Goal: Task Accomplishment & Management: Manage account settings

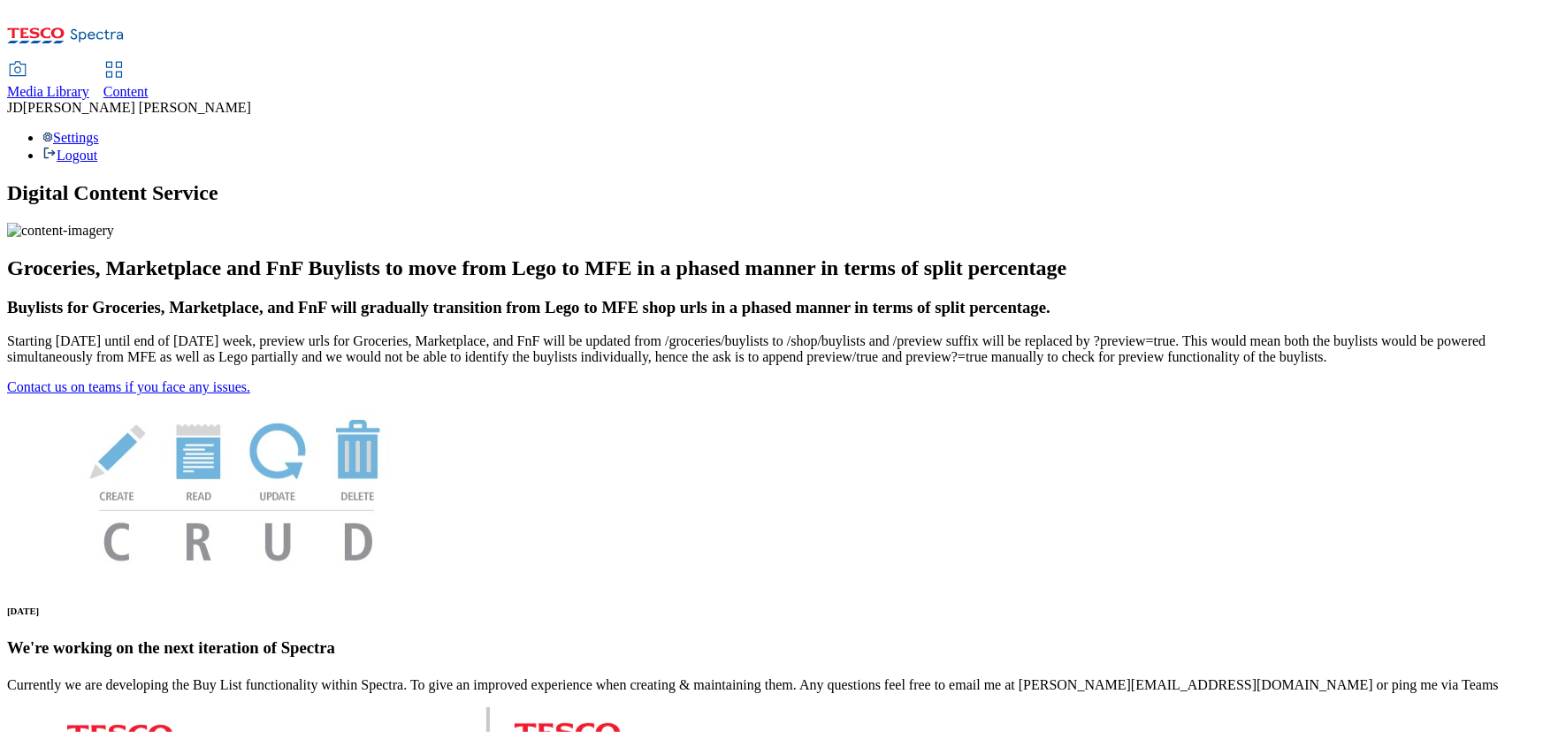
click at [149, 84] on span "Content" at bounding box center [125, 91] width 45 height 15
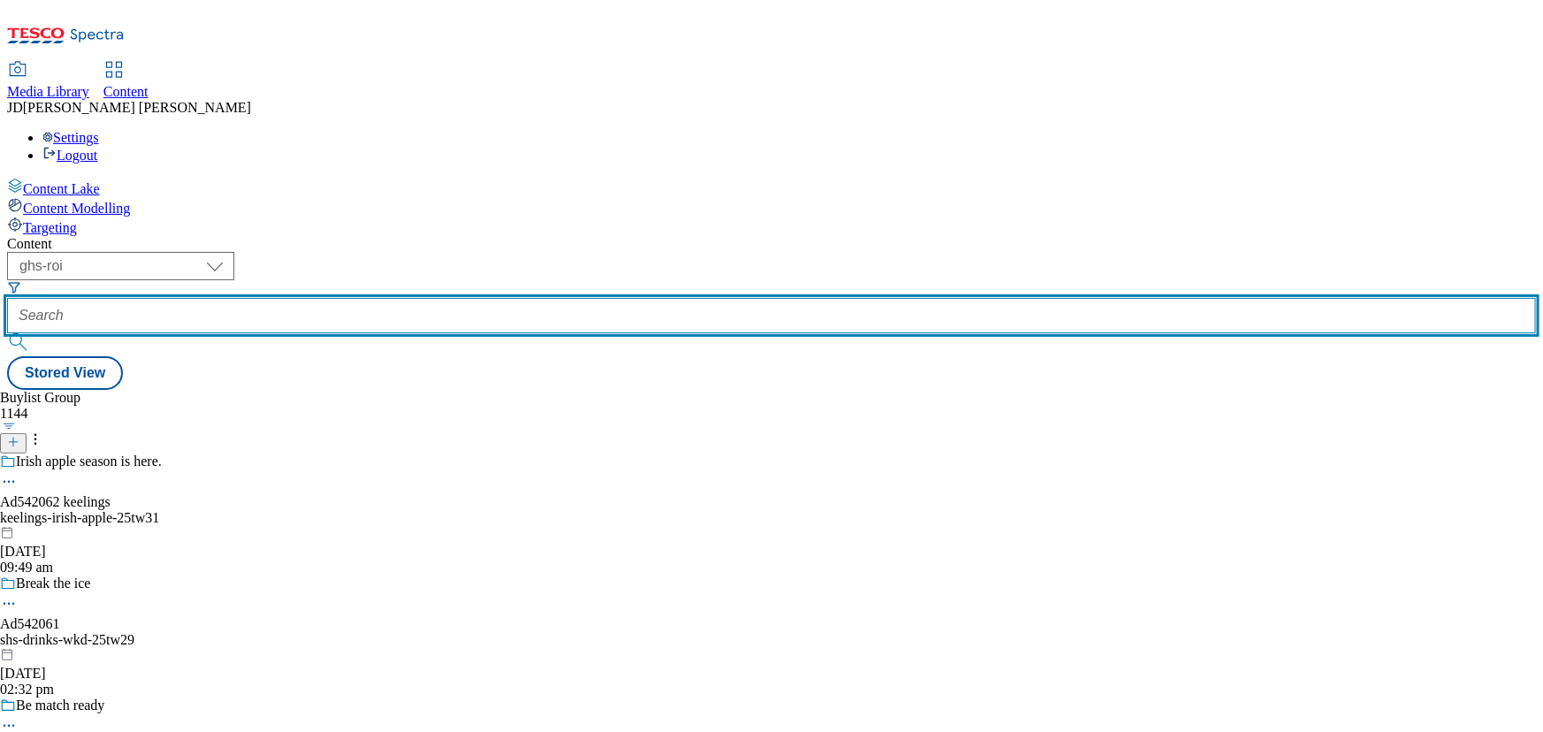
click at [402, 298] on input "text" at bounding box center [771, 315] width 1529 height 35
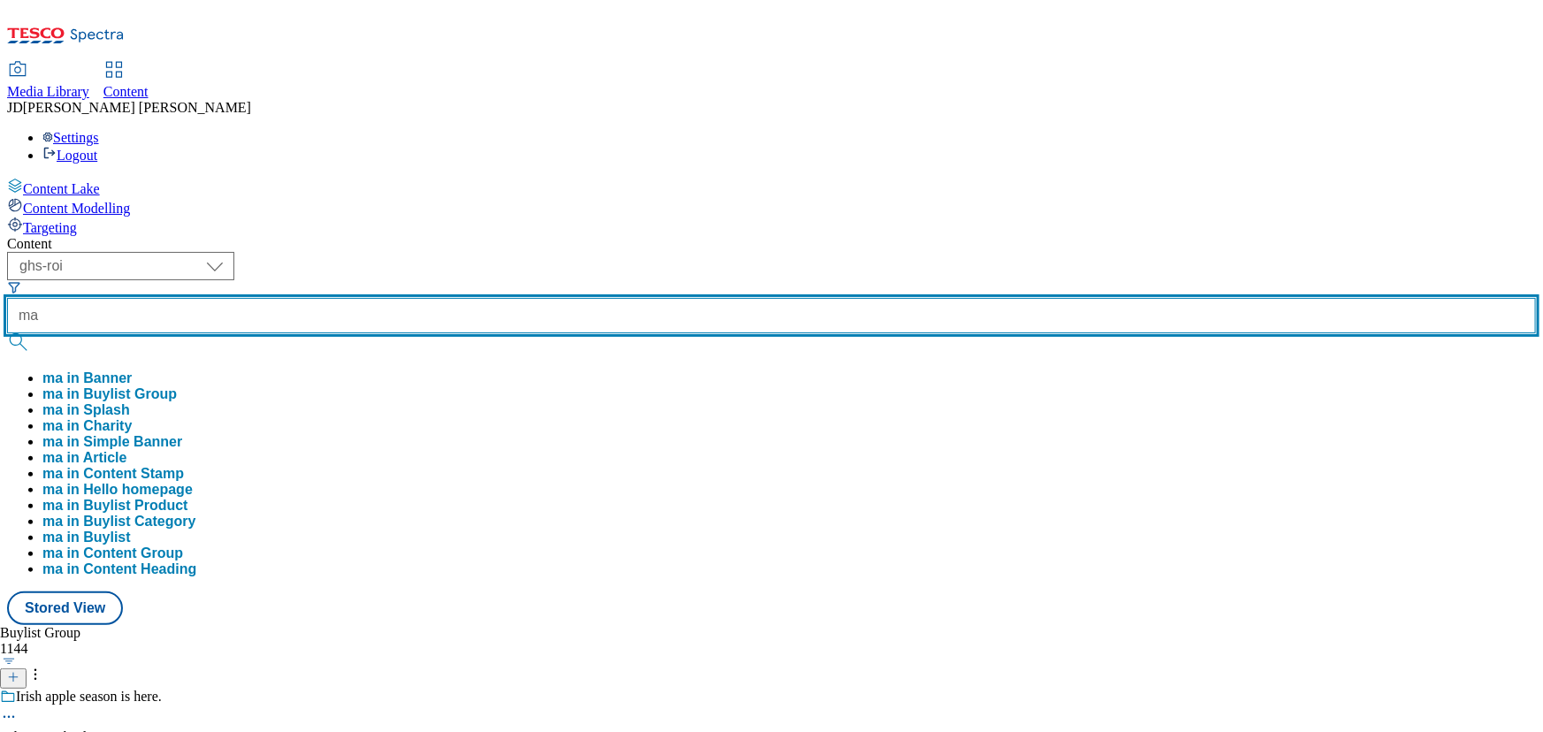
type input "m"
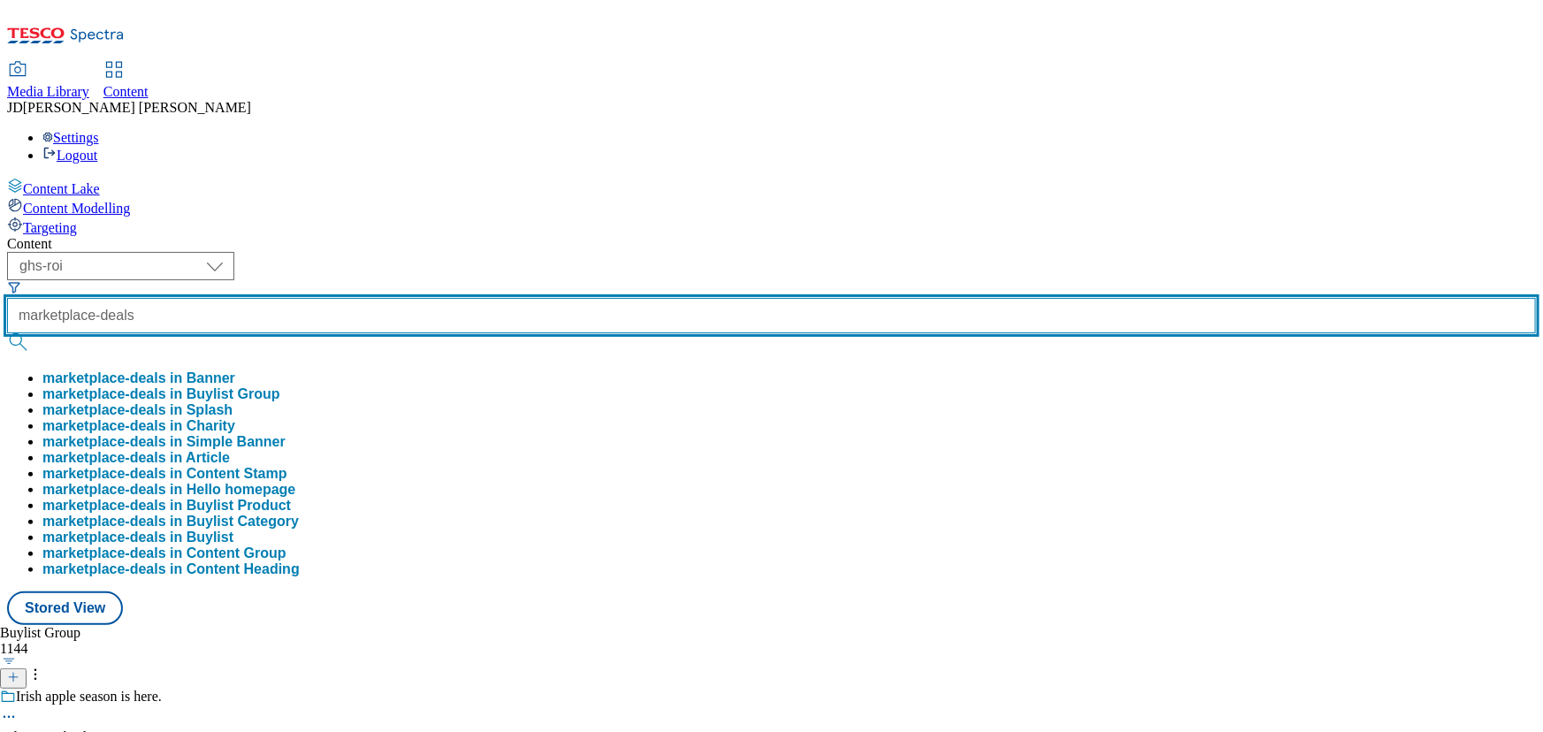
type input "marketplace-deals"
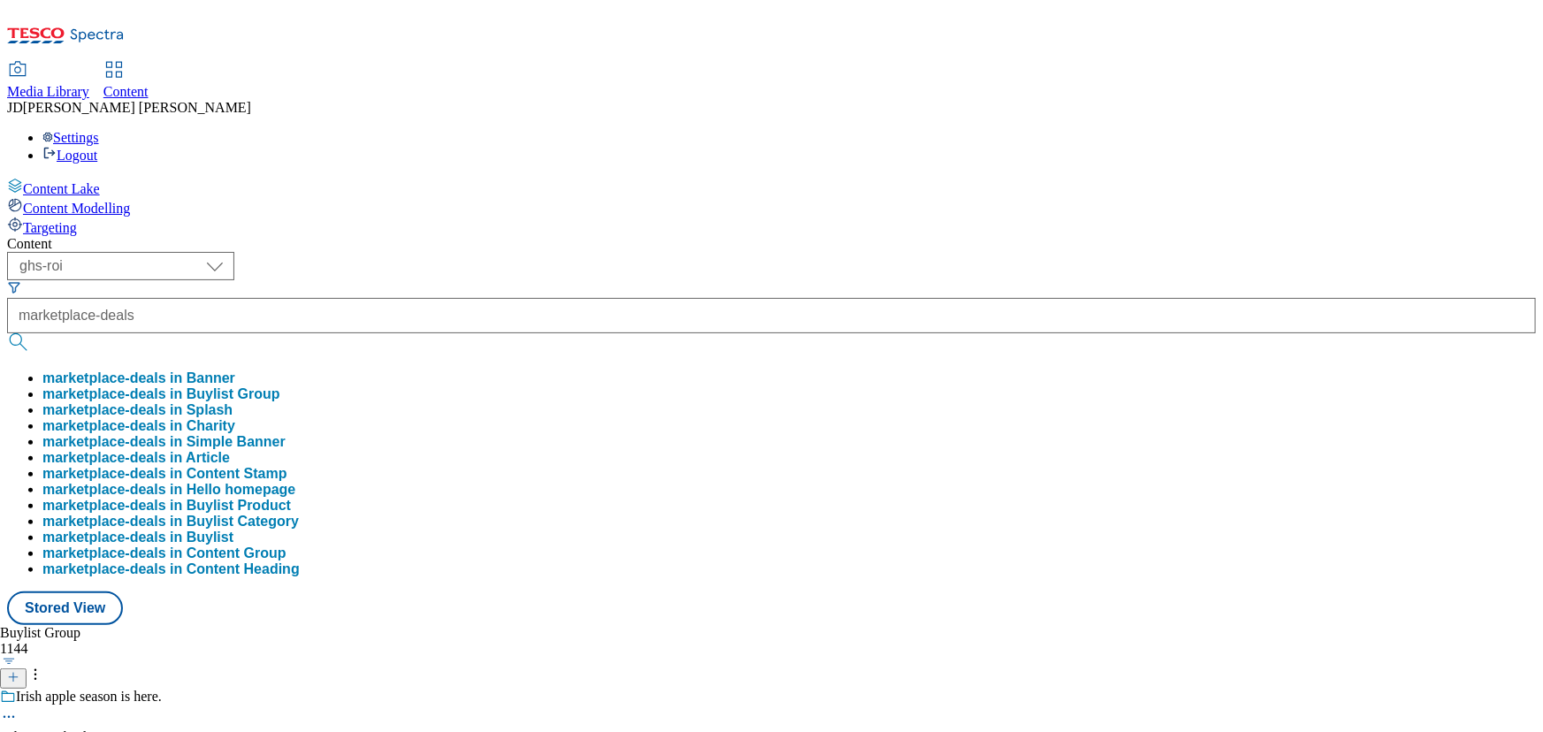
click at [280, 386] on button "marketplace-deals in Buylist Group" at bounding box center [161, 394] width 238 height 16
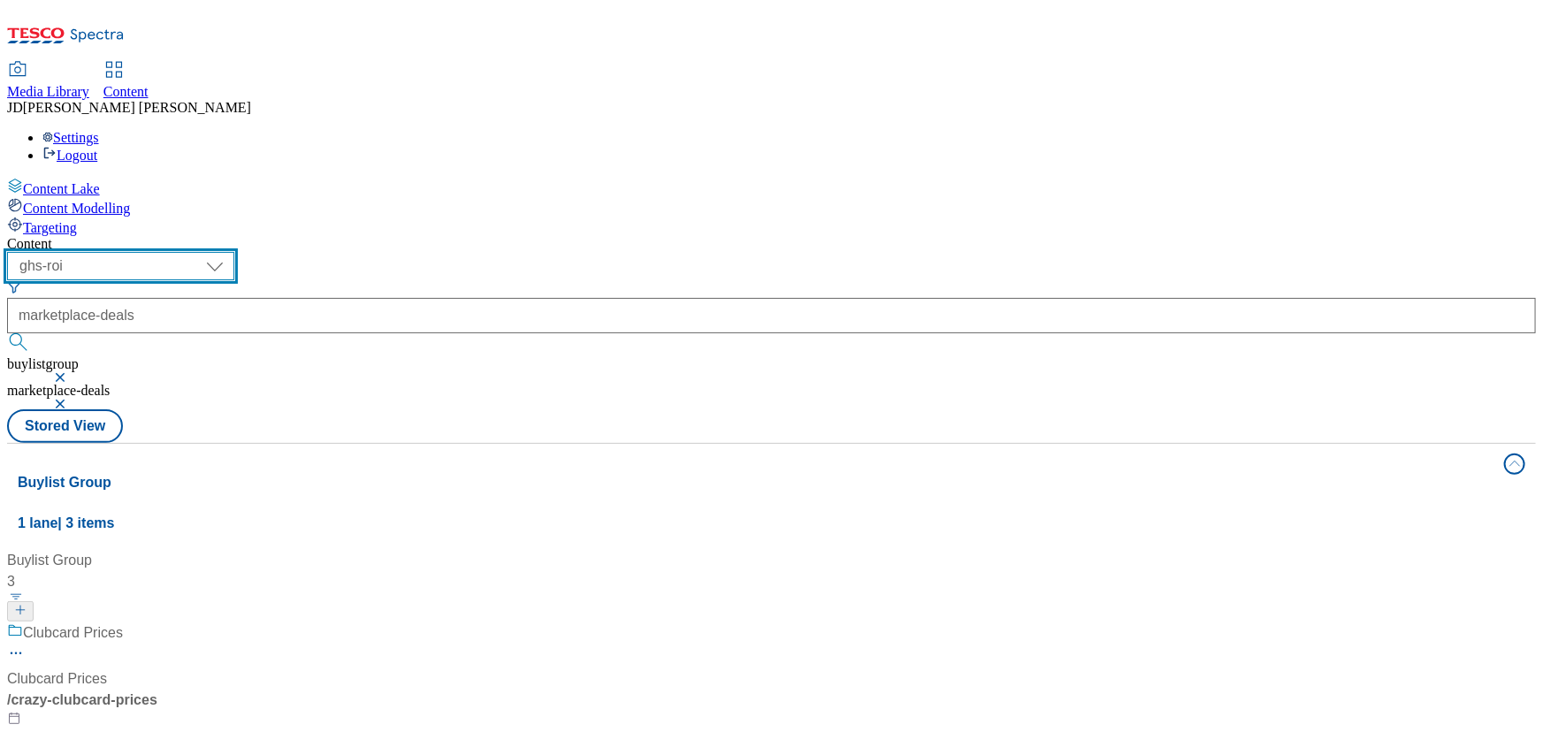
click at [234, 252] on select "ghs-roi ghs-uk" at bounding box center [120, 266] width 227 height 28
select select "ghs-[GEOGRAPHIC_DATA]"
click at [230, 252] on select "ghs-roi ghs-uk" at bounding box center [120, 266] width 227 height 28
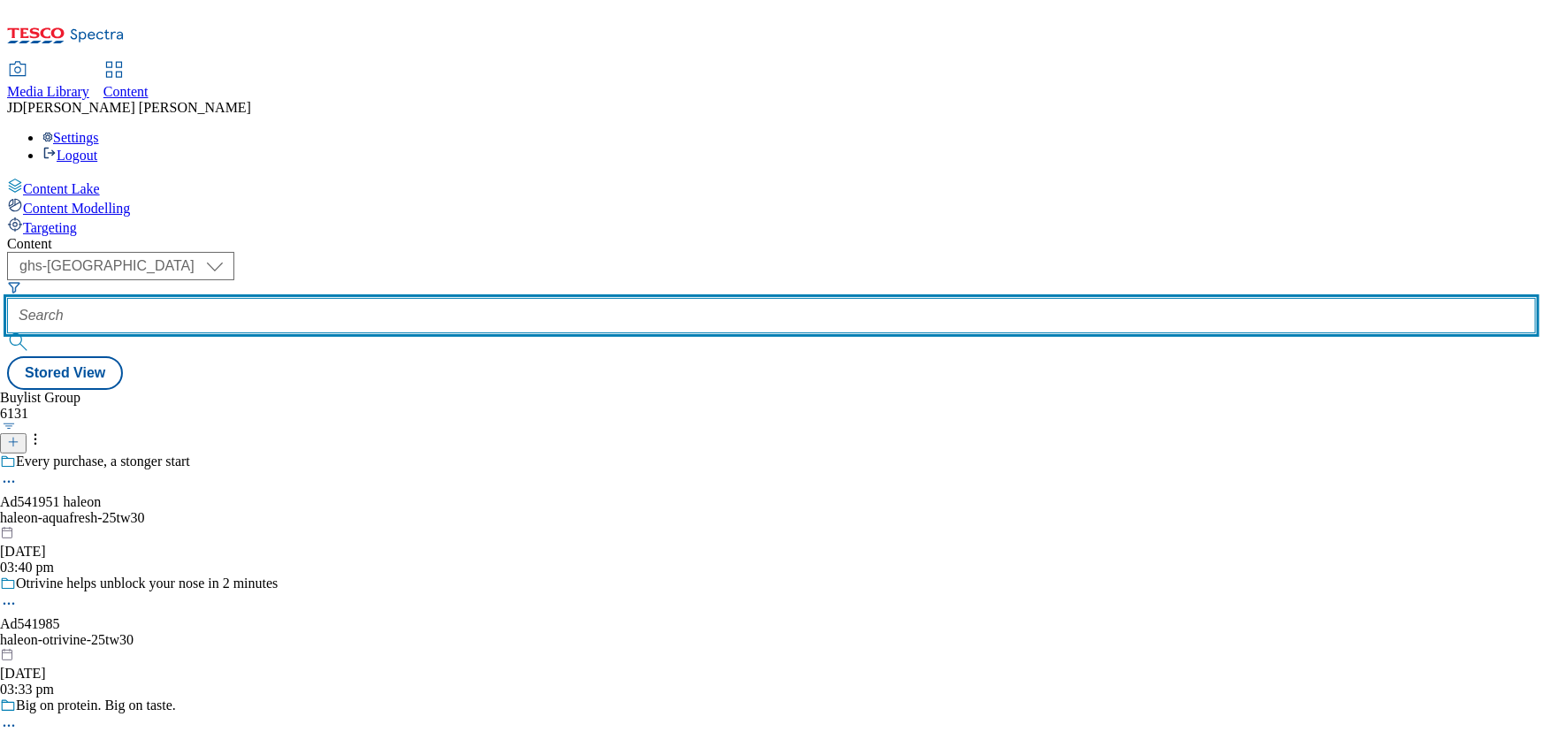
click at [408, 298] on input "text" at bounding box center [771, 315] width 1529 height 35
paste input "marketplace-deals/"
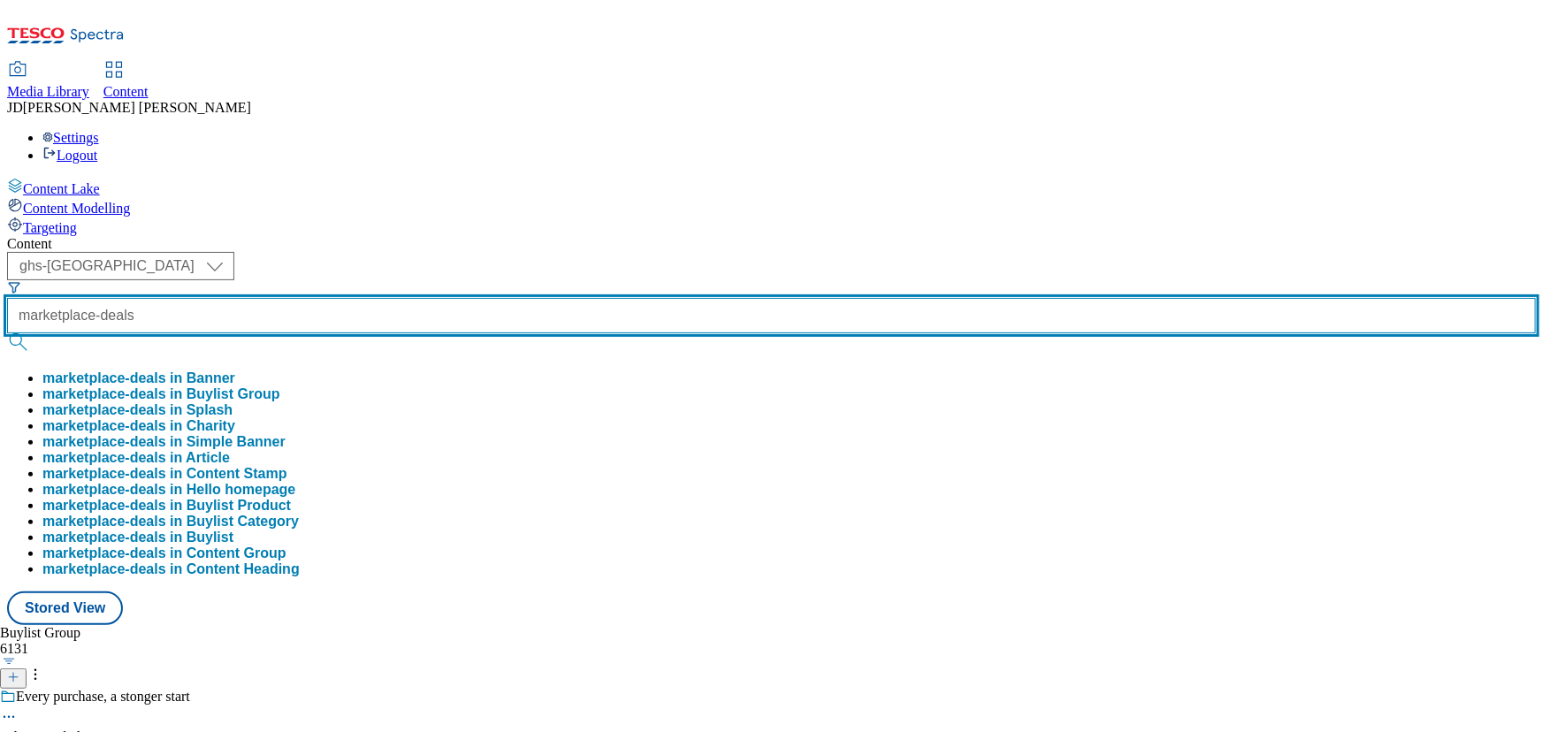
type input "marketplace-deals"
click at [7, 333] on button "submit" at bounding box center [19, 342] width 25 height 18
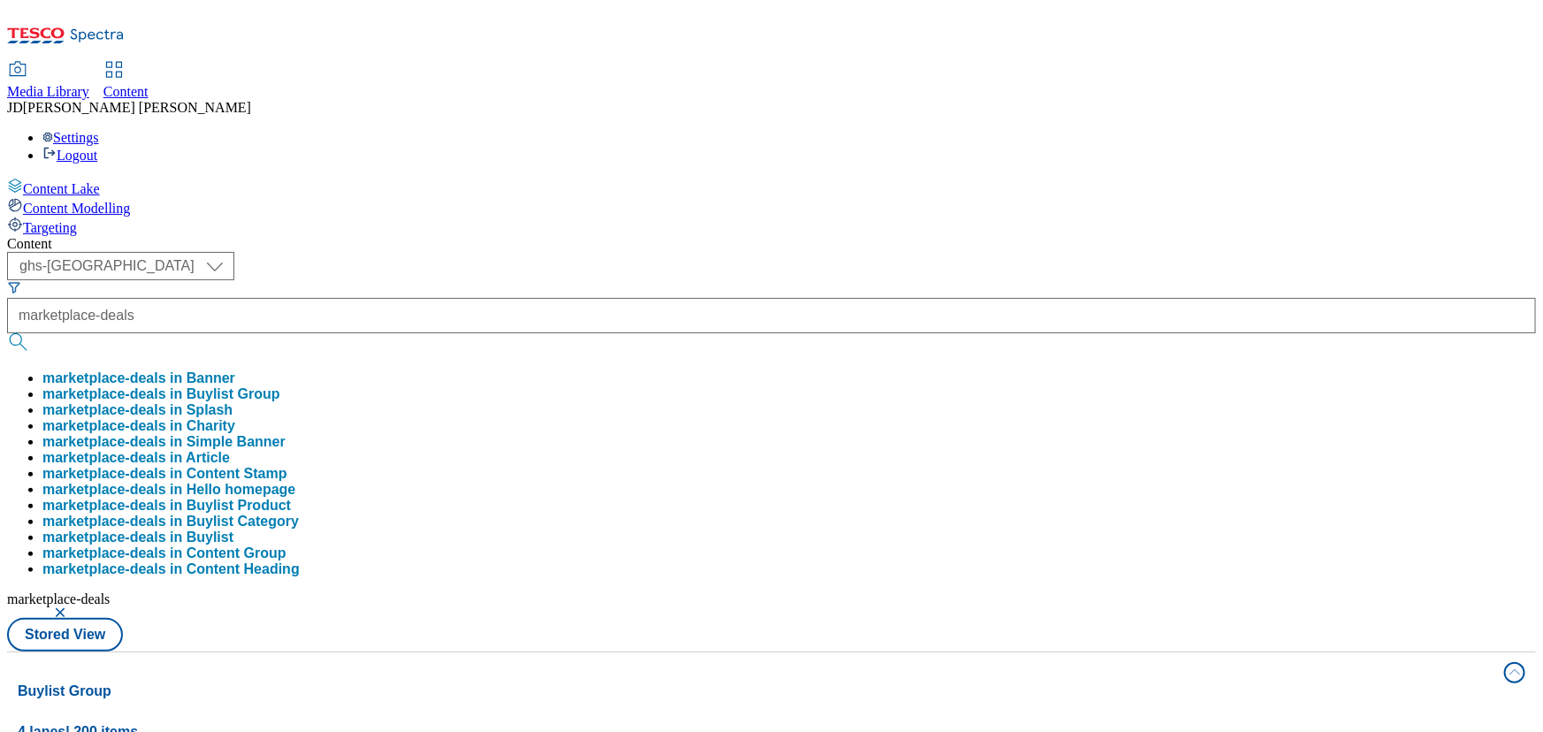
click at [721, 252] on div "( optional ) ghs-roi ghs-uk ghs-uk marketplace-deals marketplace-deals in Banne…" at bounding box center [771, 452] width 1529 height 400
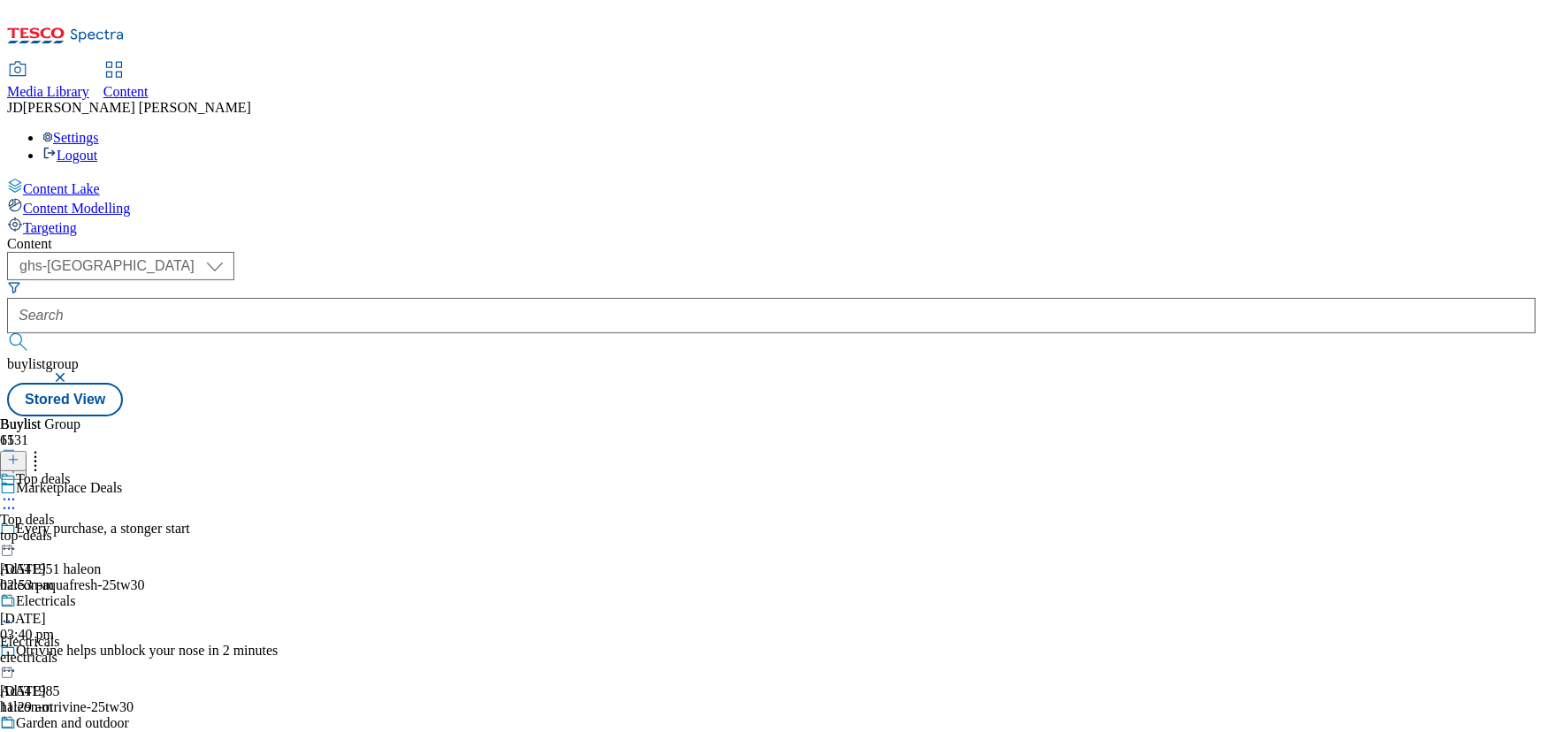
scroll to position [620, 0]
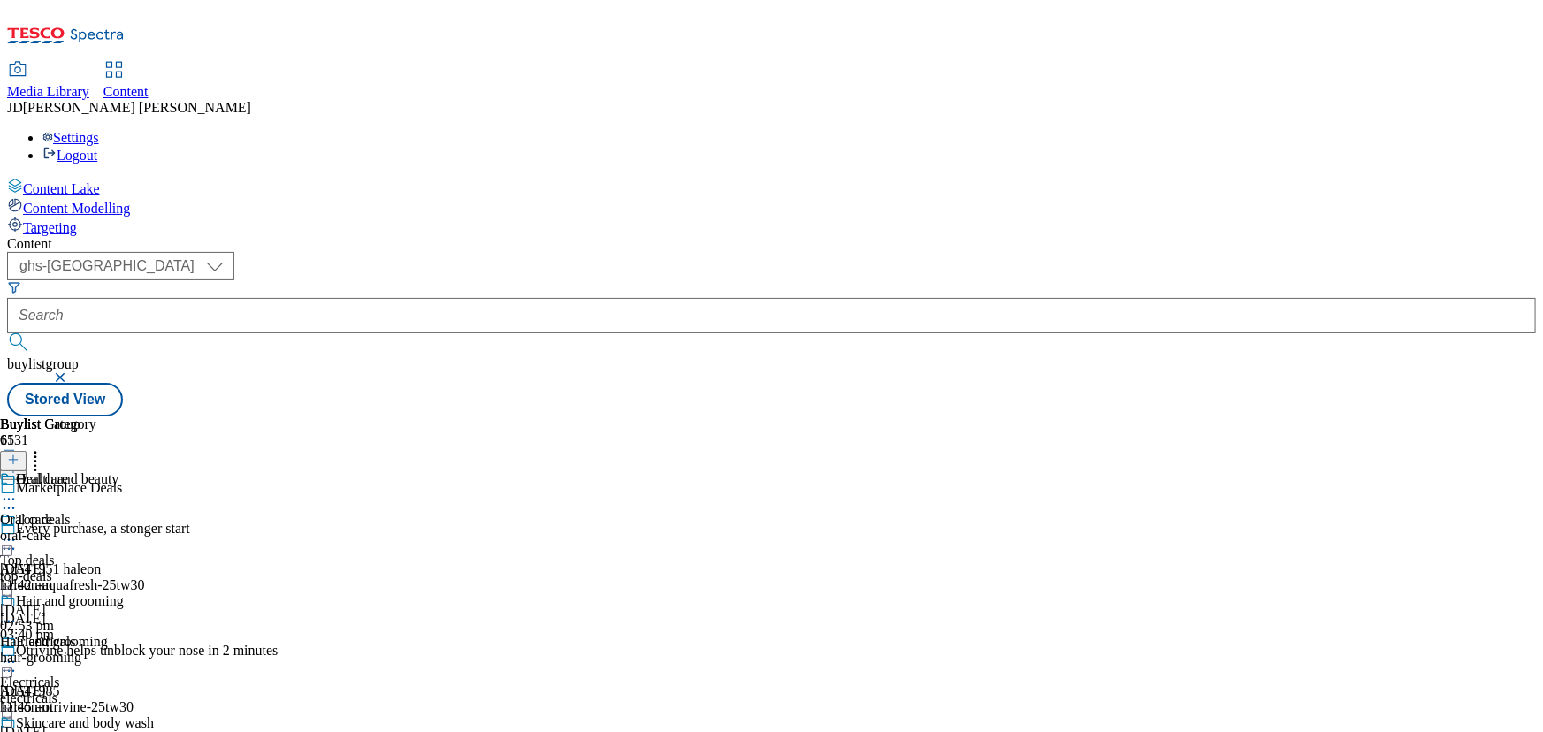
scroll to position [101, 0]
click at [154, 593] on div "Hair and grooming Hair and grooming hair-grooming 2 Sept 2025 11:45 am" at bounding box center [77, 654] width 154 height 122
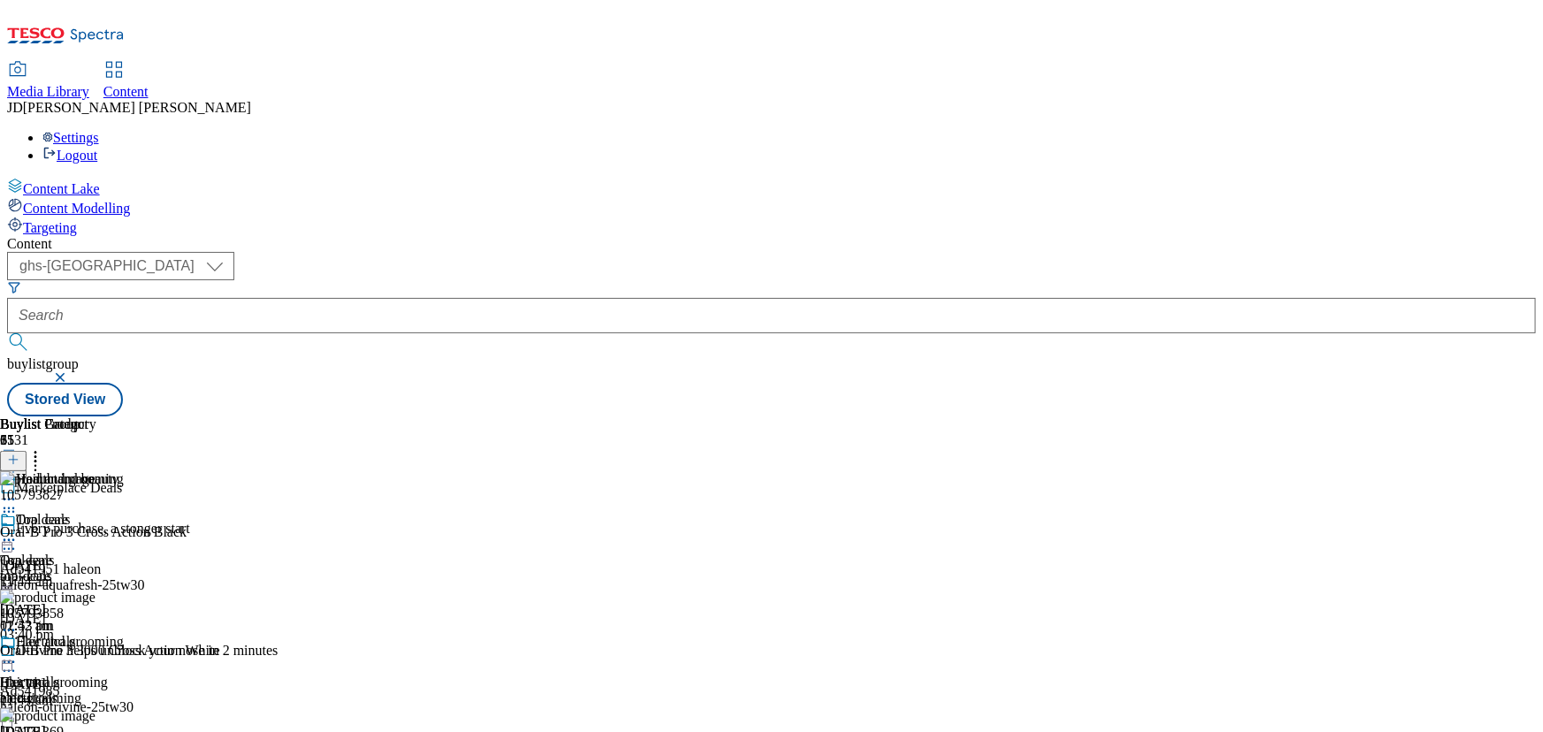
click at [154, 634] on div "Hair and grooming Hair and grooming hair-grooming 2 Sept 2025 11:45 am" at bounding box center [77, 695] width 154 height 122
click at [18, 653] on icon at bounding box center [9, 662] width 18 height 18
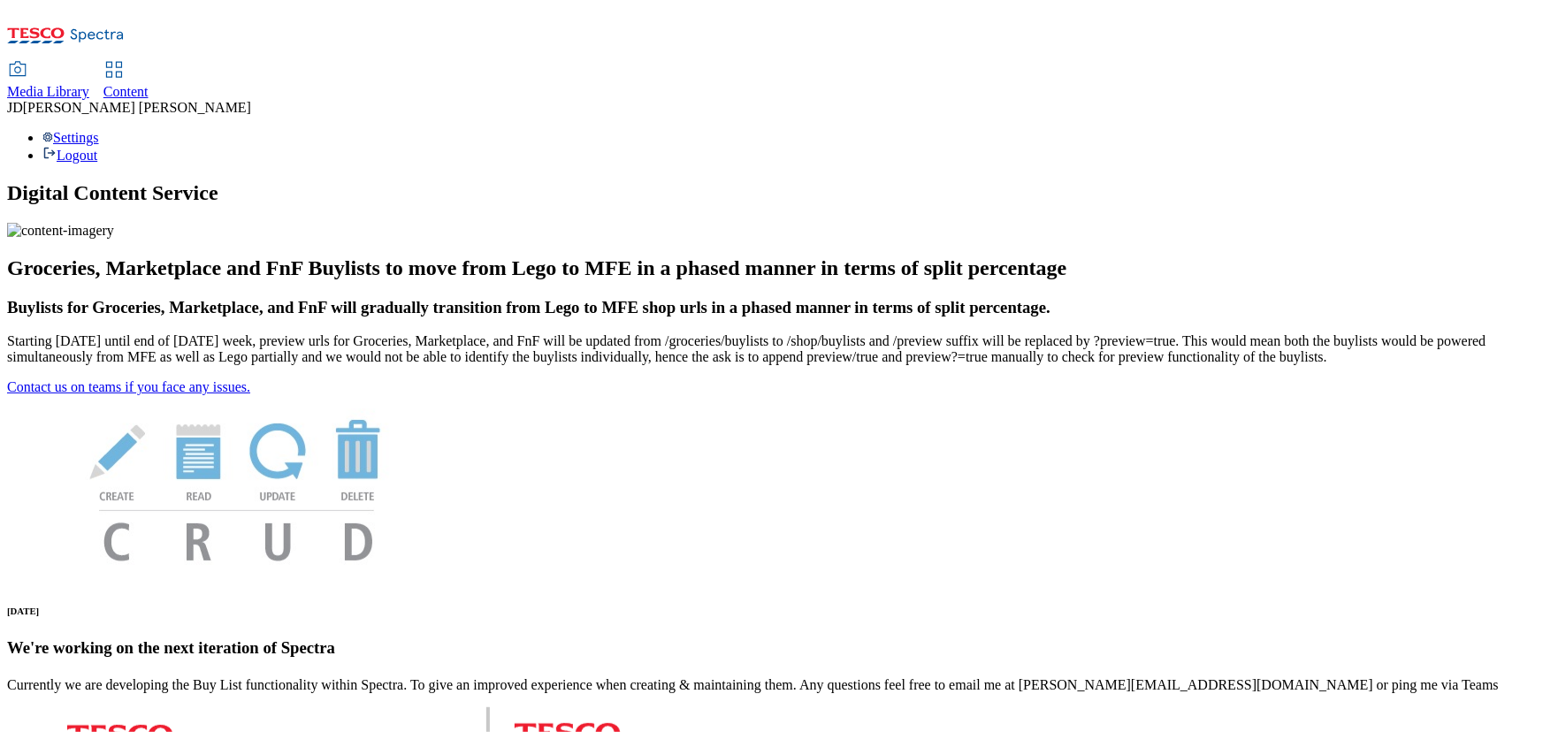
click at [149, 84] on span "Content" at bounding box center [125, 91] width 45 height 15
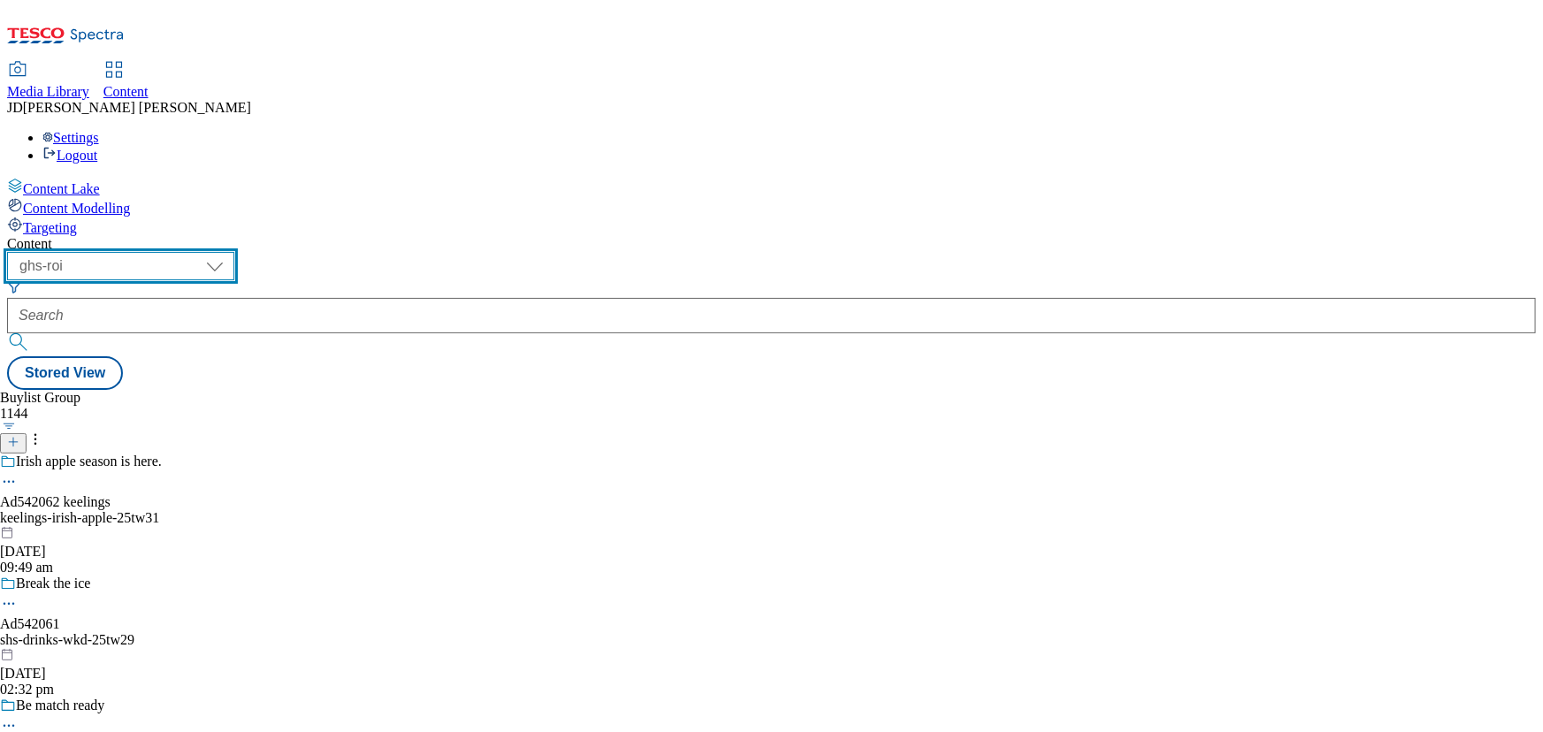
click at [234, 252] on select "ghs-roi ghs-uk" at bounding box center [120, 266] width 227 height 28
select select "ghs-[GEOGRAPHIC_DATA]"
click at [230, 252] on select "ghs-roi ghs-uk" at bounding box center [120, 266] width 227 height 28
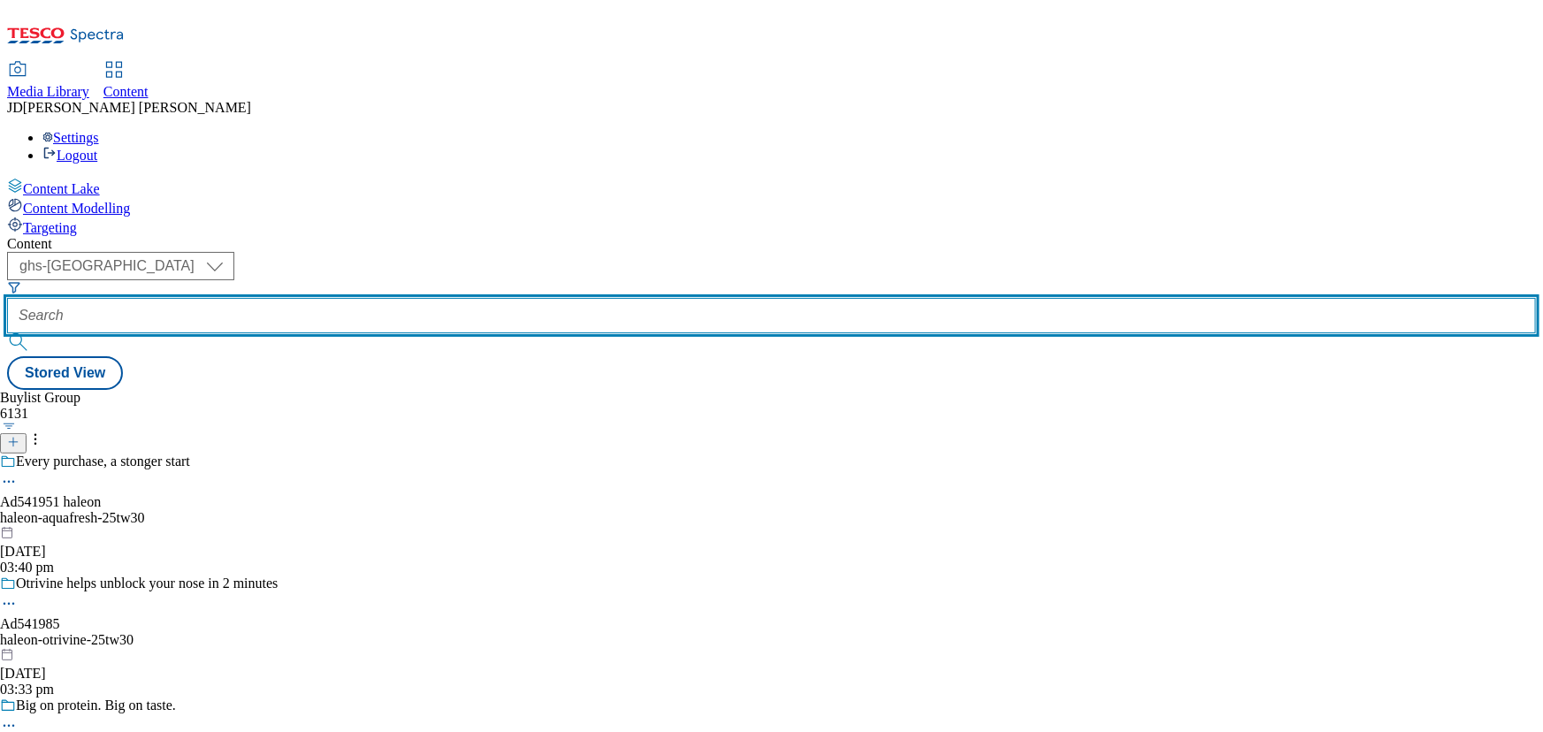
click at [408, 298] on input "text" at bounding box center [771, 315] width 1529 height 35
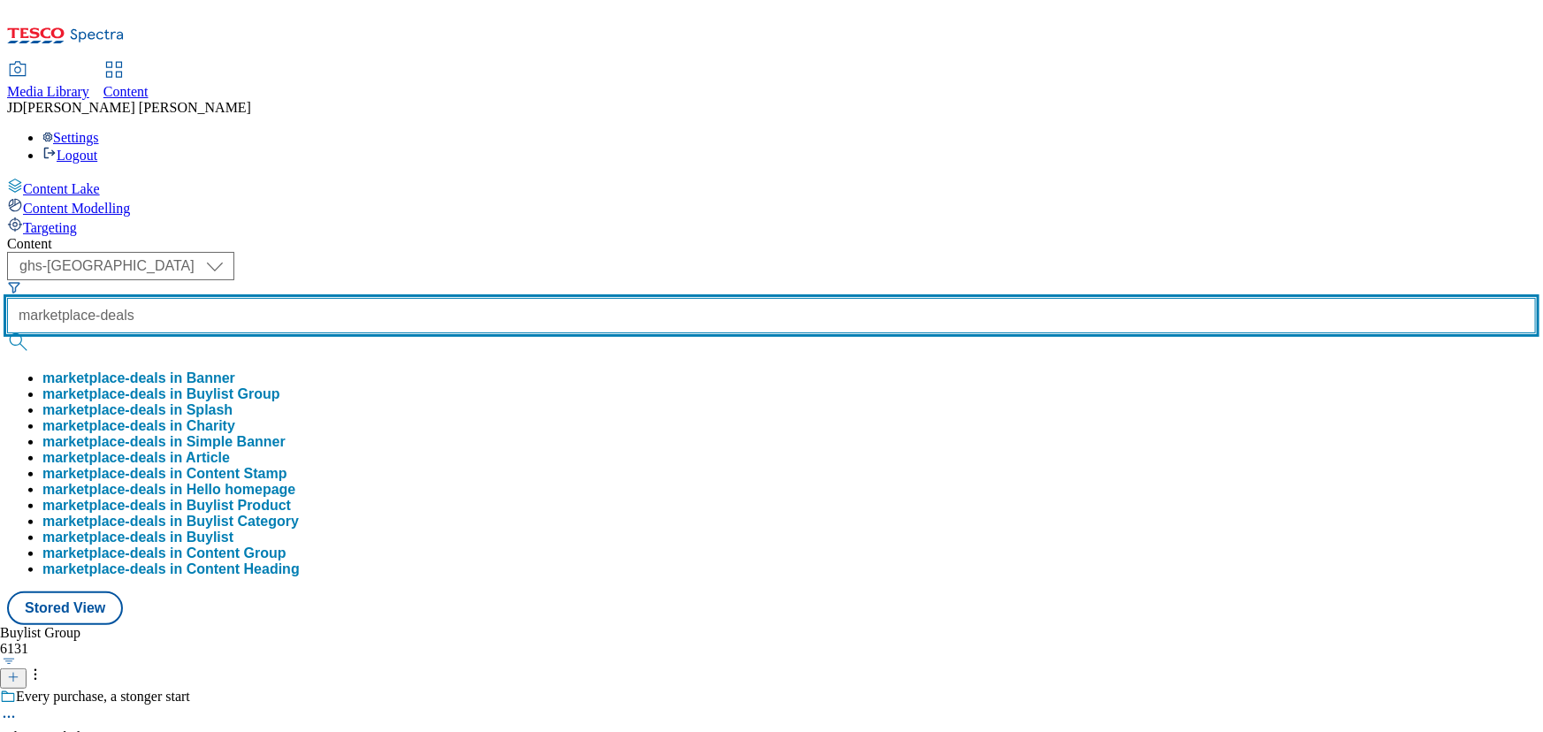
type input "marketplace-deals"
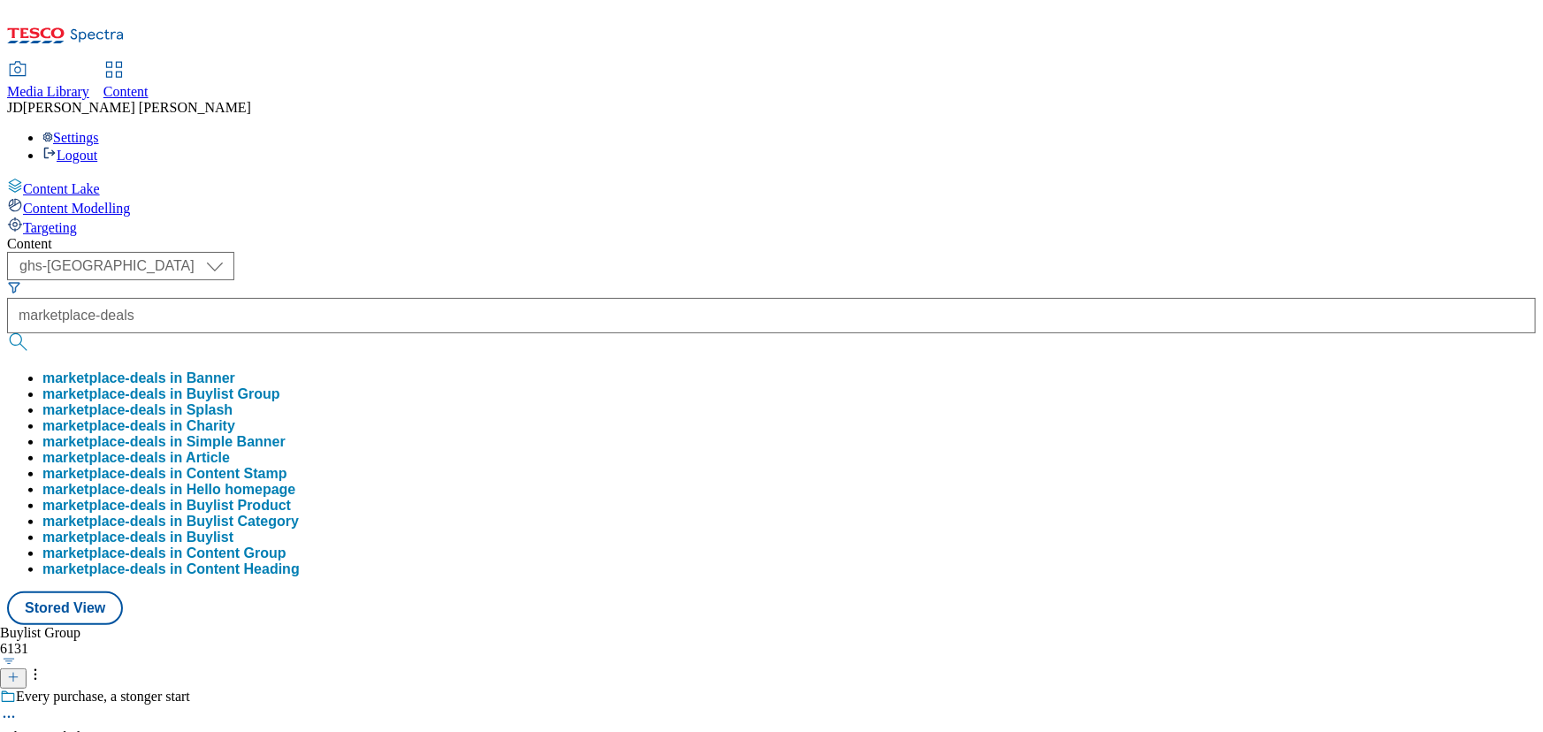
click at [280, 386] on button "marketplace-deals in Buylist Group" at bounding box center [161, 394] width 238 height 16
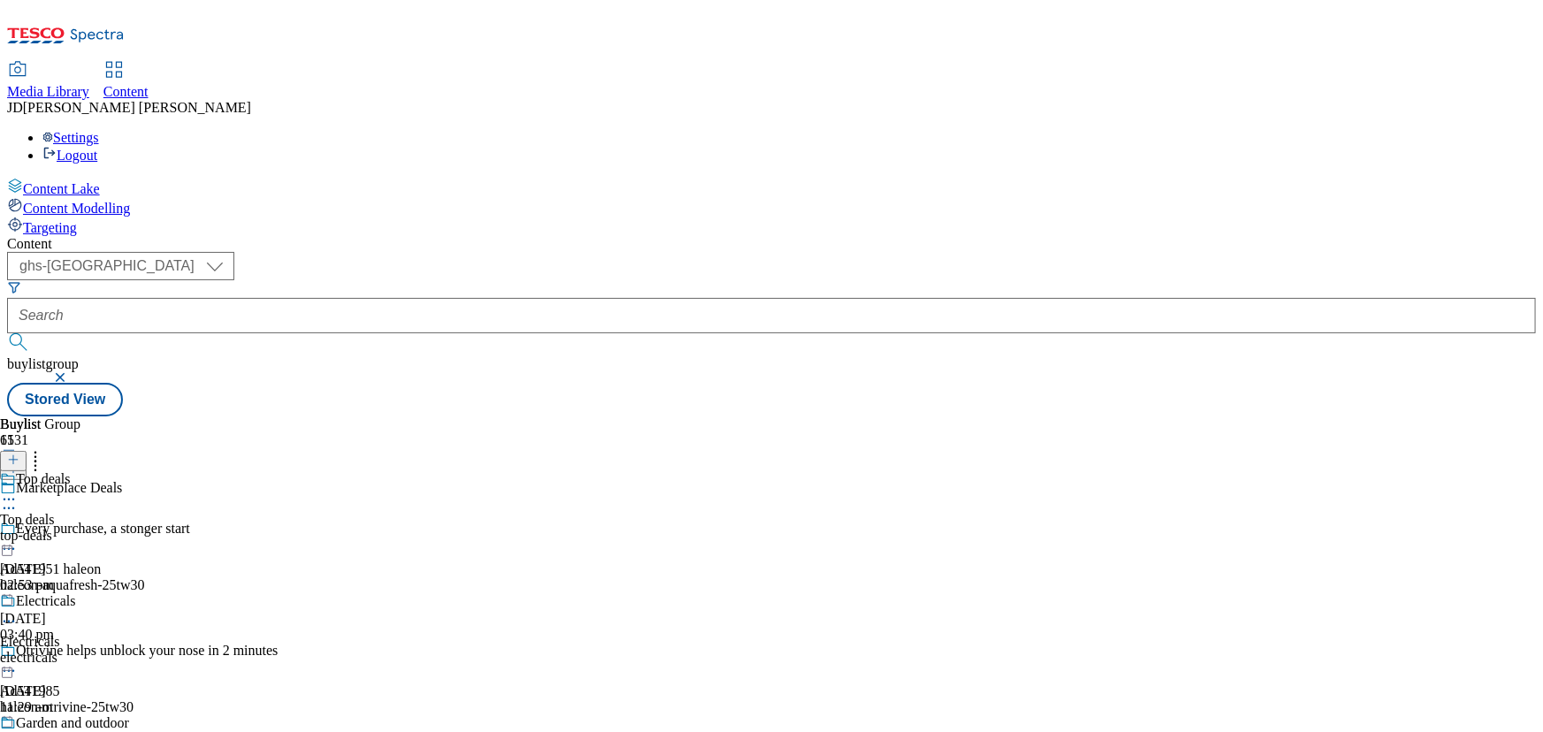
scroll to position [617, 0]
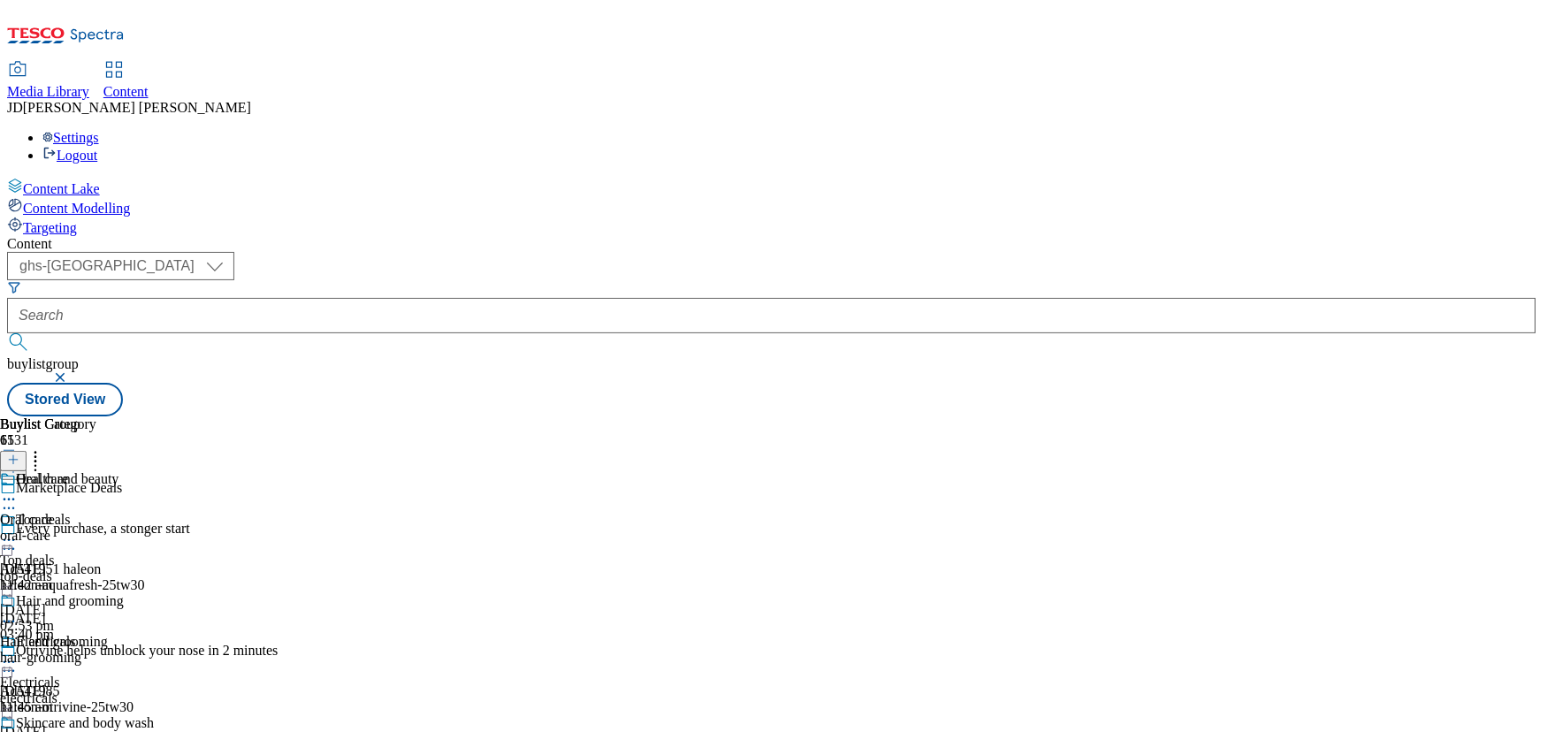
scroll to position [83, 0]
click at [154, 593] on div "Hair and grooming" at bounding box center [77, 613] width 154 height 41
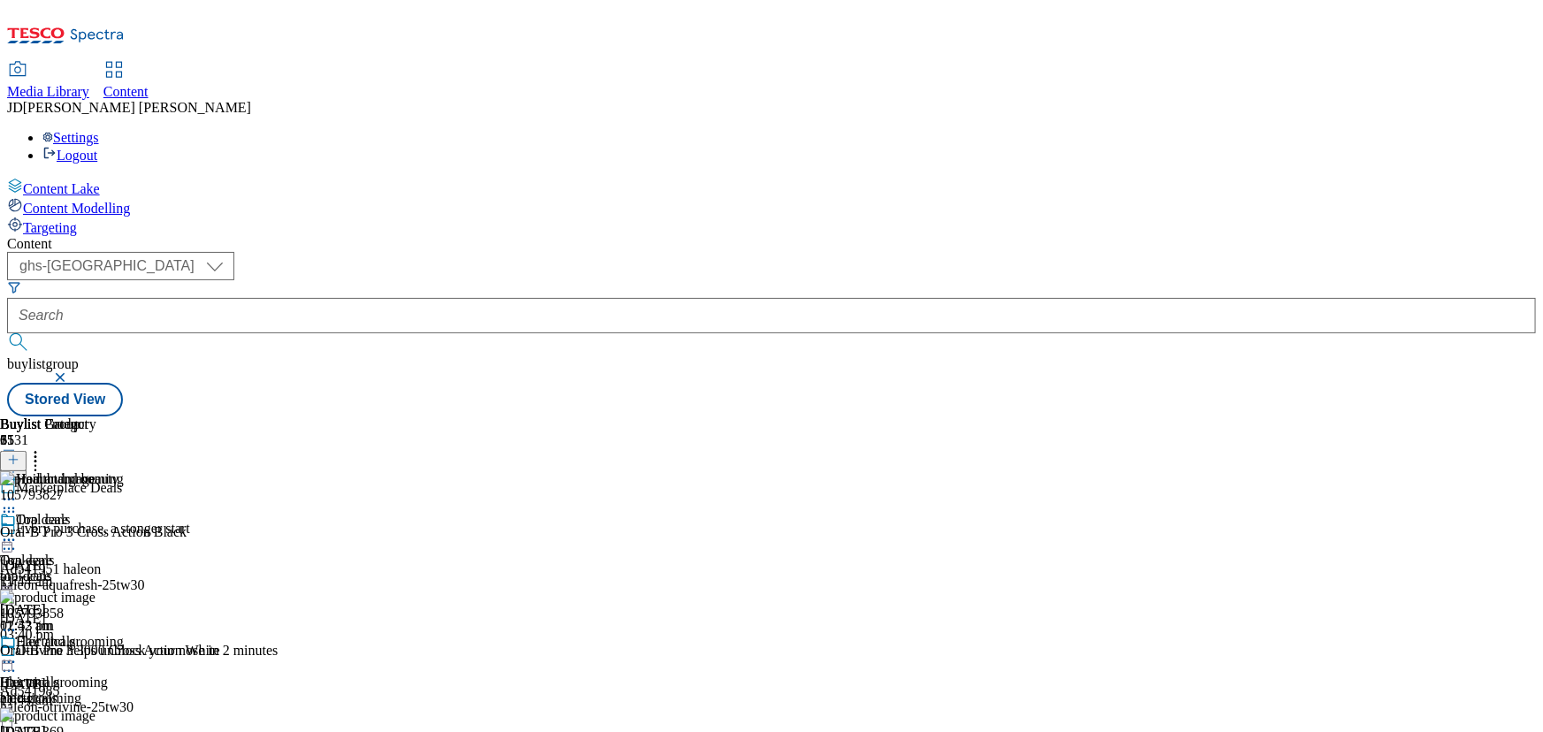
click at [11, 630] on circle at bounding box center [9, 631] width 3 height 3
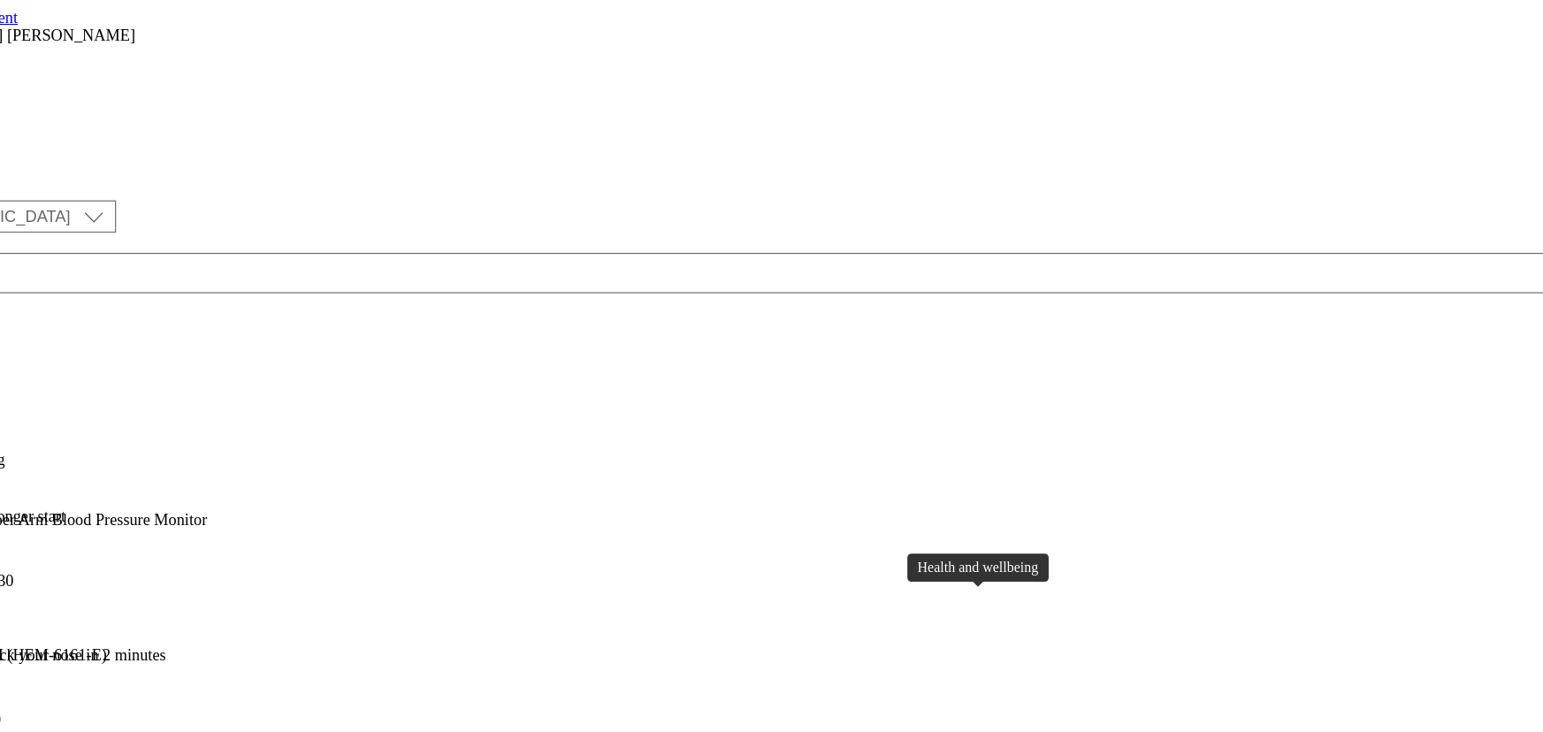
click at [18, 653] on icon at bounding box center [9, 662] width 18 height 18
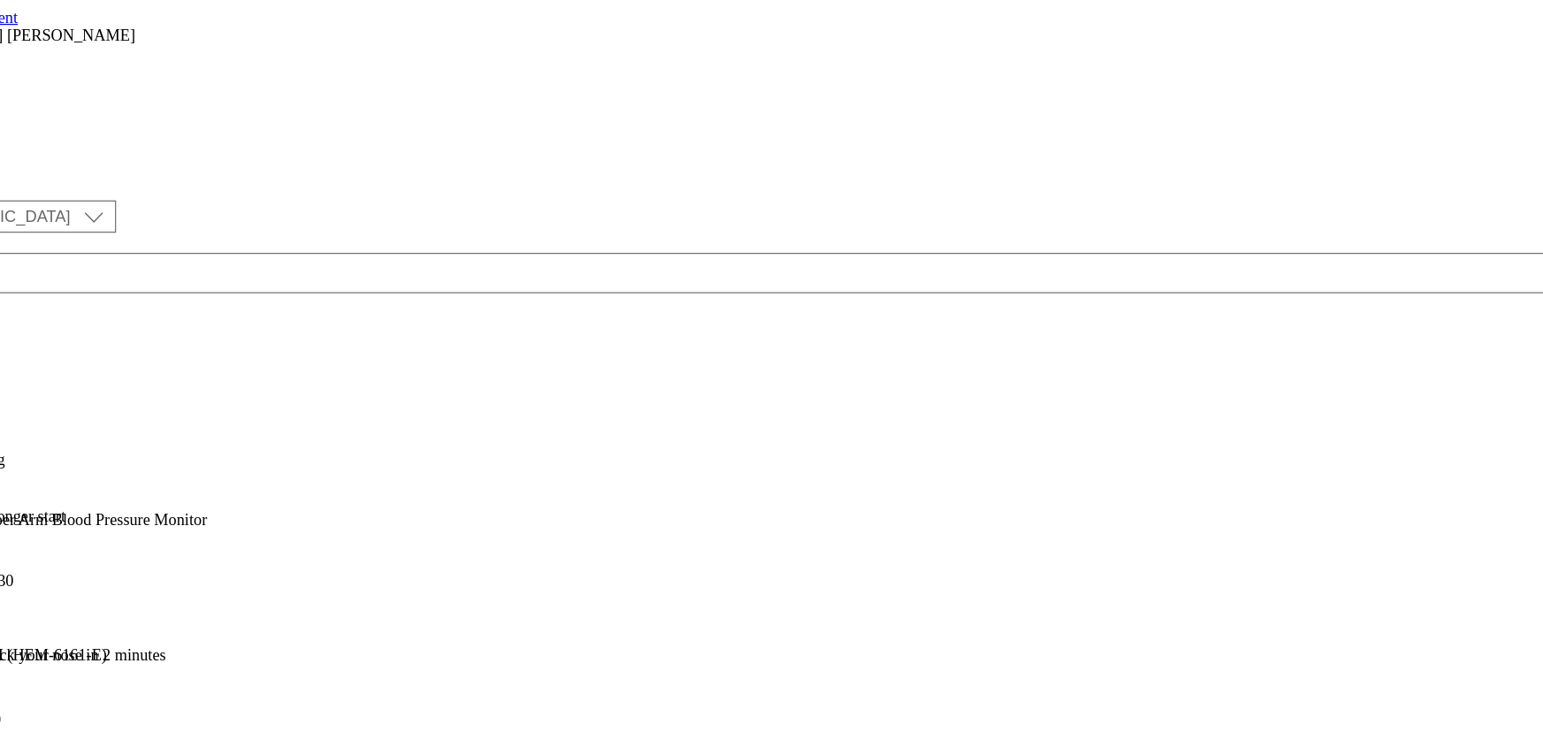
click at [82, 689] on button "Edit" at bounding box center [58, 699] width 47 height 20
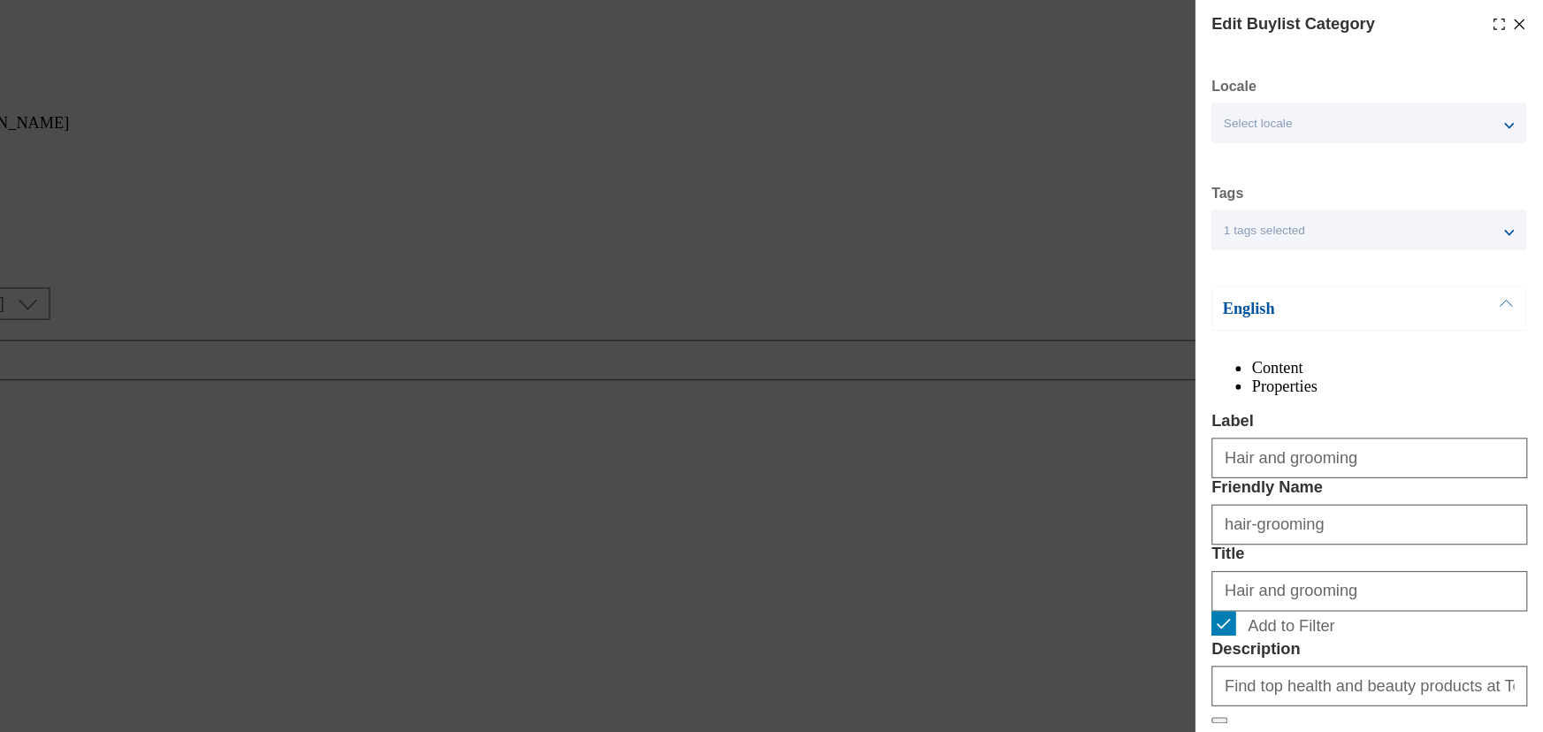
scroll to position [136, 0]
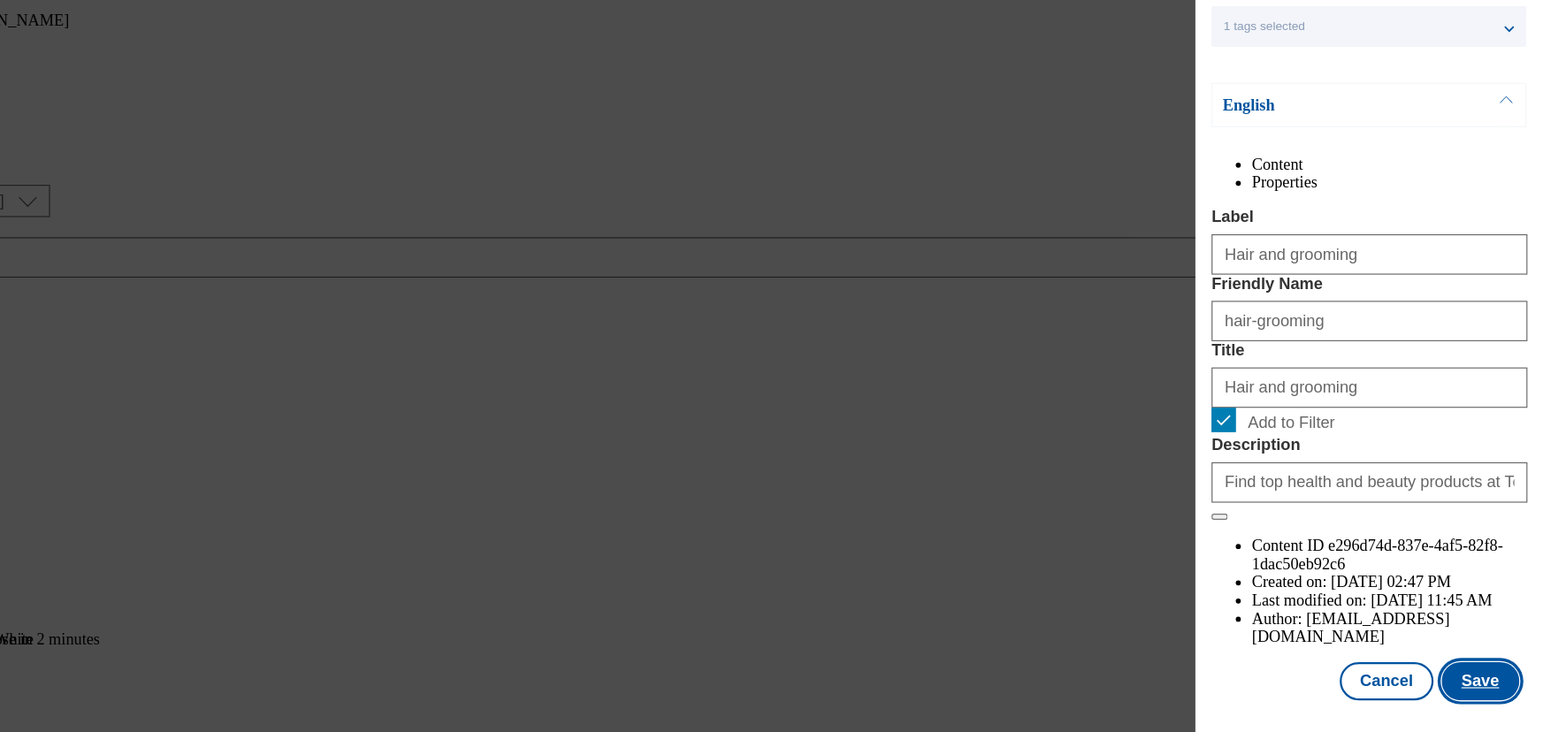
click at [1479, 684] on button "Save" at bounding box center [1488, 687] width 68 height 34
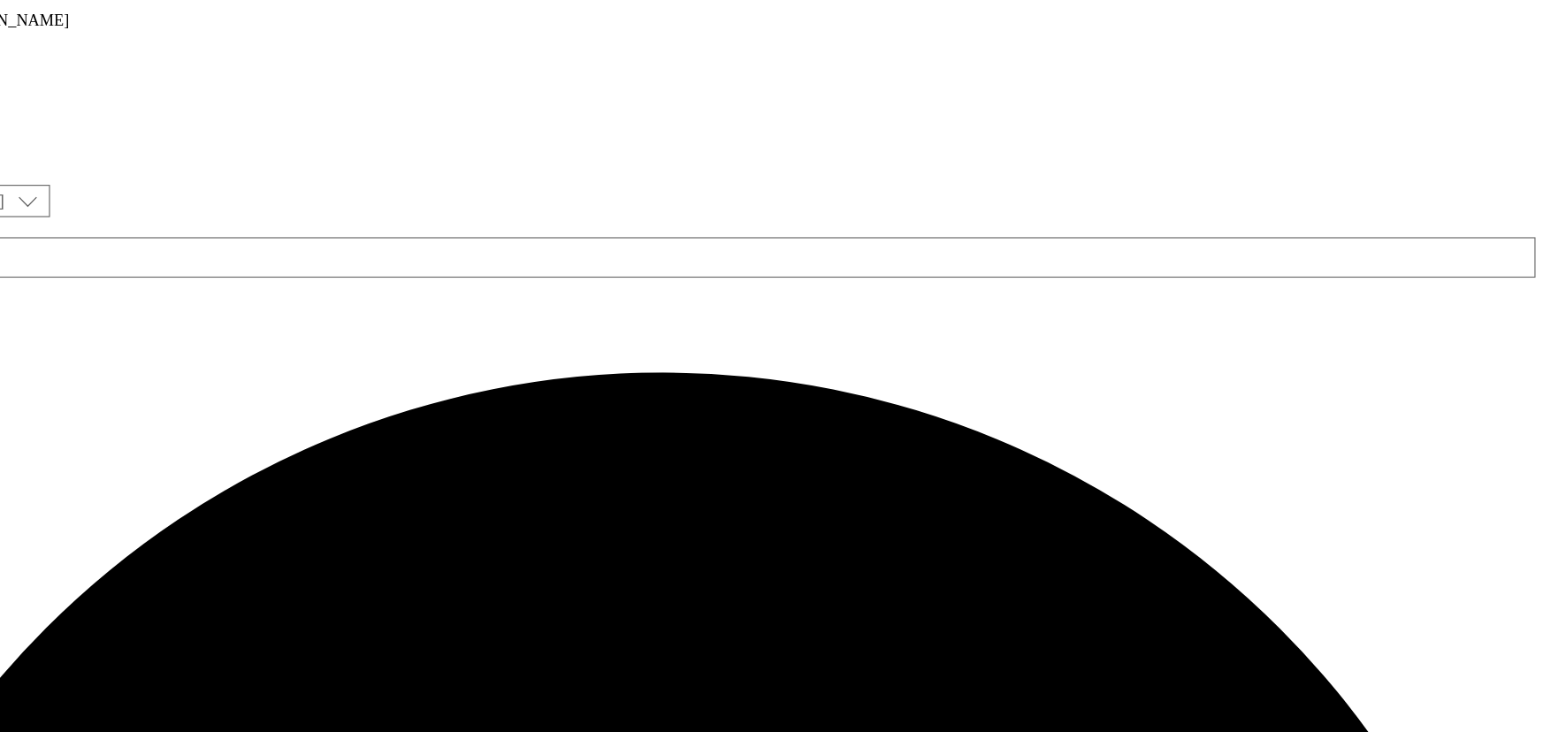
scroll to position [0, 0]
click at [11, 661] on circle at bounding box center [9, 662] width 3 height 3
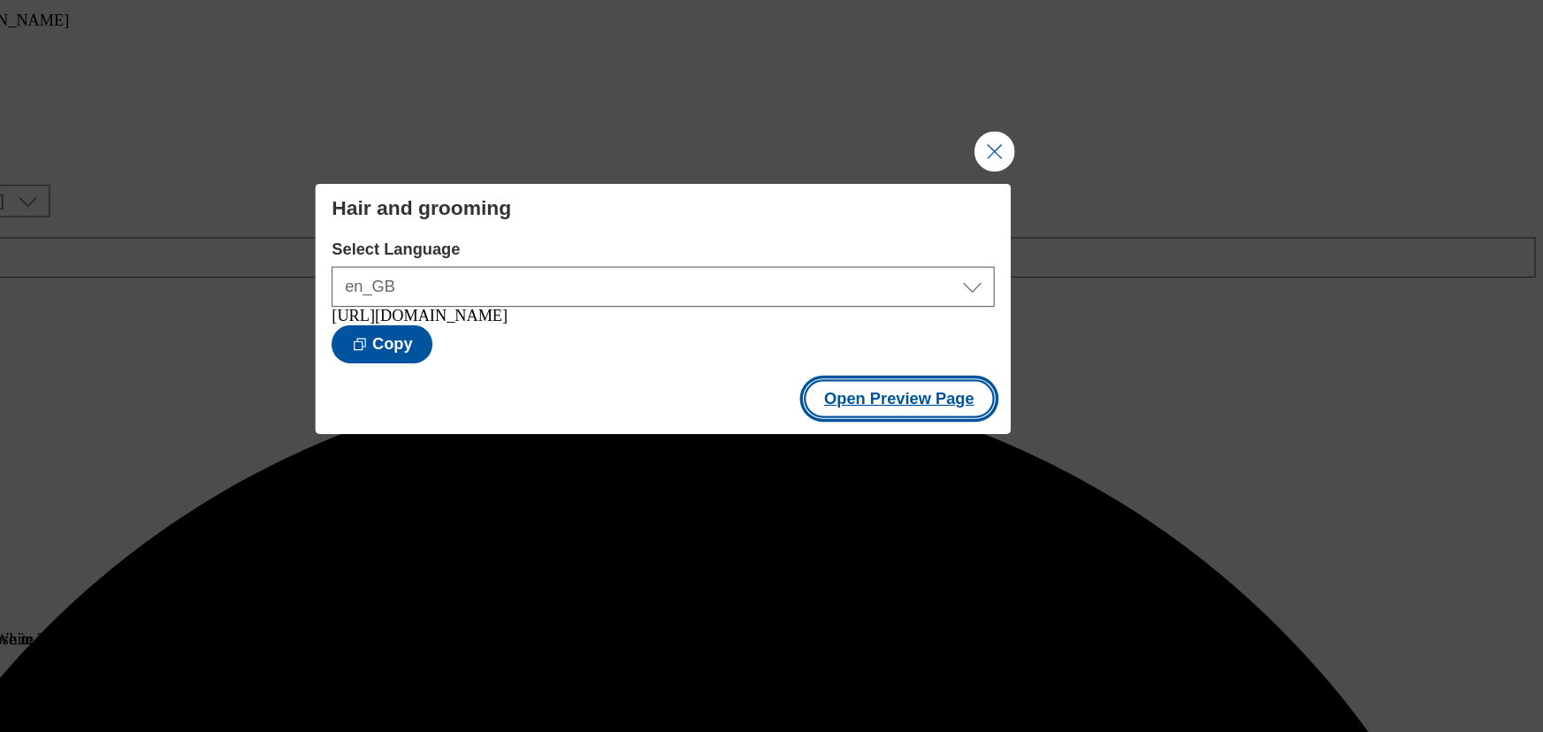
click at [961, 448] on button "Open Preview Page" at bounding box center [978, 440] width 167 height 34
click at [1063, 222] on button "Close Modal" at bounding box center [1061, 222] width 35 height 35
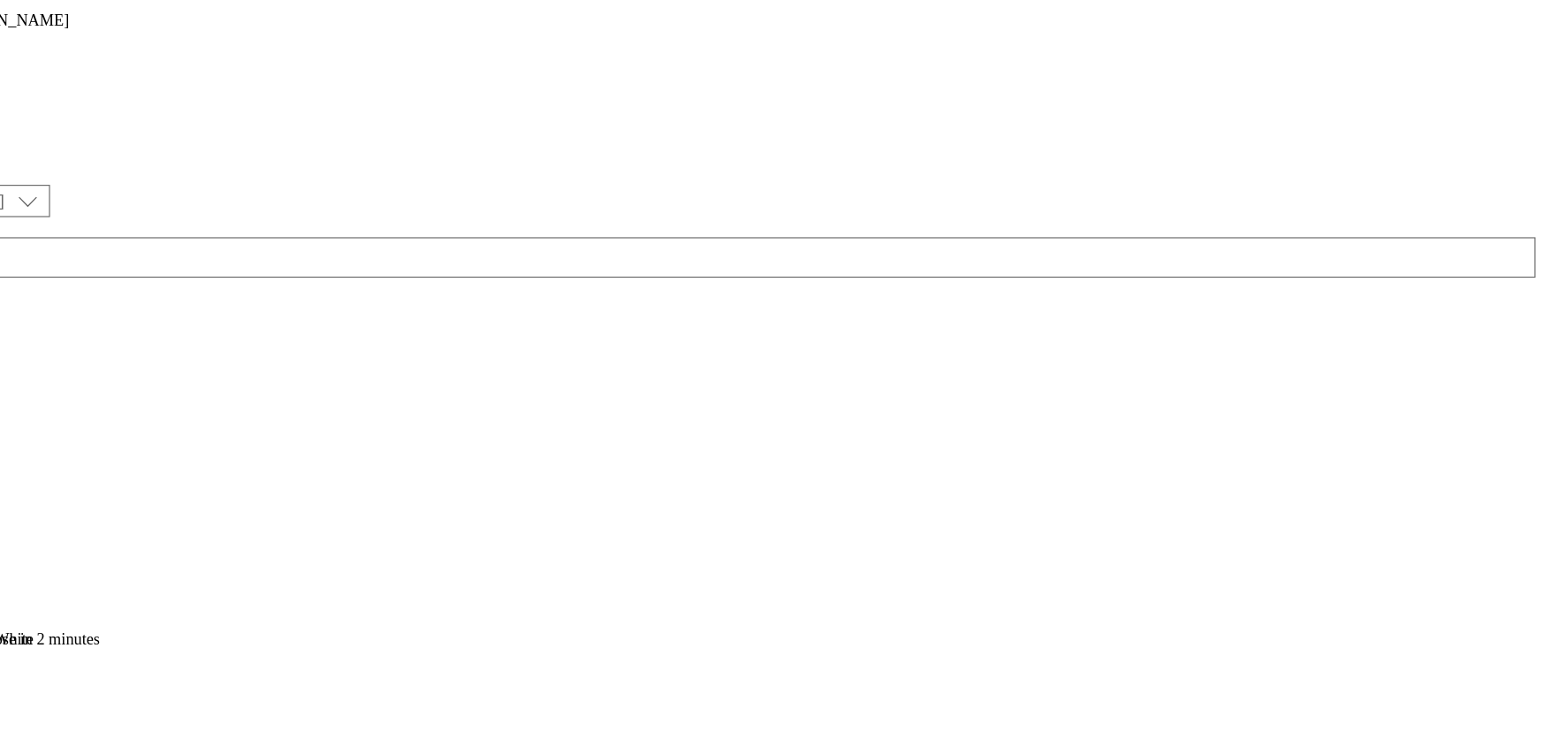
click at [154, 512] on div "Oral care" at bounding box center [77, 532] width 154 height 41
click at [108, 675] on span "Hair and grooming" at bounding box center [54, 683] width 108 height 16
click at [18, 653] on icon at bounding box center [9, 662] width 18 height 18
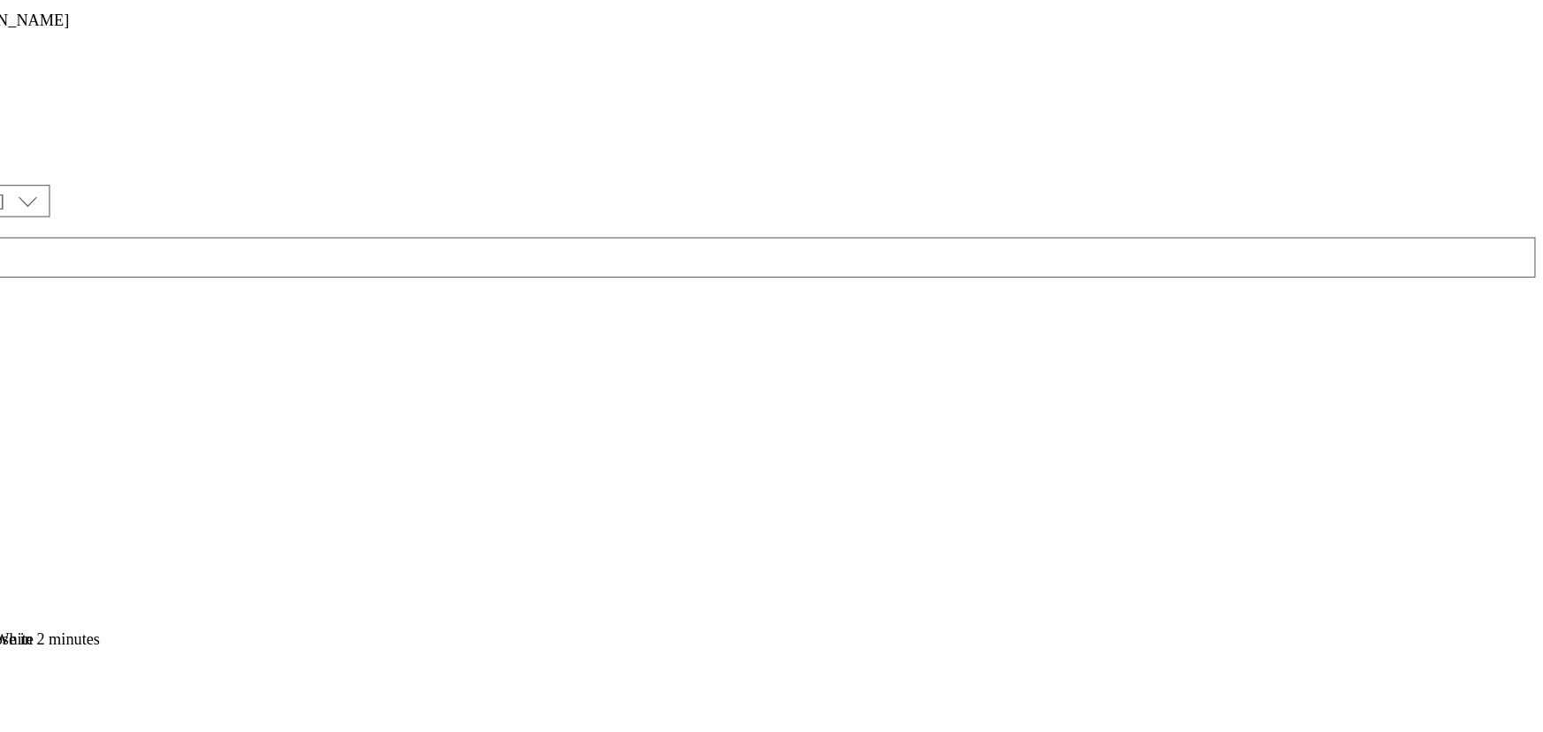
scroll to position [658, 0]
click at [108, 675] on div "Hair and grooming" at bounding box center [54, 683] width 108 height 16
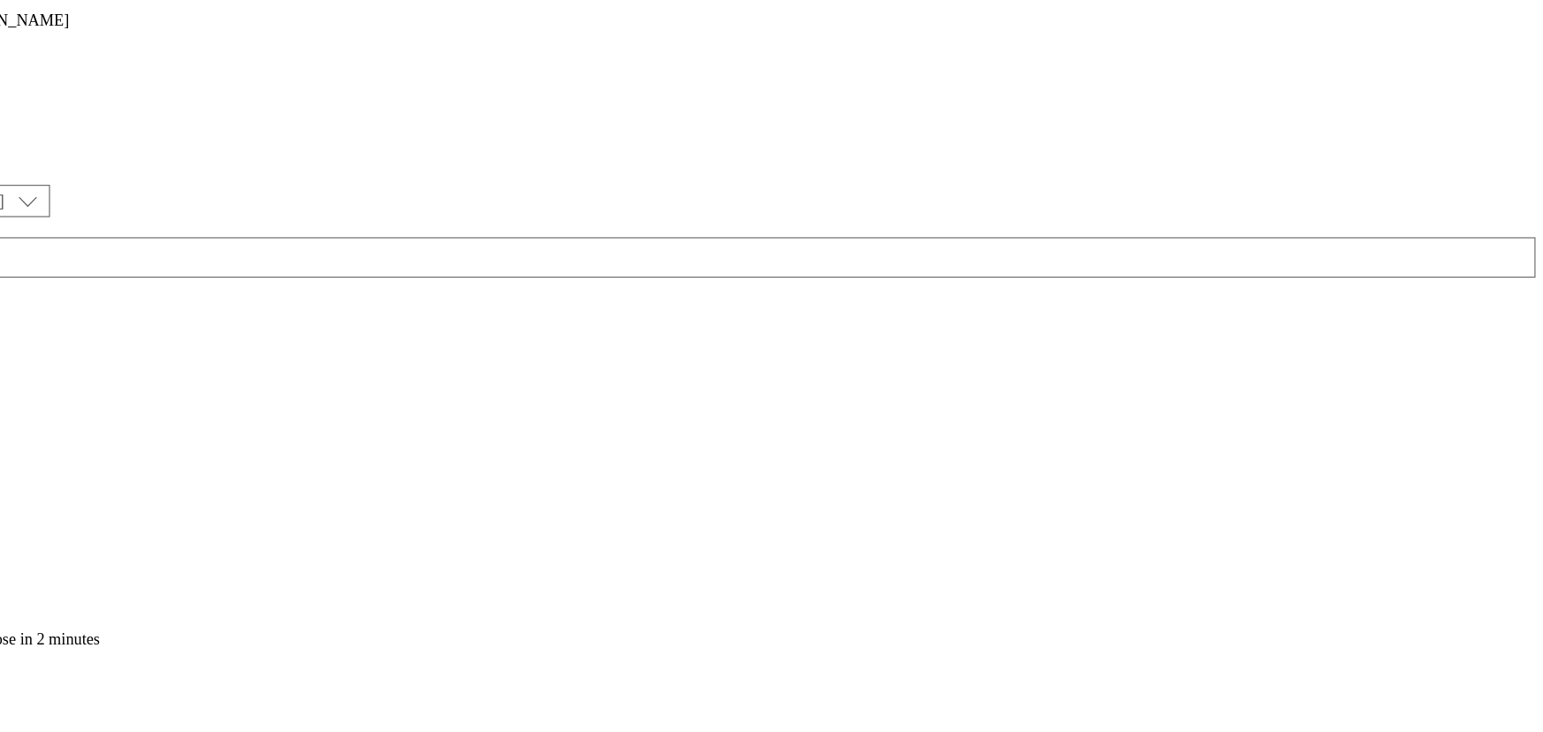
click at [139, 471] on div "Health and beauty" at bounding box center [69, 491] width 139 height 41
click at [154, 634] on div "Hair and grooming" at bounding box center [77, 654] width 154 height 41
click at [154, 634] on div "Hair and grooming Hair and grooming hair-grooming 2 Sept 2025 10:03 pm" at bounding box center [77, 695] width 154 height 122
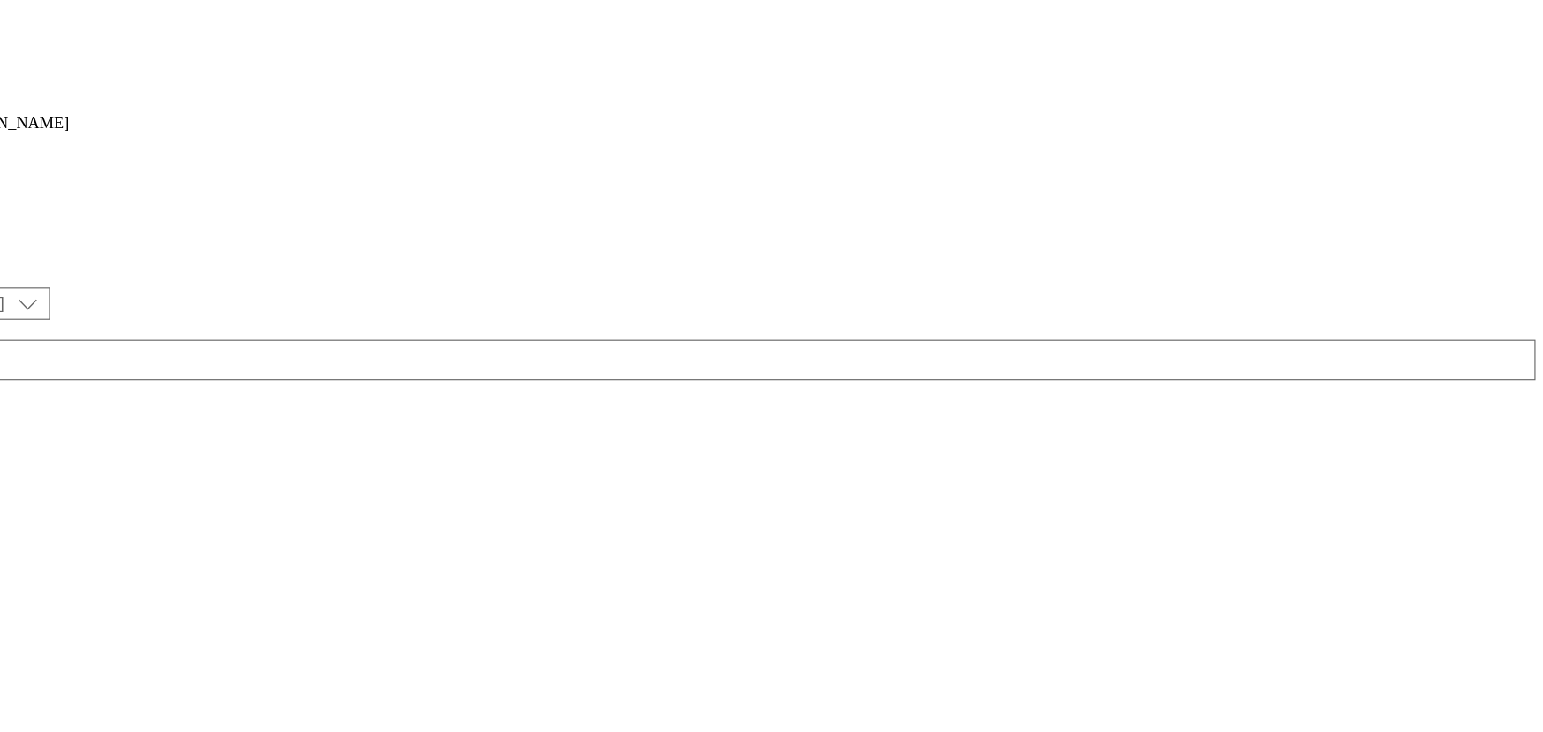
click at [18, 653] on icon at bounding box center [9, 662] width 18 height 18
click at [82, 689] on button "Edit" at bounding box center [58, 699] width 47 height 20
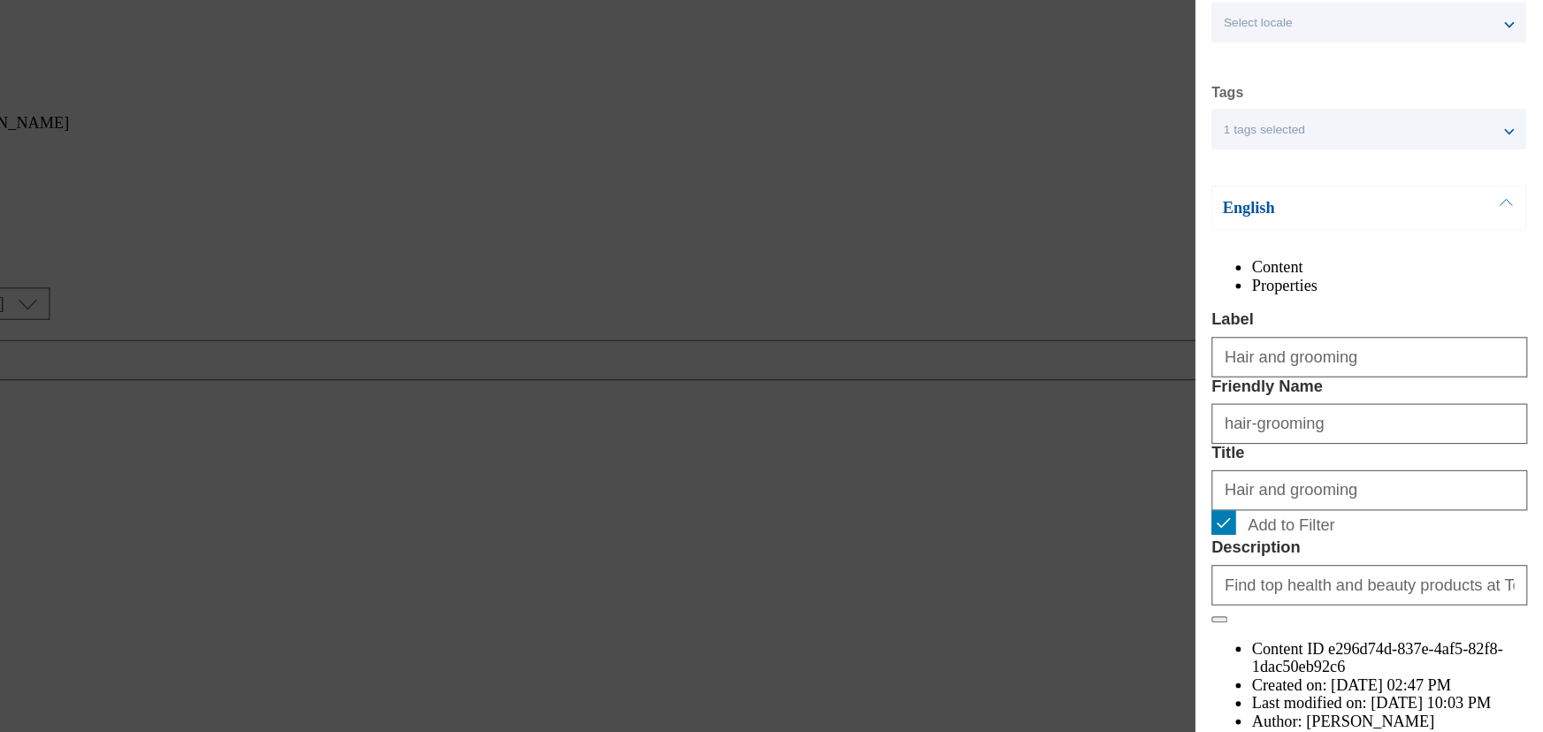
scroll to position [136, 0]
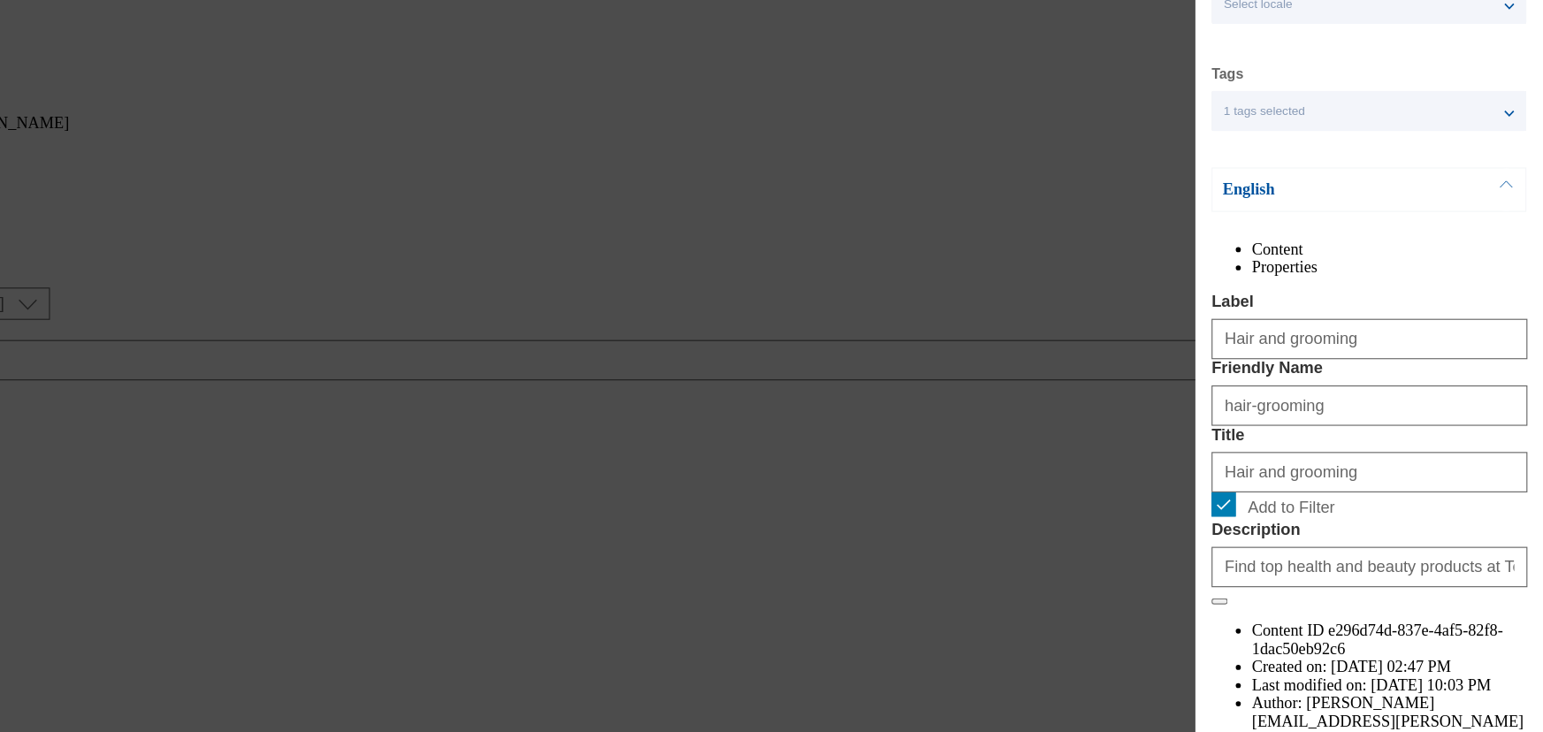
click at [1195, 120] on div "Edit Buylist Category Locale Select locale English Welsh Tags 1 tags selected f…" at bounding box center [771, 366] width 1543 height 732
click at [1199, 116] on div "Edit Buylist Category Locale Select locale English Welsh Tags 1 tags selected f…" at bounding box center [771, 366] width 1543 height 732
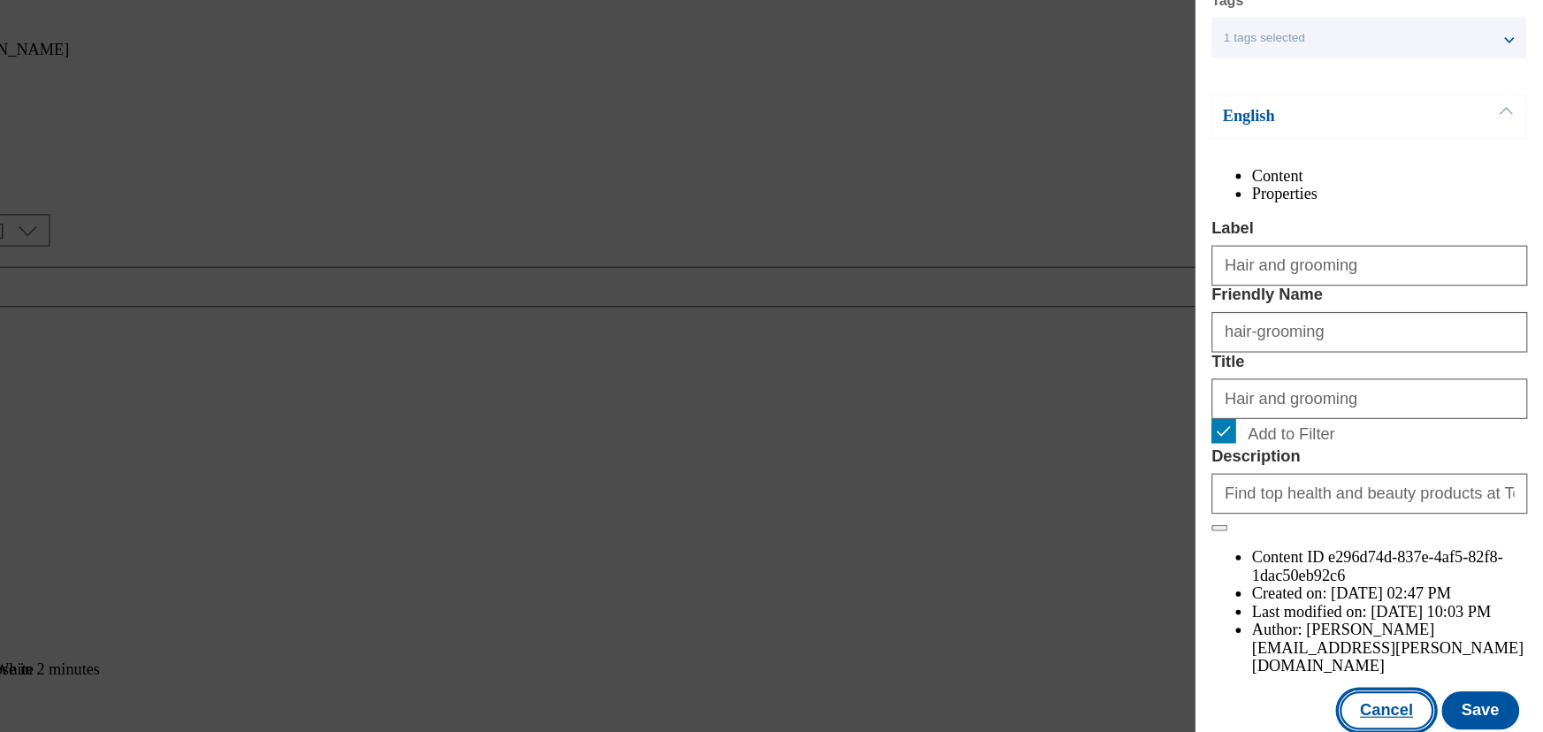
click at [1404, 689] on button "Cancel" at bounding box center [1404, 687] width 81 height 34
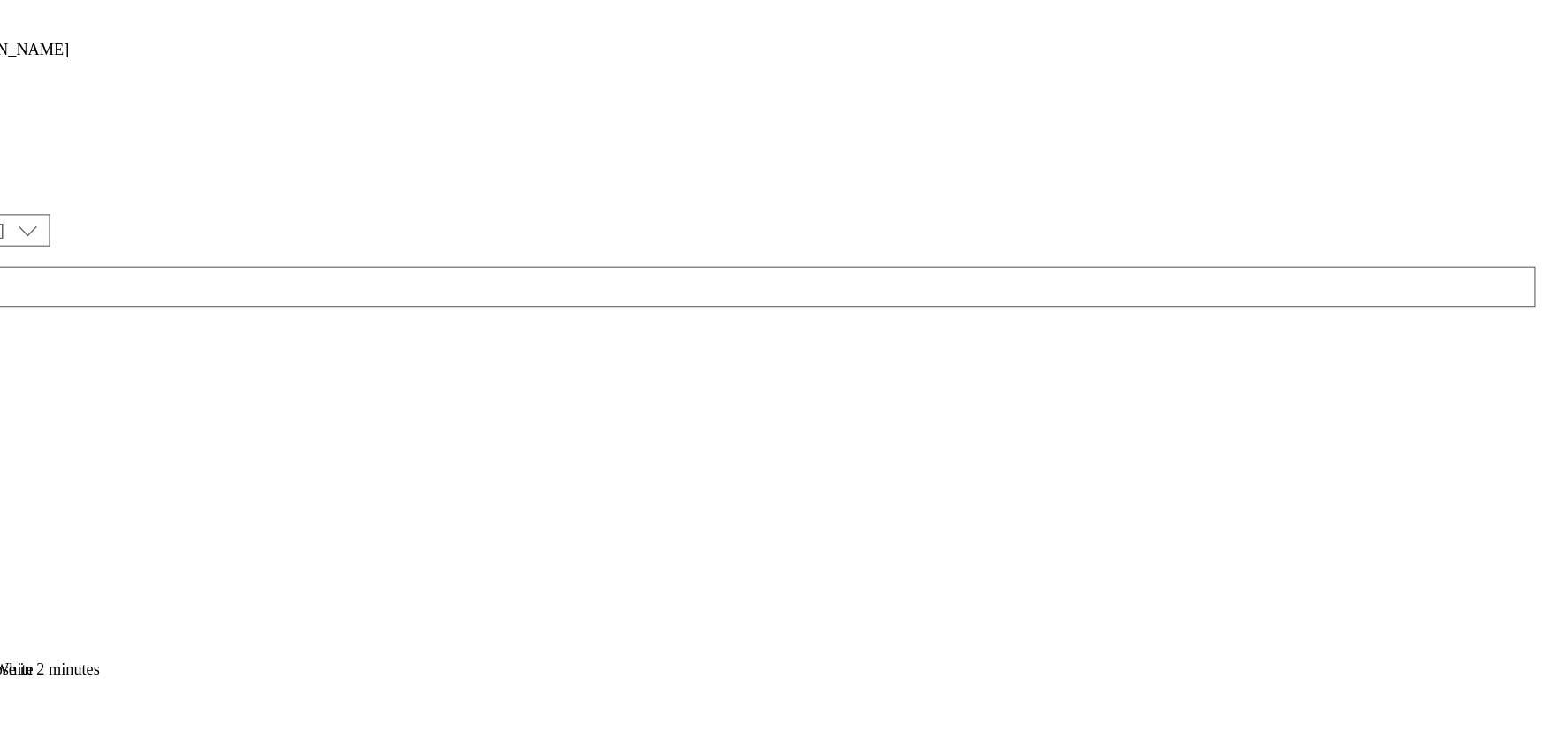
scroll to position [0, 0]
click at [154, 569] on div "oral-care" at bounding box center [77, 577] width 154 height 16
click at [18, 531] on icon at bounding box center [9, 540] width 18 height 18
click at [1177, 252] on div "( optional ) ghs-roi ghs-uk ghs-uk buylistgroup Stored View" at bounding box center [771, 334] width 1529 height 164
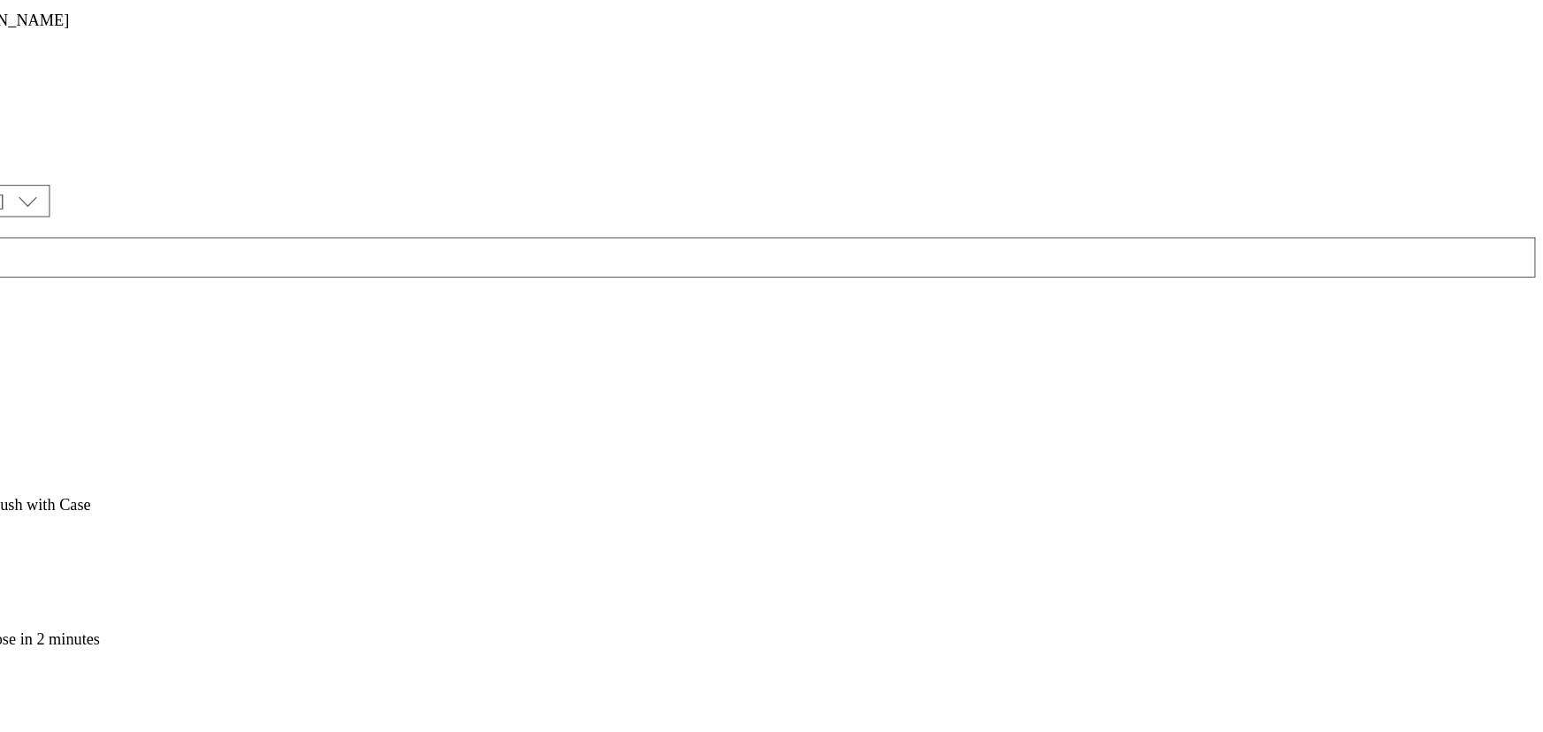
click at [139, 471] on div "Health and beauty" at bounding box center [69, 491] width 139 height 41
click at [154, 512] on div "Oral care" at bounding box center [77, 532] width 154 height 41
click at [11, 539] on circle at bounding box center [9, 540] width 3 height 3
click at [75, 571] on span "Edit" at bounding box center [65, 577] width 20 height 13
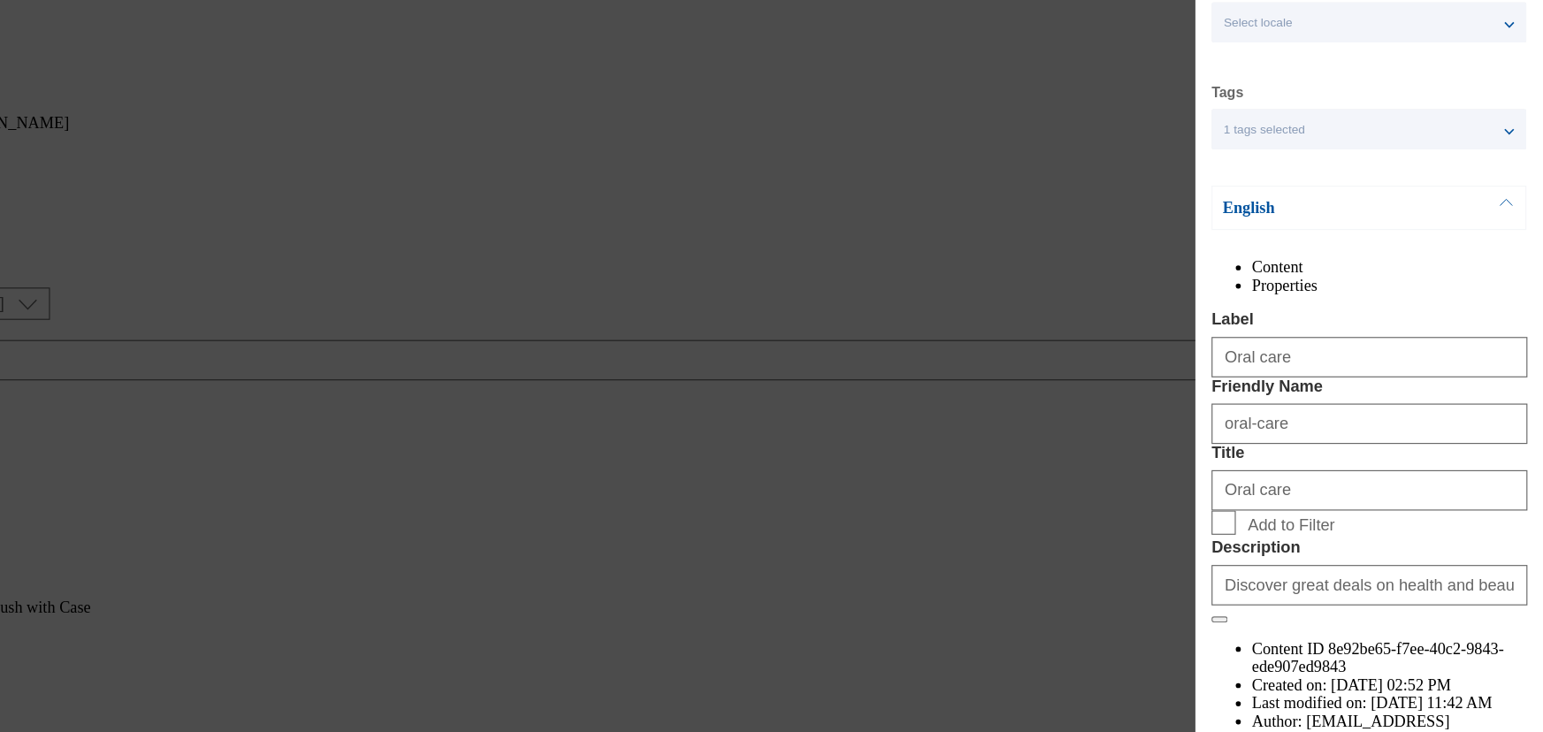
scroll to position [136, 0]
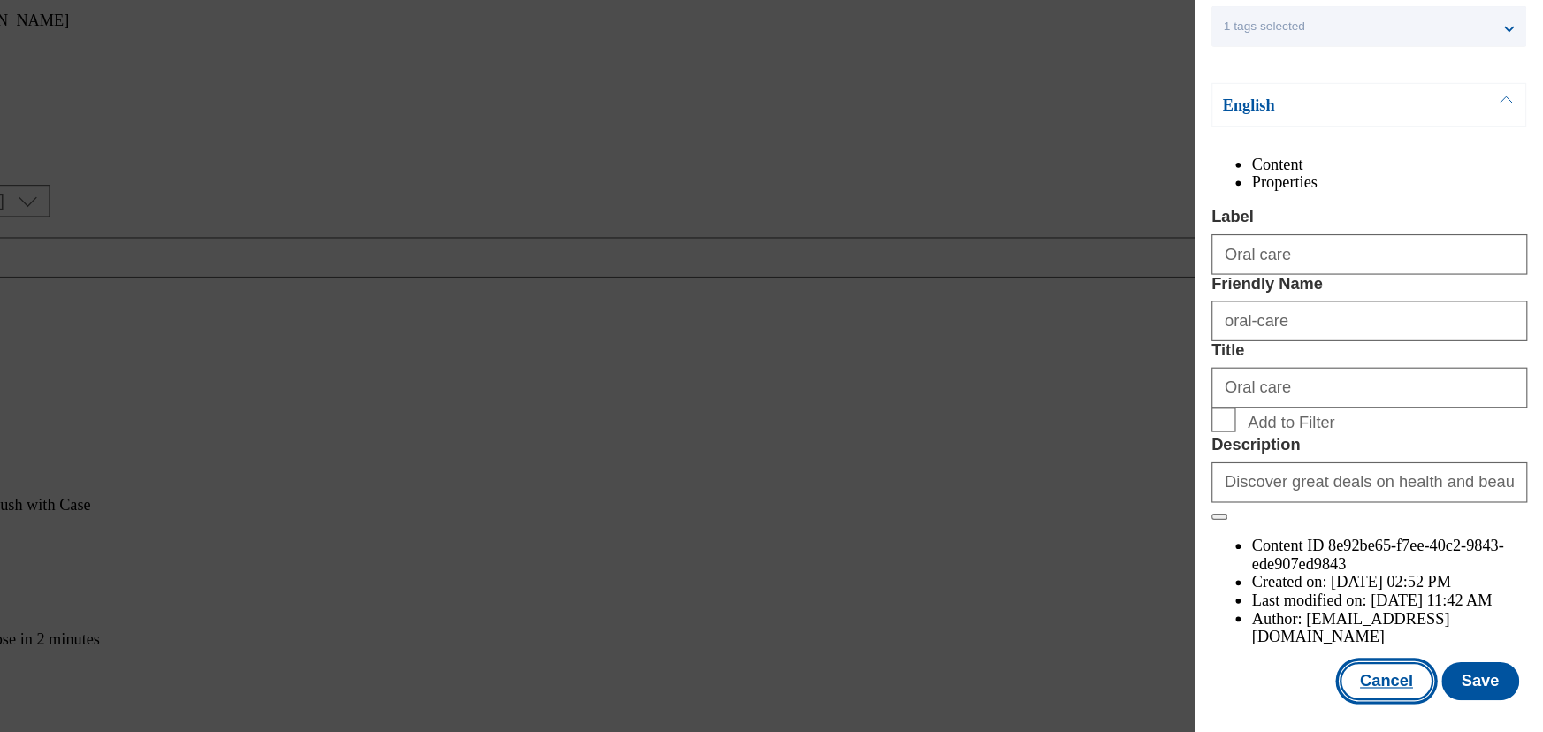
click at [1386, 676] on button "Cancel" at bounding box center [1404, 687] width 81 height 34
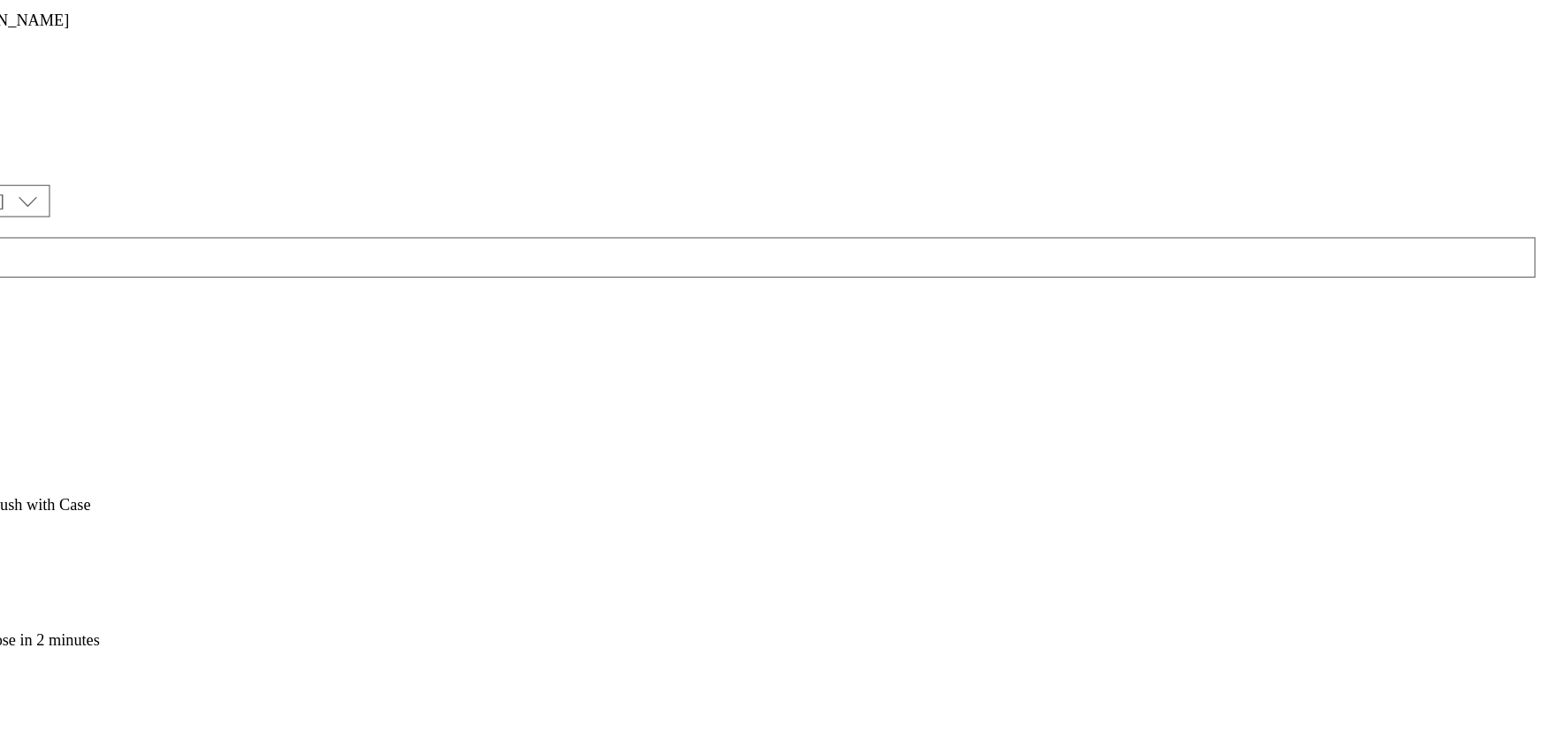
click at [18, 531] on icon at bounding box center [9, 540] width 18 height 18
click at [1211, 416] on div "Buylist Product 22 106033898 Oral-B Pro 3 3500 White Toothbrush with Case 2 Sep…" at bounding box center [771, 416] width 1529 height 0
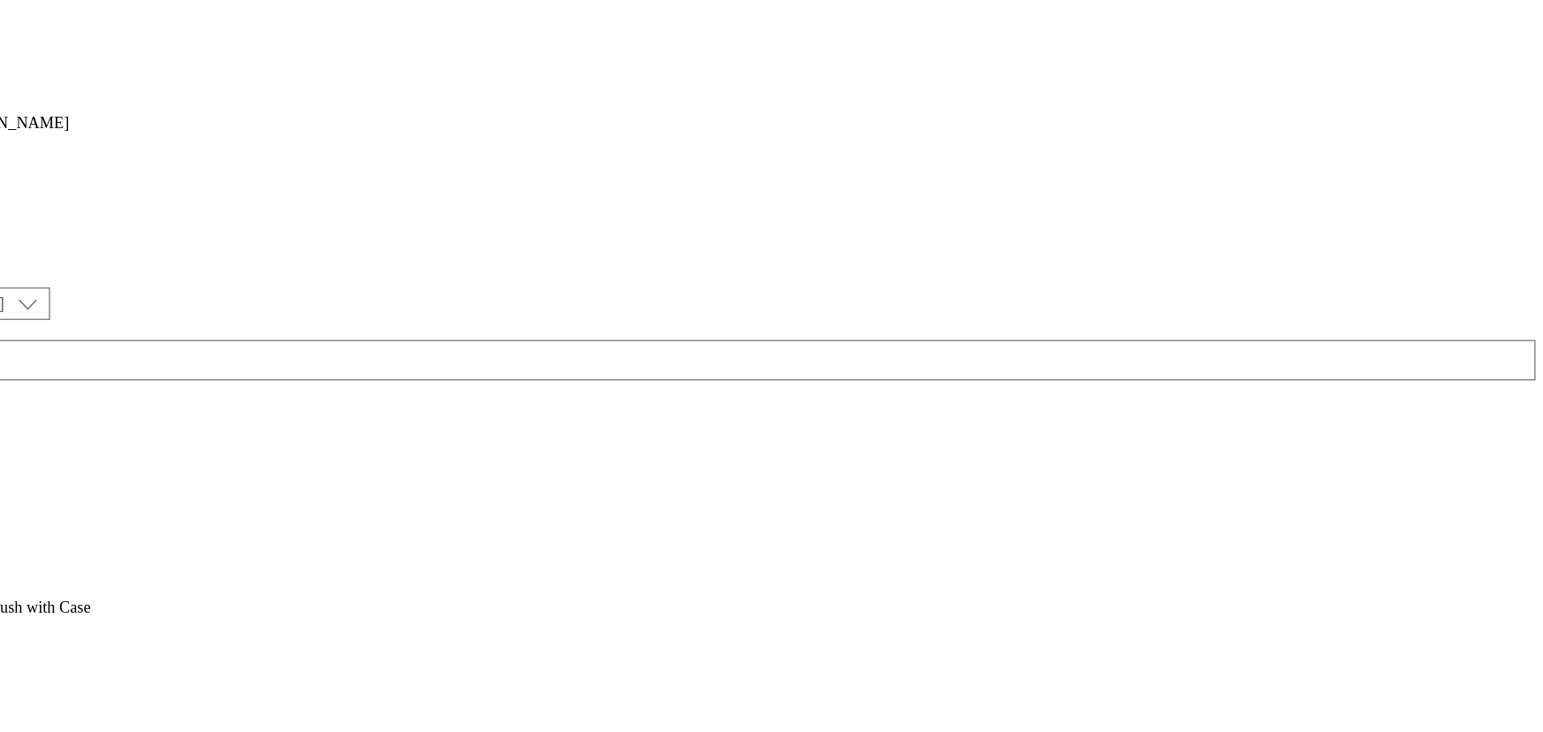
scroll to position [96, 0]
click at [18, 531] on icon at bounding box center [9, 540] width 18 height 18
click at [147, 693] on span "Open Preview Url" at bounding box center [101, 699] width 92 height 13
click at [19, 454] on icon at bounding box center [13, 460] width 12 height 12
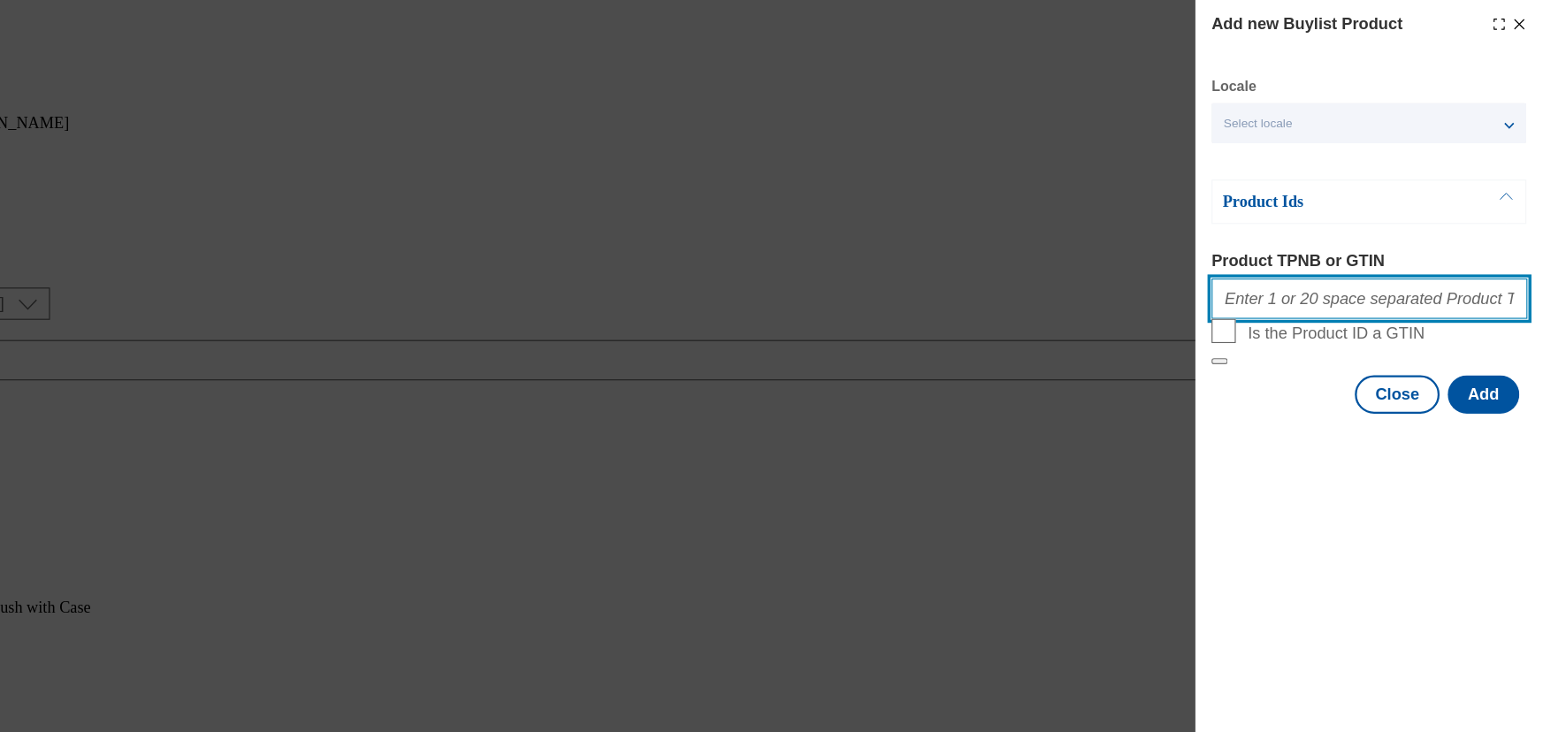
click at [1323, 273] on input "Product TPNB or GTIN" at bounding box center [1390, 261] width 277 height 35
paste input "105171441 105746697 105171390 105171438 105171449 105171443 105516162 105260563…"
type input "105171441 105746697 105171390 105171438 105171449 105171443 105516162 105260563…"
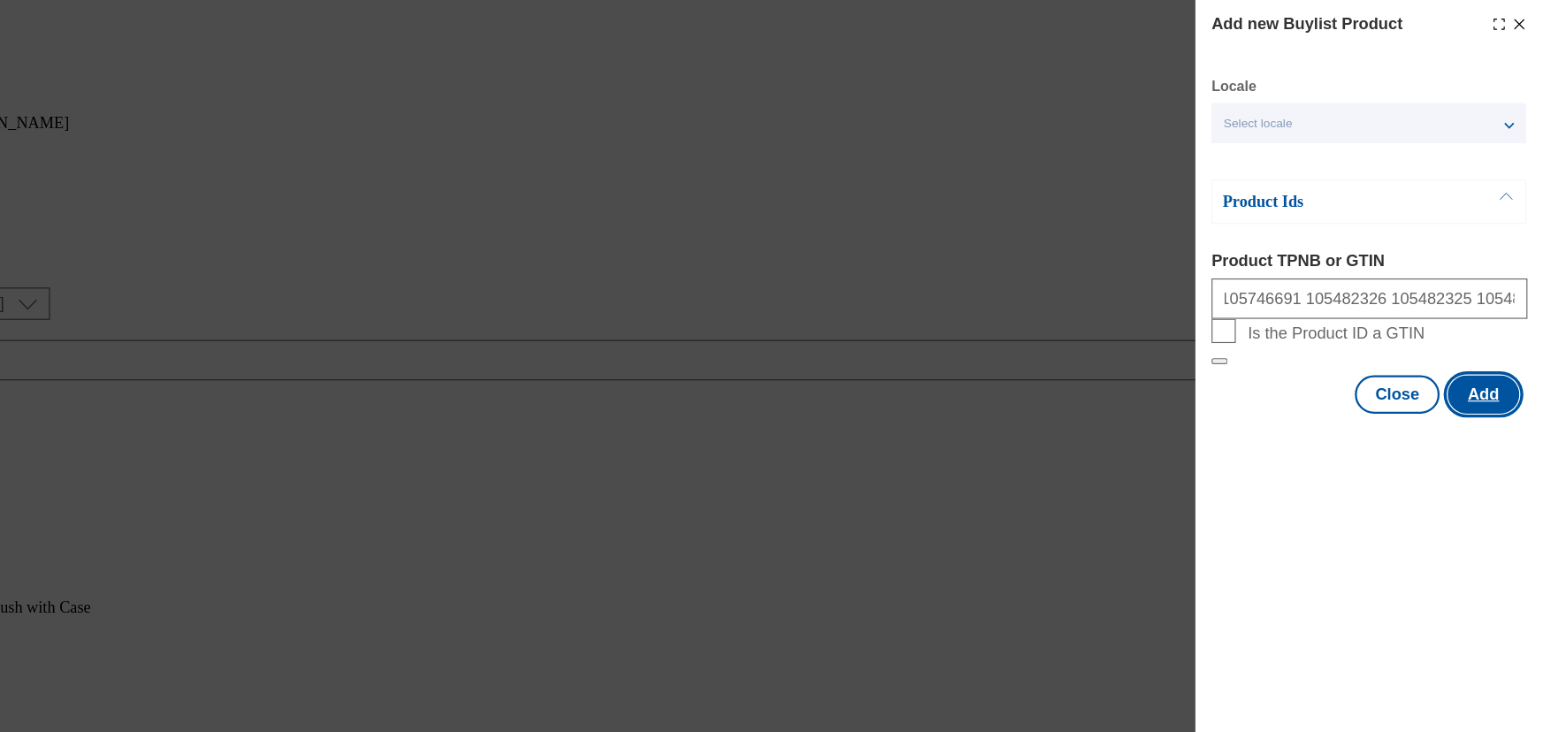
click at [1470, 363] on button "Add" at bounding box center [1490, 346] width 63 height 34
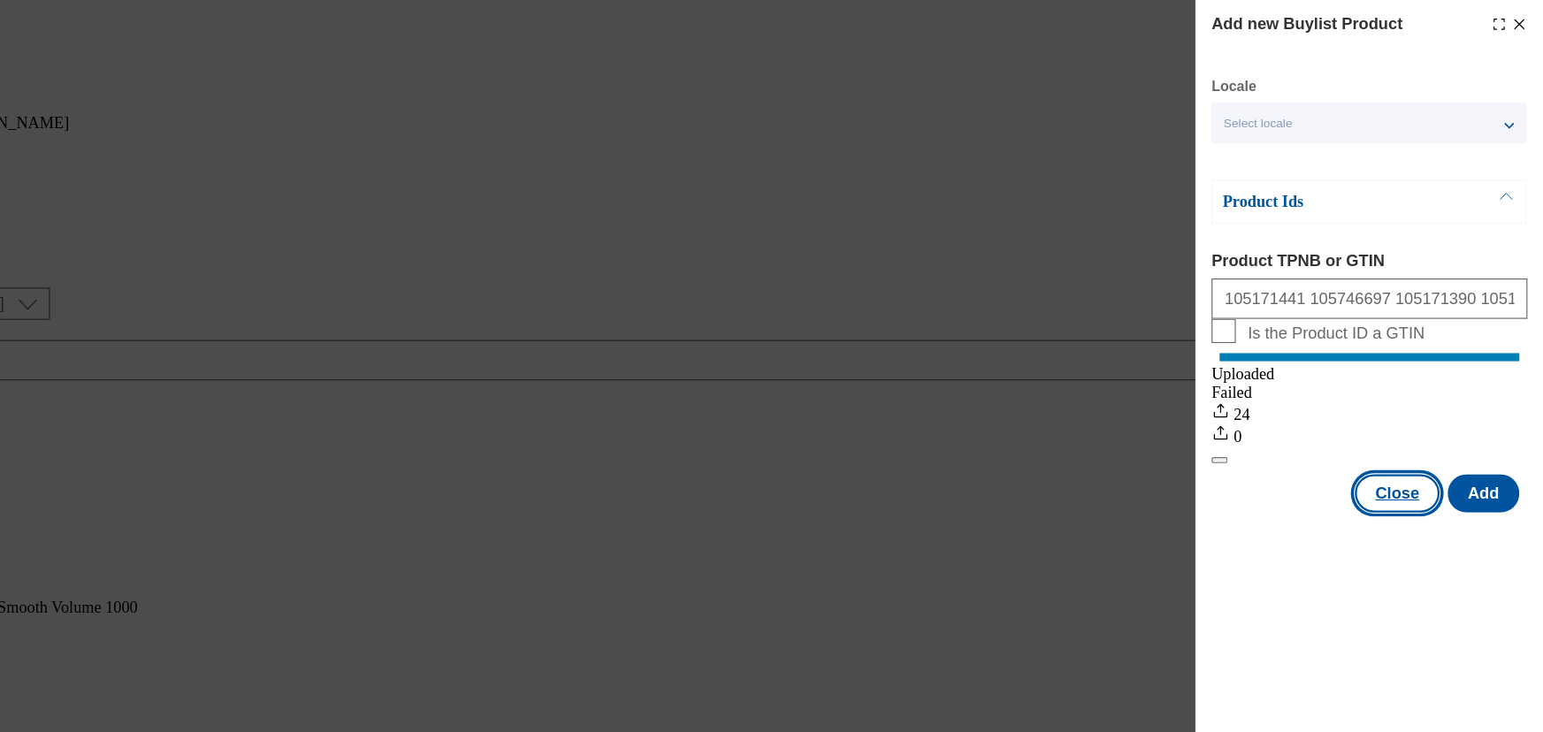
click at [1397, 449] on button "Close" at bounding box center [1415, 433] width 74 height 34
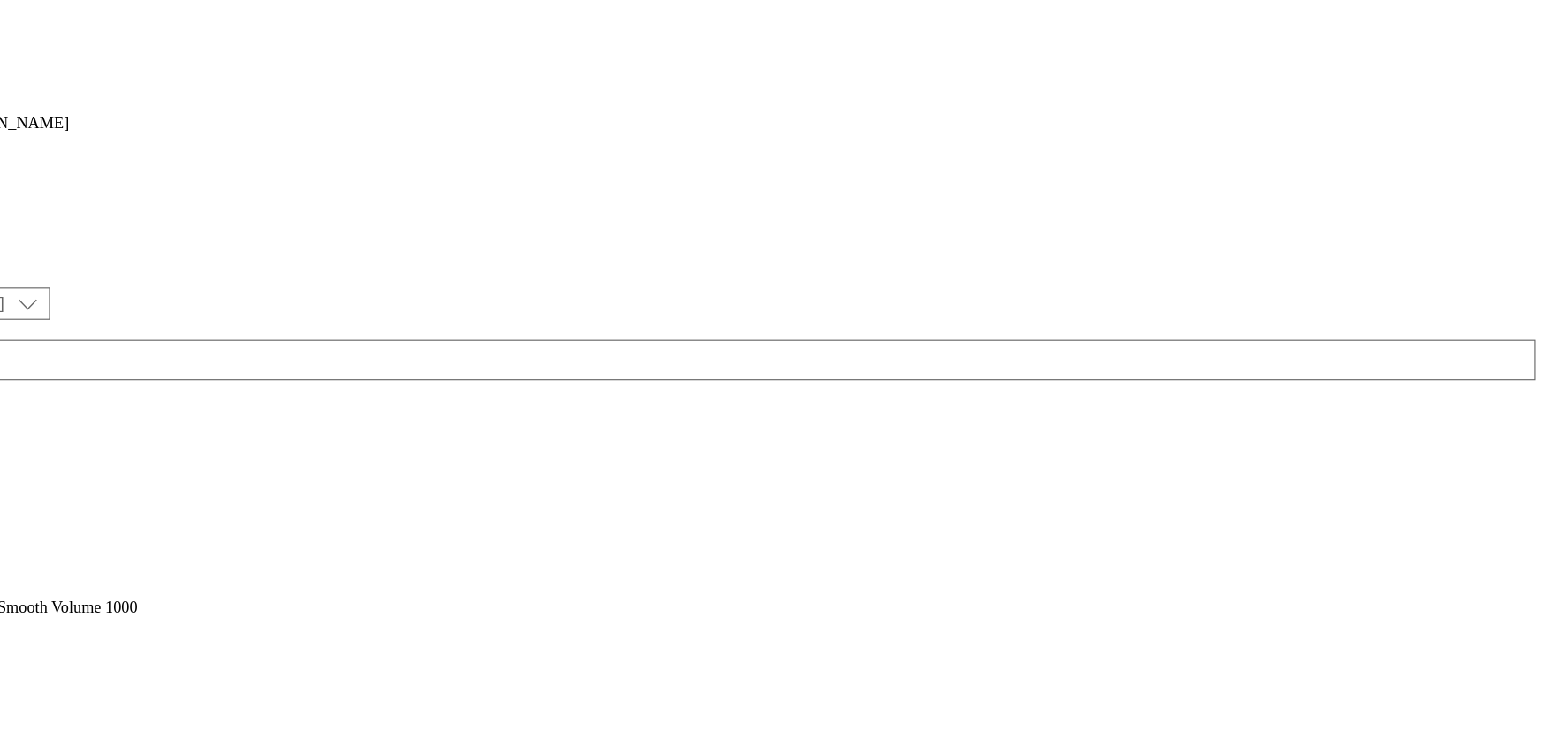
click at [44, 448] on icon at bounding box center [36, 457] width 18 height 18
click at [99, 514] on span "Reorder" at bounding box center [78, 520] width 42 height 13
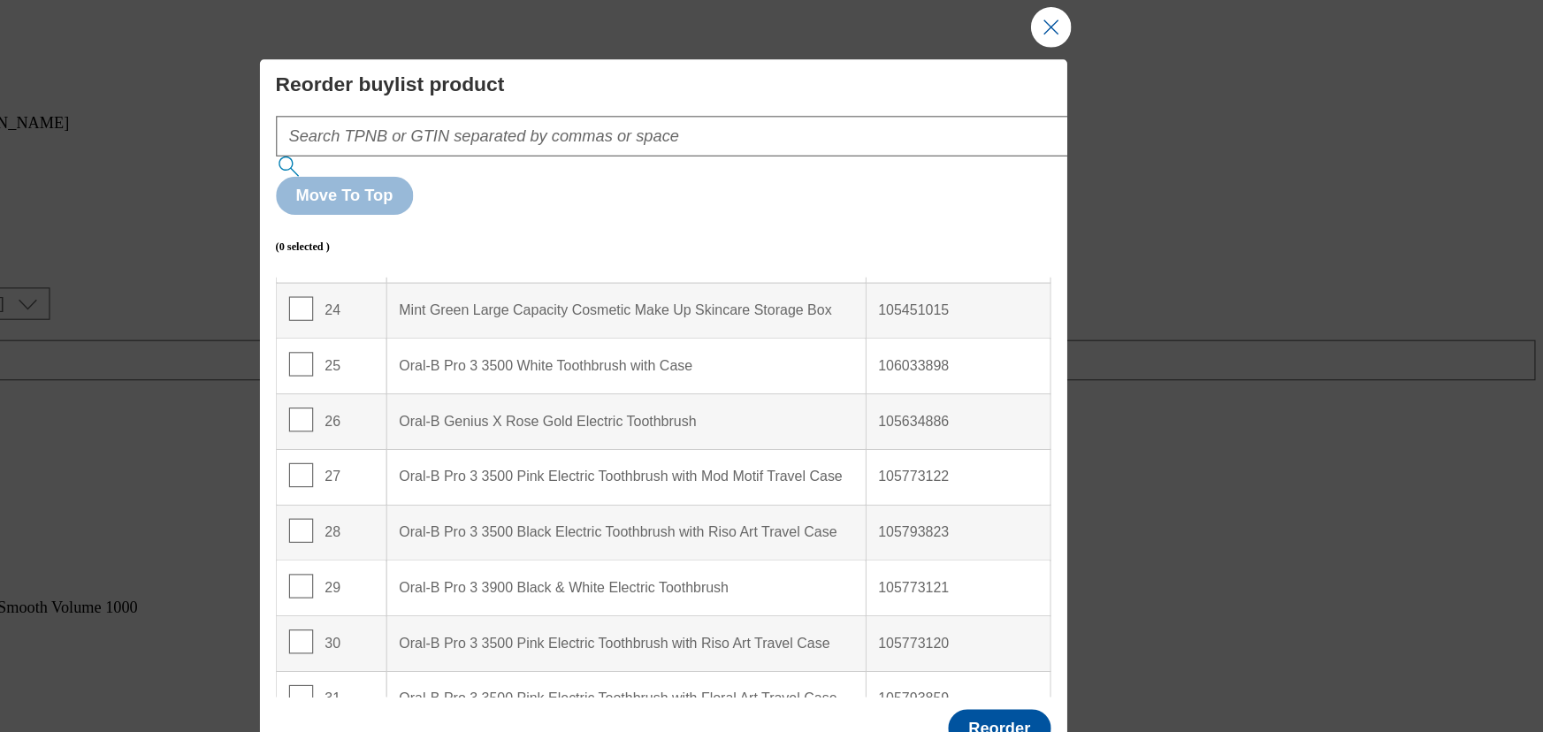
scroll to position [1142, 0]
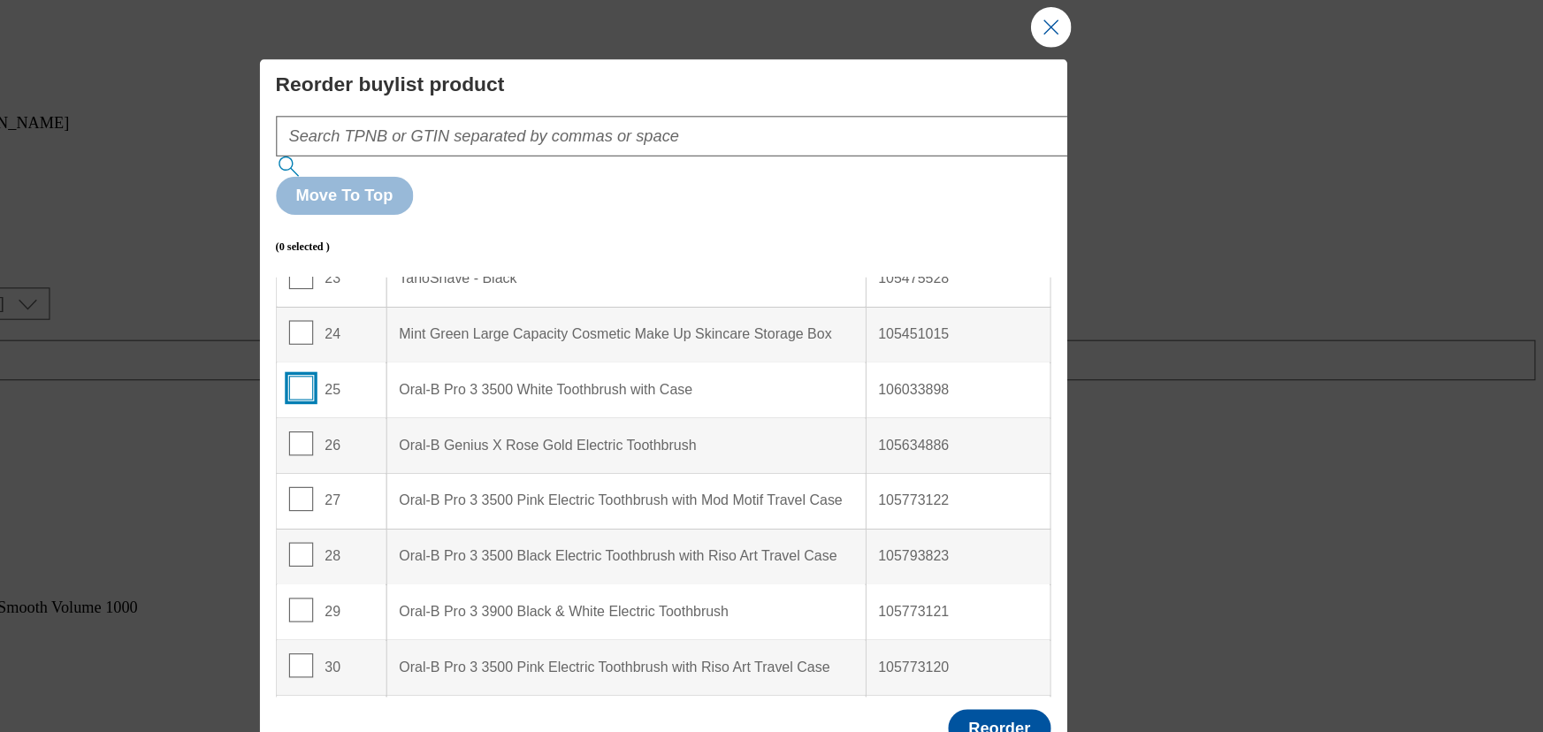
click at [452, 330] on input "Modal" at bounding box center [454, 340] width 21 height 21
checkbox input "true"
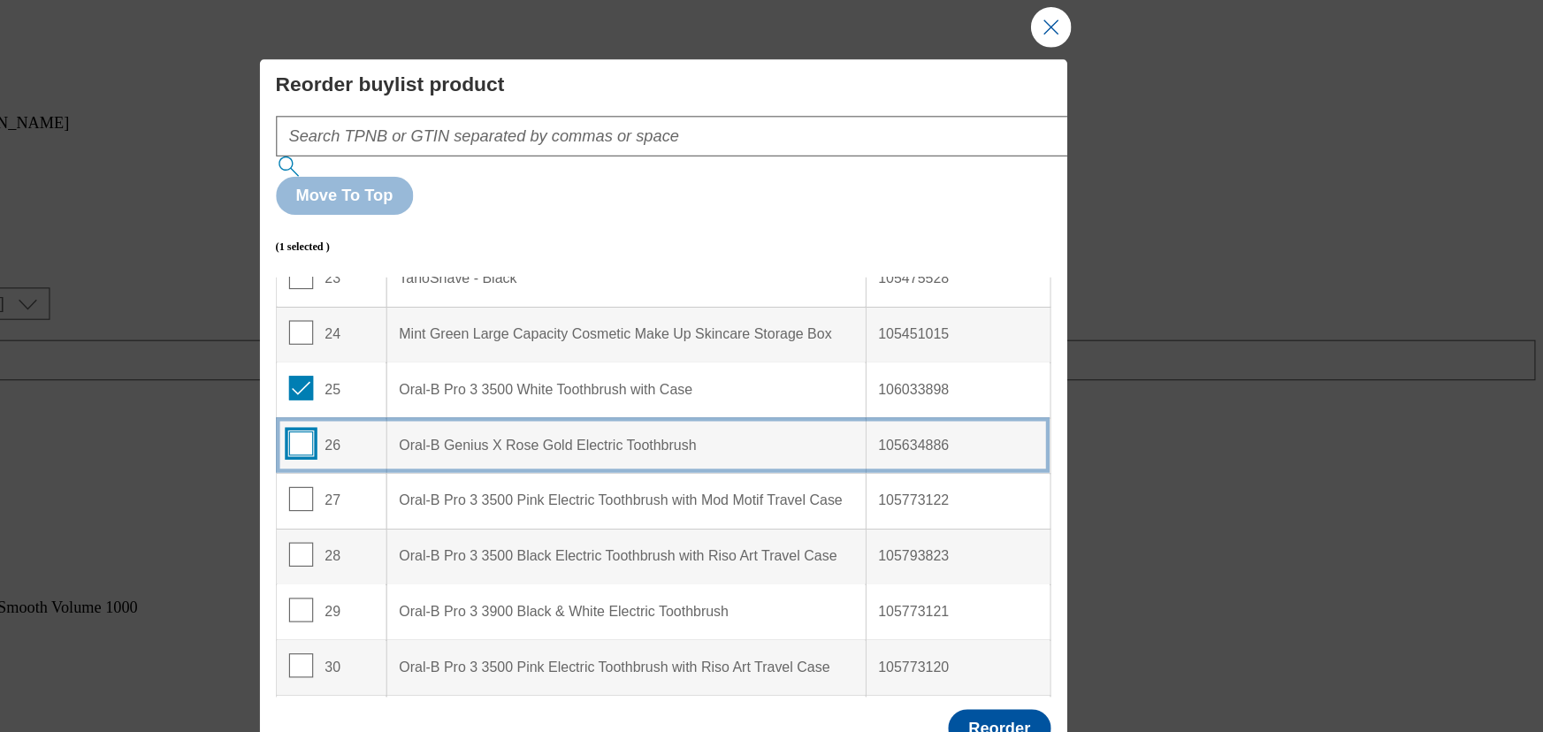
click at [451, 378] on input "Modal" at bounding box center [454, 388] width 21 height 21
checkbox input "true"
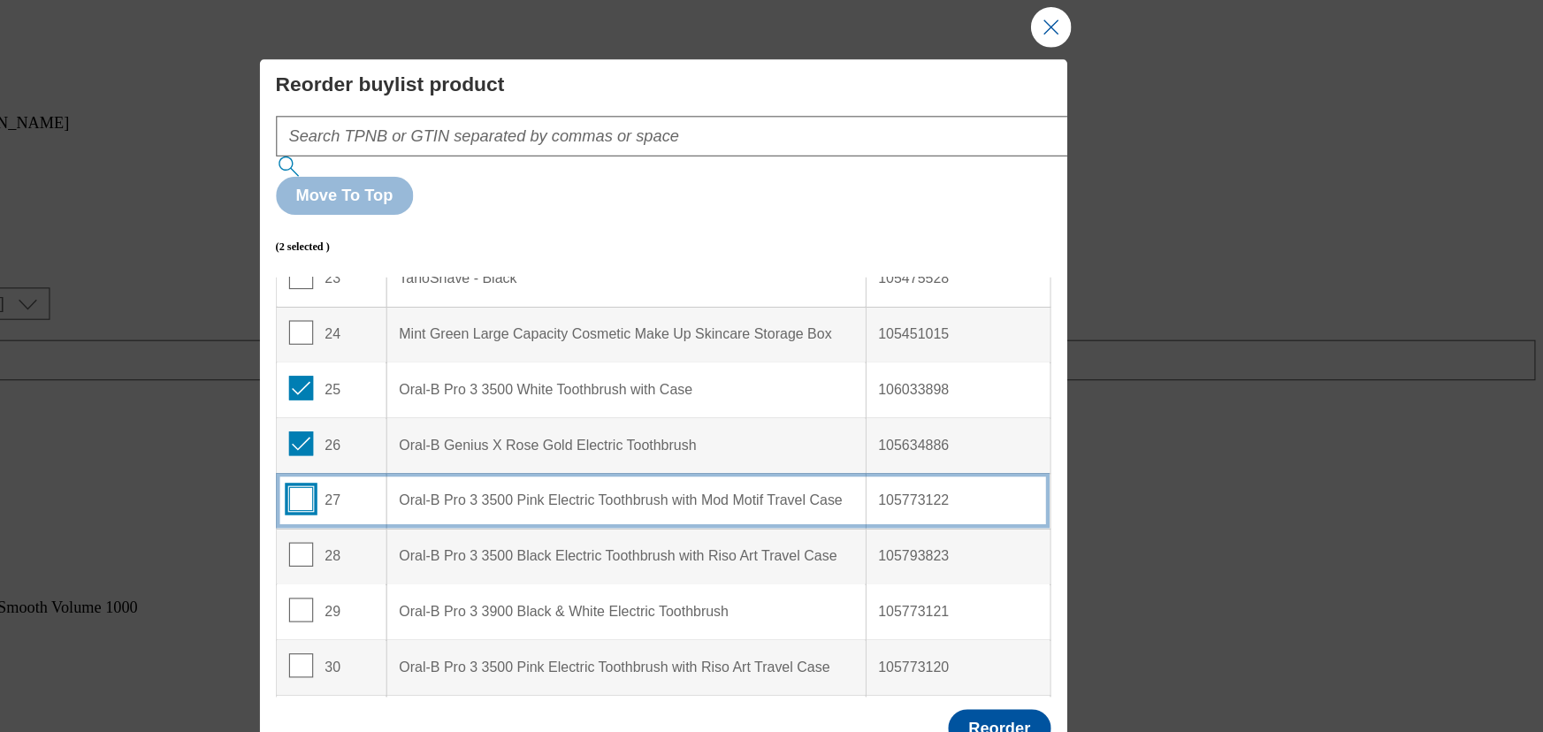
click at [455, 427] on input "Modal" at bounding box center [454, 437] width 21 height 21
checkbox input "true"
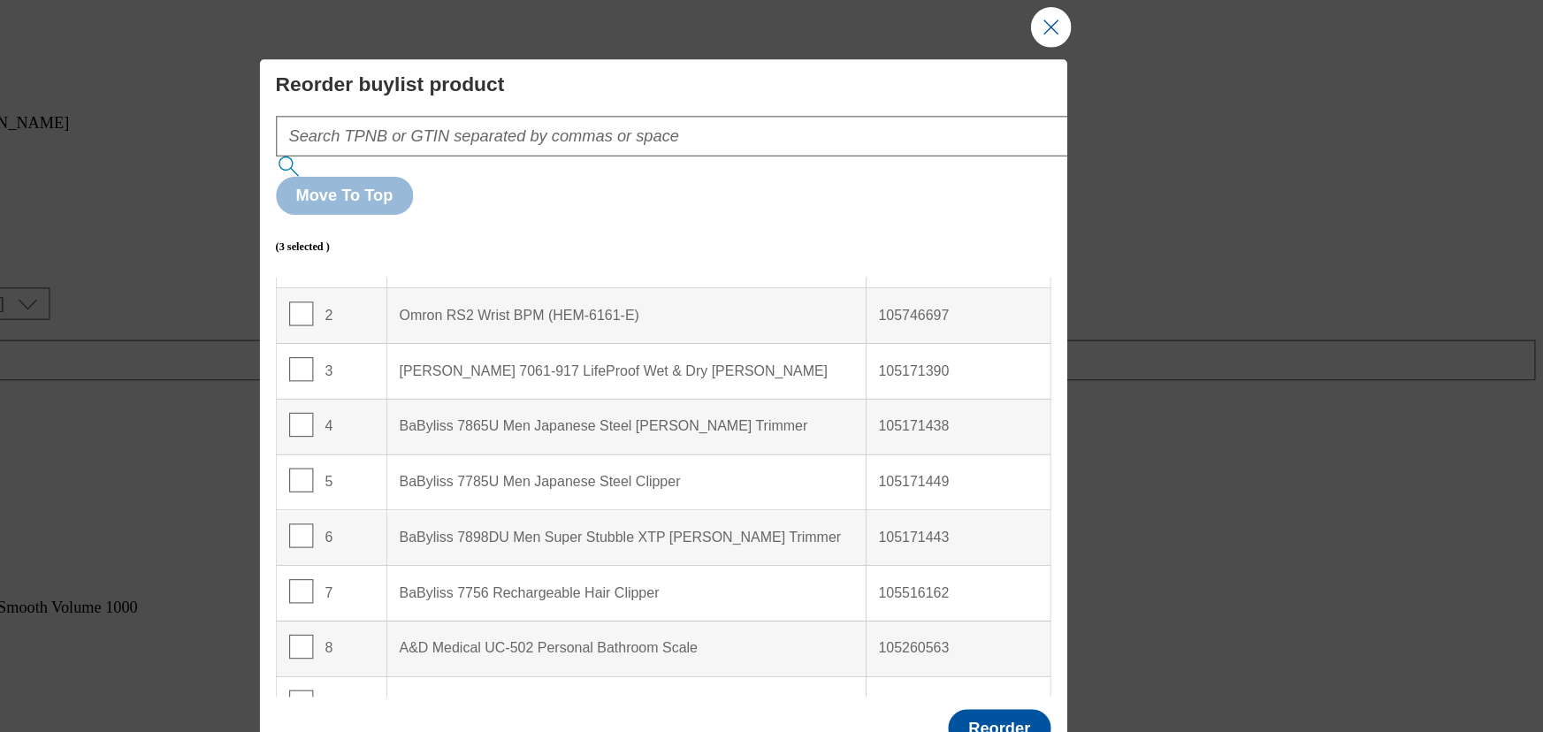
scroll to position [0, 0]
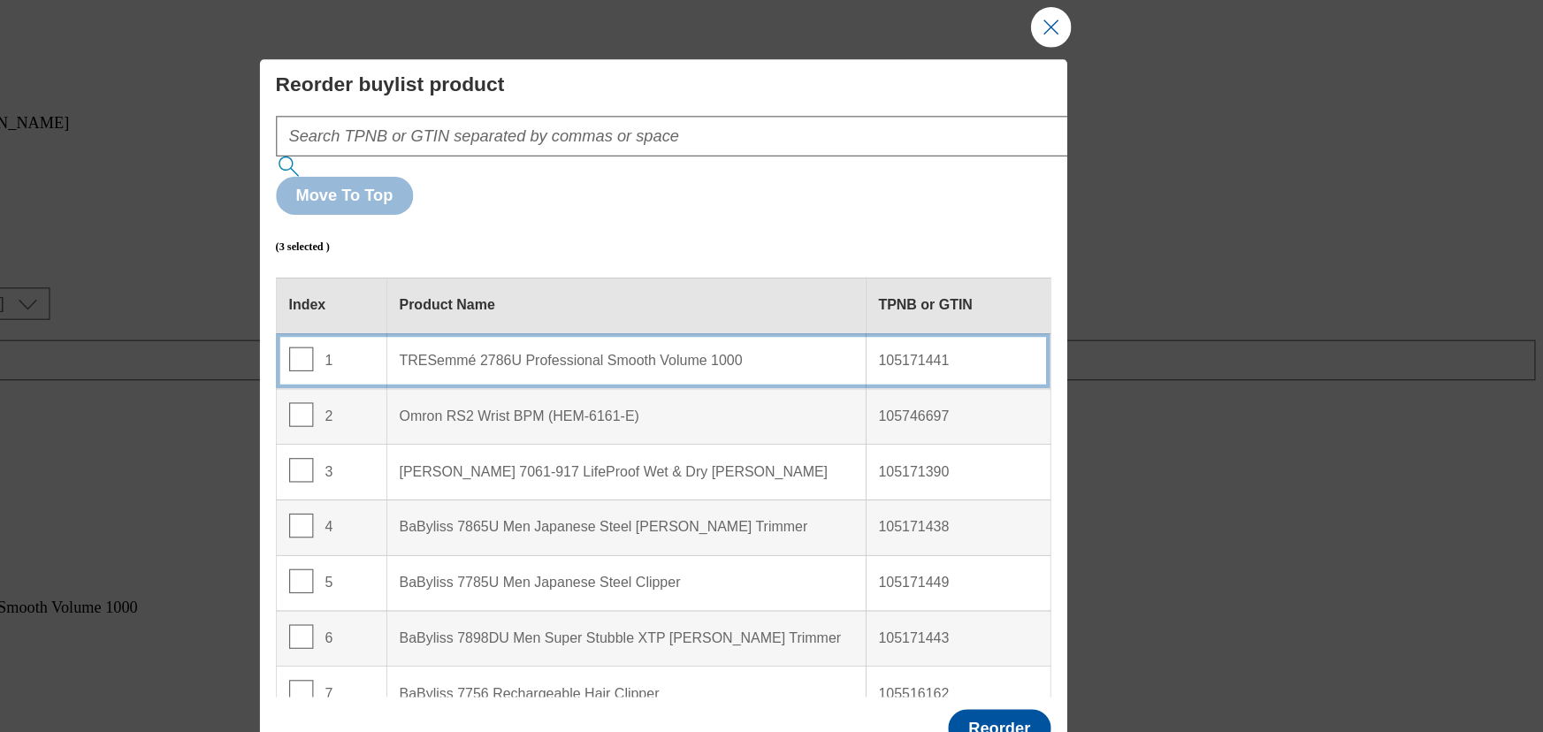
click at [497, 304] on div "1" at bounding box center [481, 317] width 75 height 26
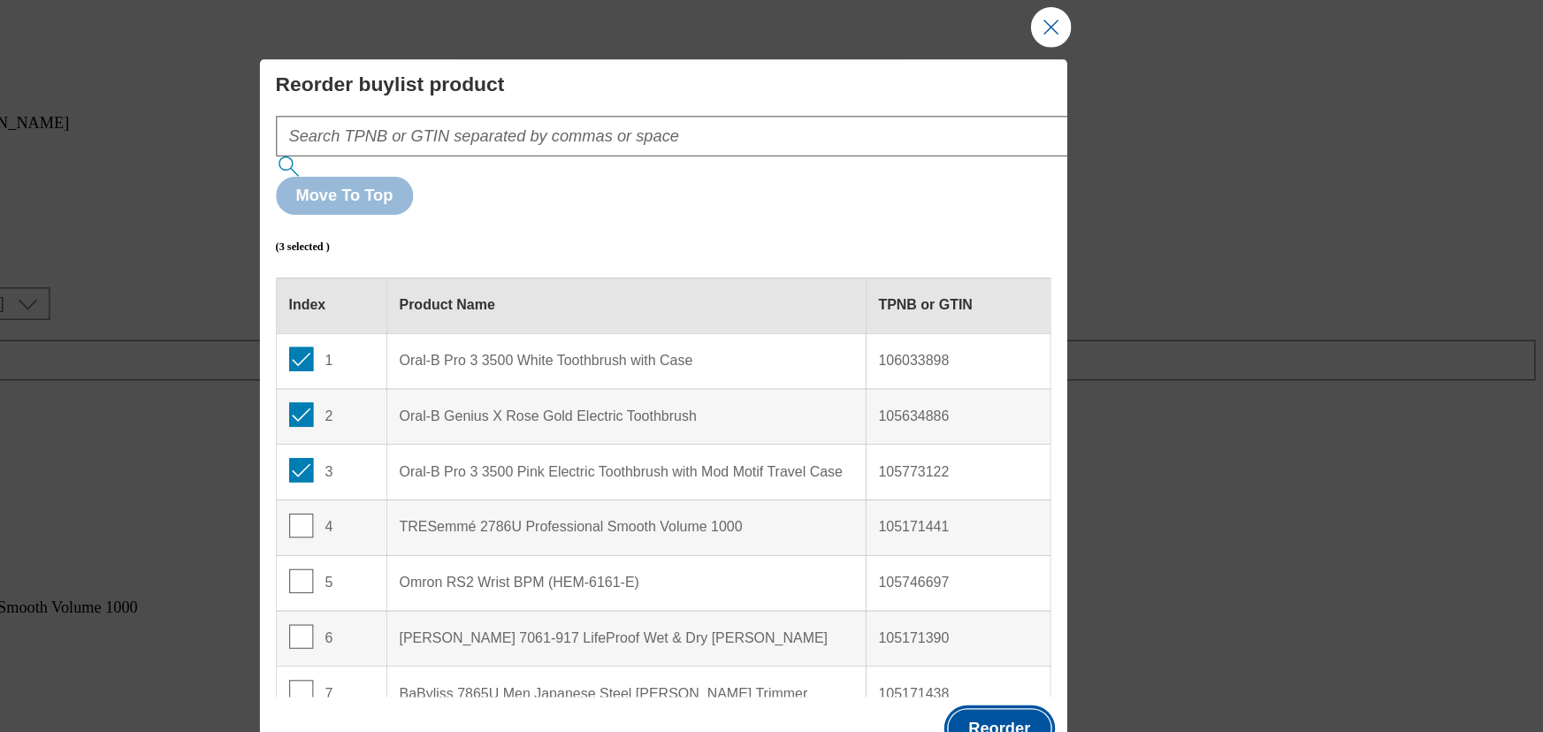
click at [1058, 622] on button "Reorder" at bounding box center [1065, 639] width 89 height 34
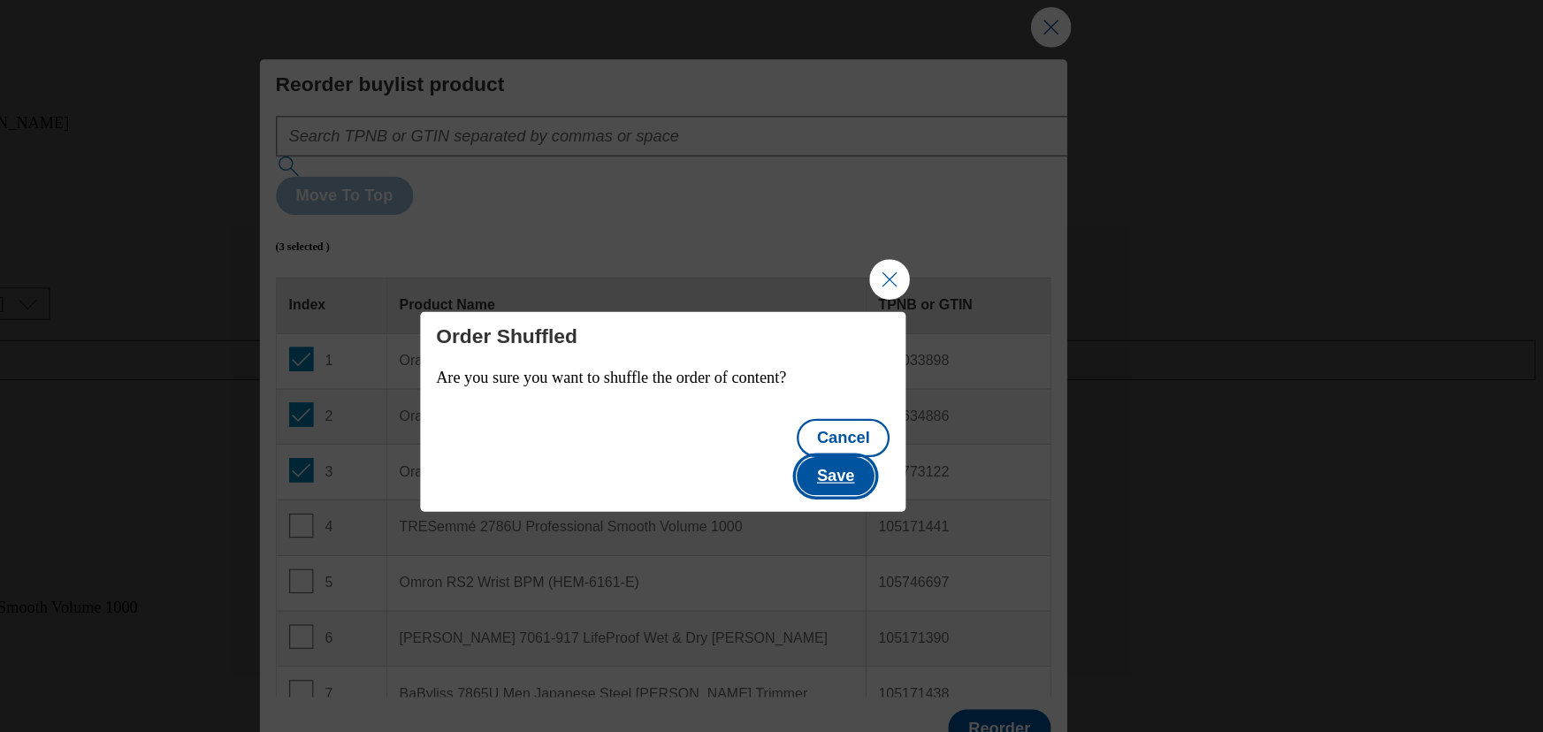
click at [945, 409] on button "Save" at bounding box center [923, 418] width 68 height 34
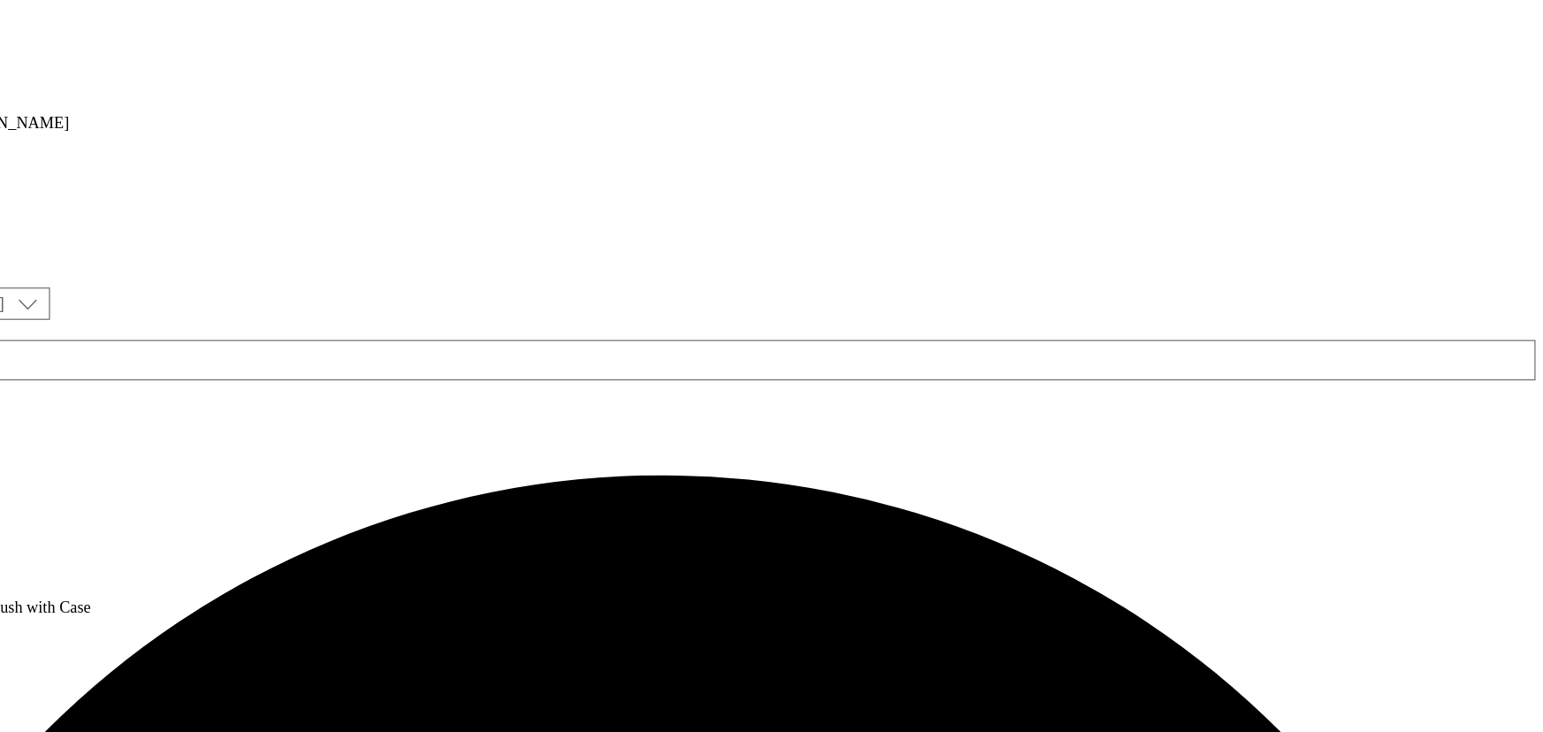
click at [18, 531] on icon at bounding box center [9, 540] width 18 height 18
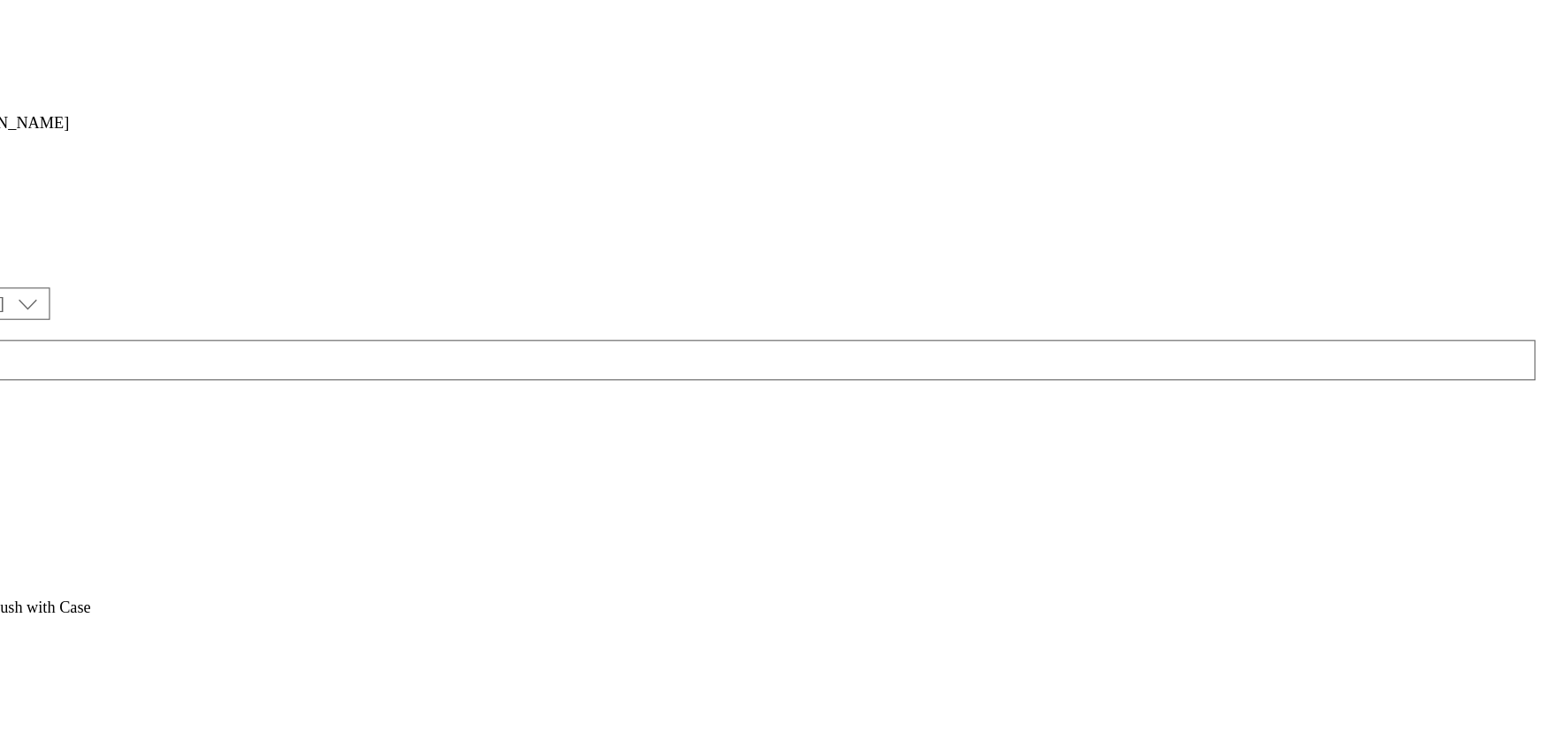
click at [147, 693] on span "Open Preview Url" at bounding box center [101, 699] width 92 height 13
click at [154, 634] on div "Hair and grooming Hair and grooming hair-grooming 2 Sept 2025 10:03 pm" at bounding box center [77, 695] width 154 height 122
click at [154, 512] on div "Oral care Oral care oral-care 2 Sept 2025 11:42 am" at bounding box center [77, 573] width 154 height 122
click at [18, 531] on icon at bounding box center [9, 540] width 18 height 18
click at [82, 567] on button "Edit" at bounding box center [58, 577] width 47 height 20
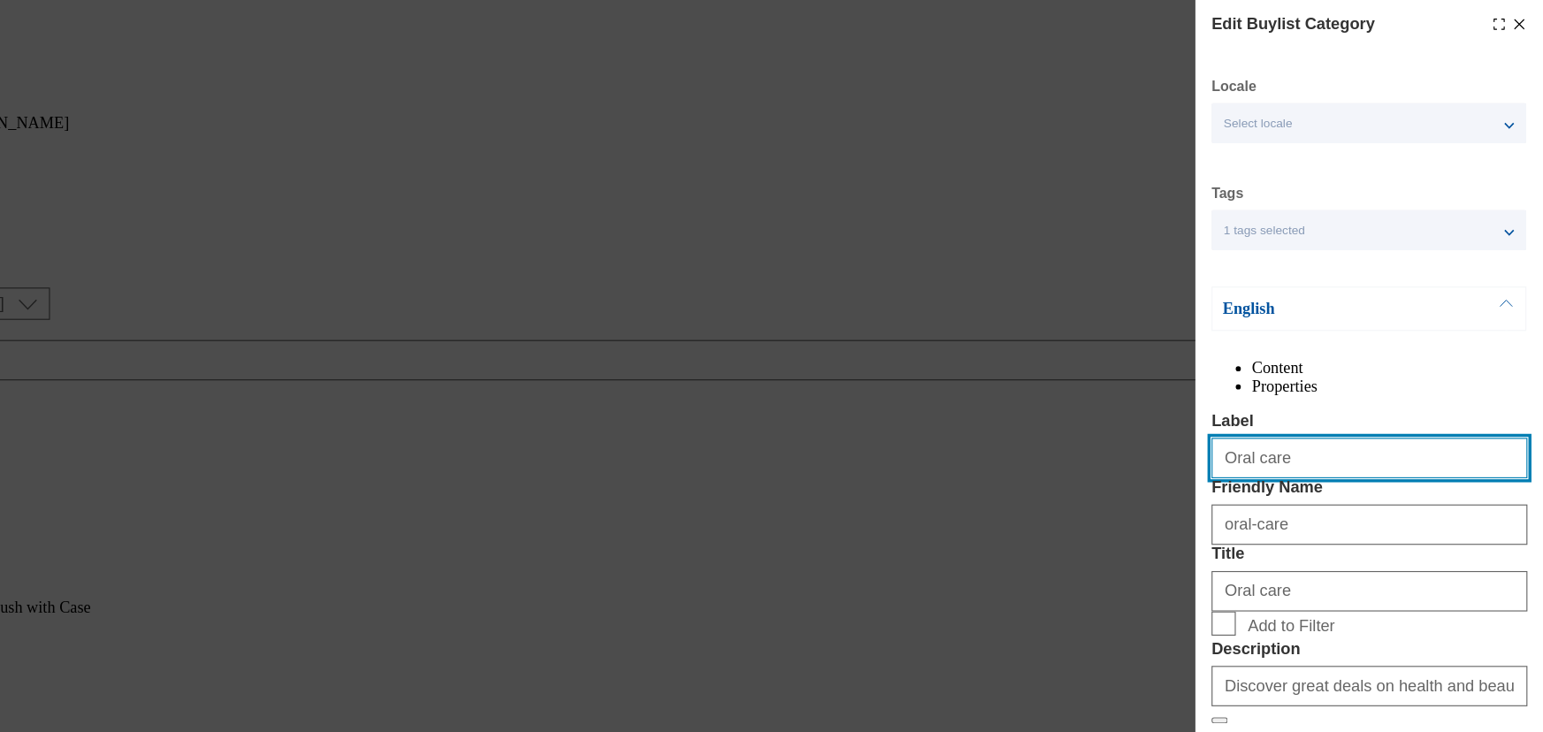
drag, startPoint x: 1320, startPoint y: 439, endPoint x: 1257, endPoint y: 434, distance: 63.9
click at [1257, 419] on input "Oral care" at bounding box center [1390, 401] width 277 height 35
type input "Health and Beauty"
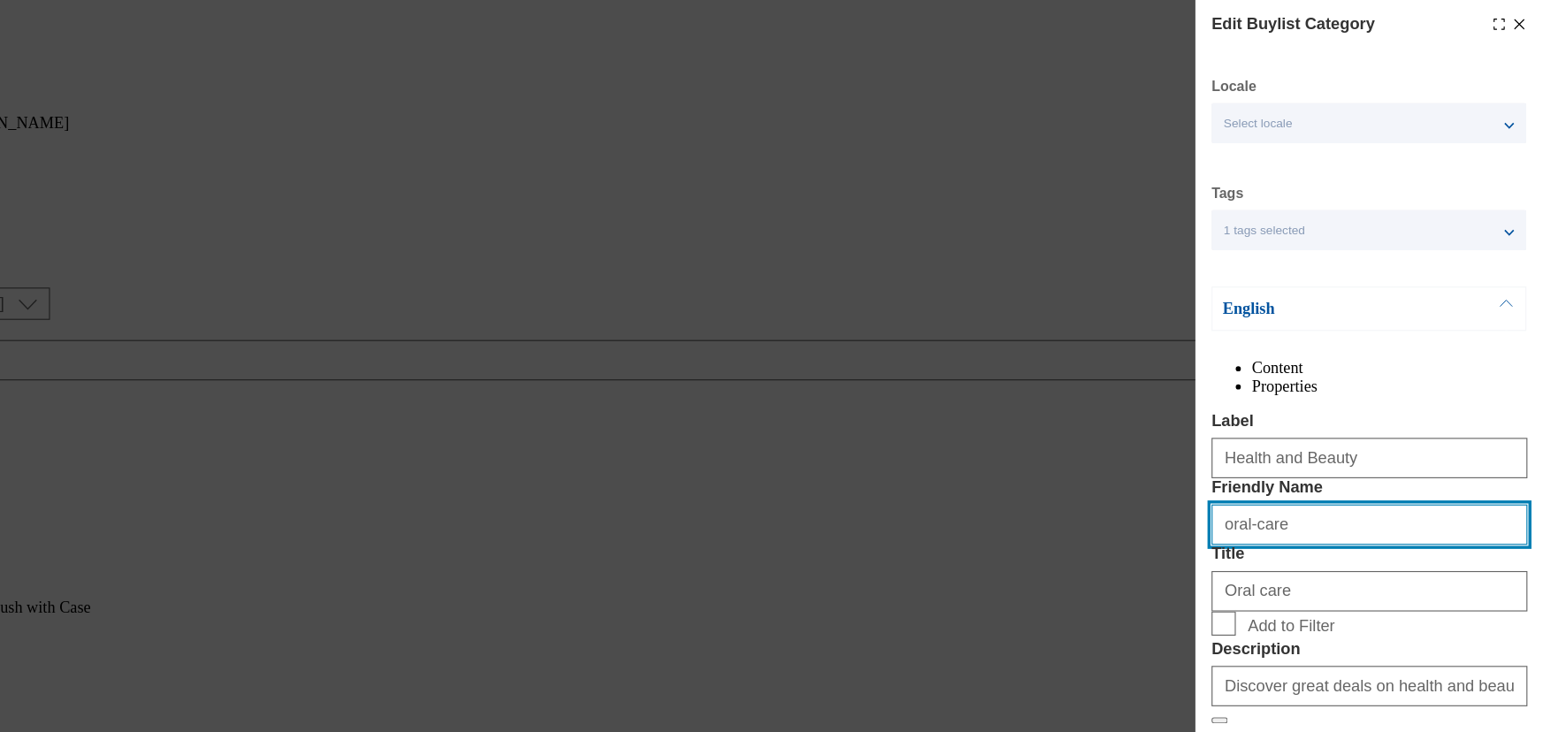
drag, startPoint x: 1327, startPoint y: 523, endPoint x: 1222, endPoint y: 524, distance: 105.2
click at [1222, 524] on div "Edit Buylist Category Locale Select locale English Welsh Tags 1 tags selected f…" at bounding box center [771, 366] width 1543 height 732
type input "h"
type input "health-and-beauty"
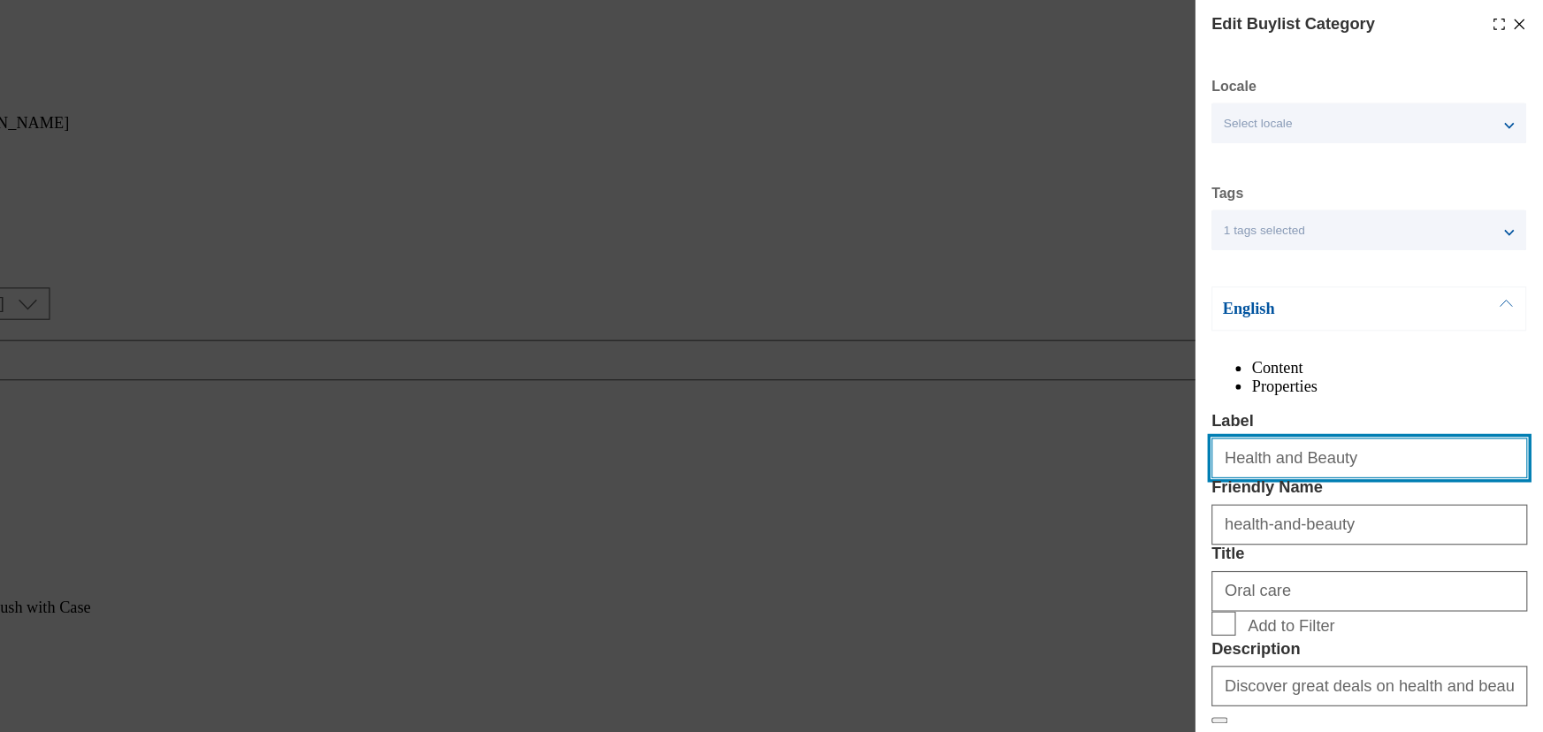
drag, startPoint x: 1358, startPoint y: 442, endPoint x: 1247, endPoint y: 443, distance: 111.4
click at [1247, 443] on div "Edit Buylist Category Locale Select locale English Welsh Tags 1 tags selected f…" at bounding box center [1390, 353] width 305 height 707
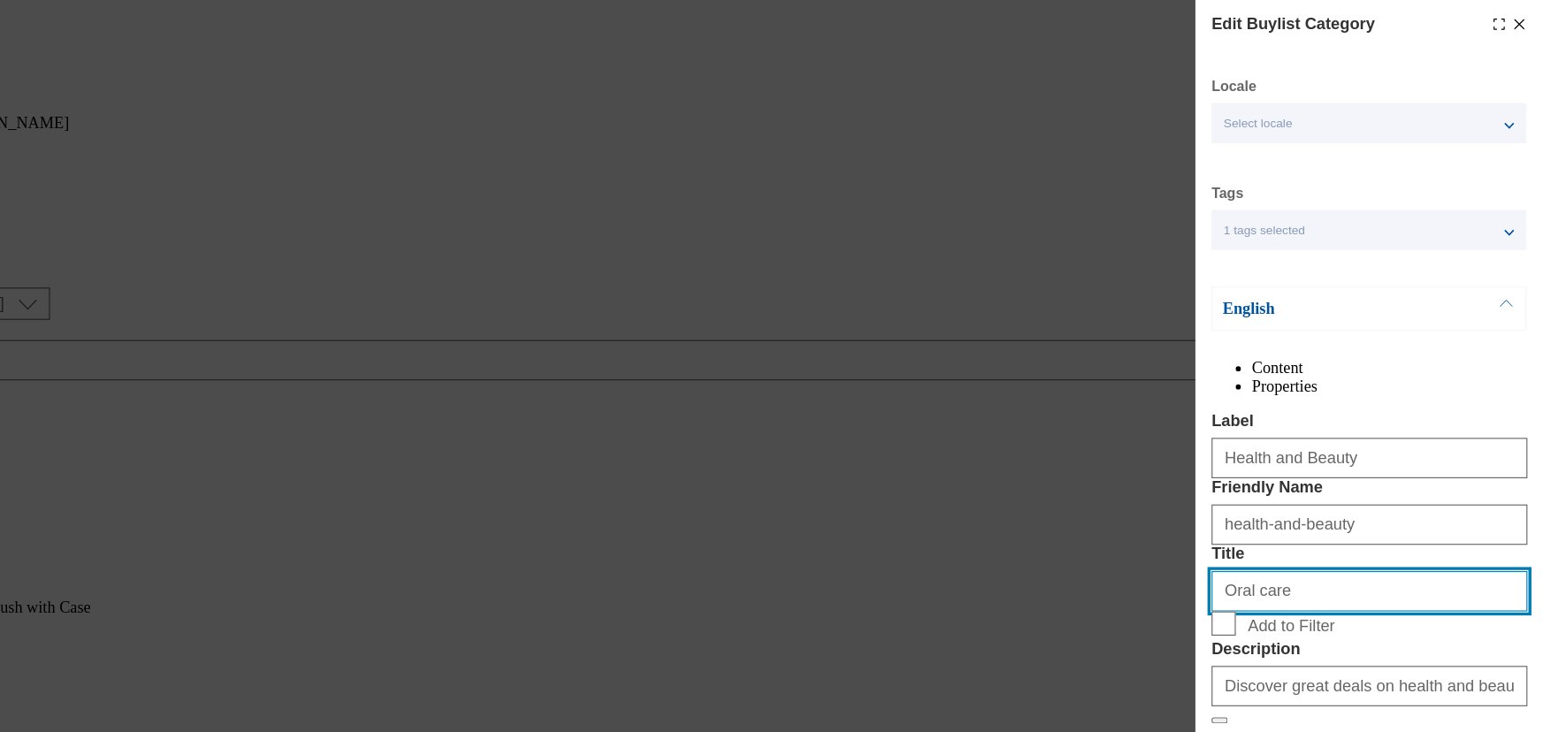
click at [1305, 536] on input "Oral care" at bounding box center [1390, 517] width 277 height 35
type input "O"
paste input "Health and Beauty"
type input "Health and Beauty"
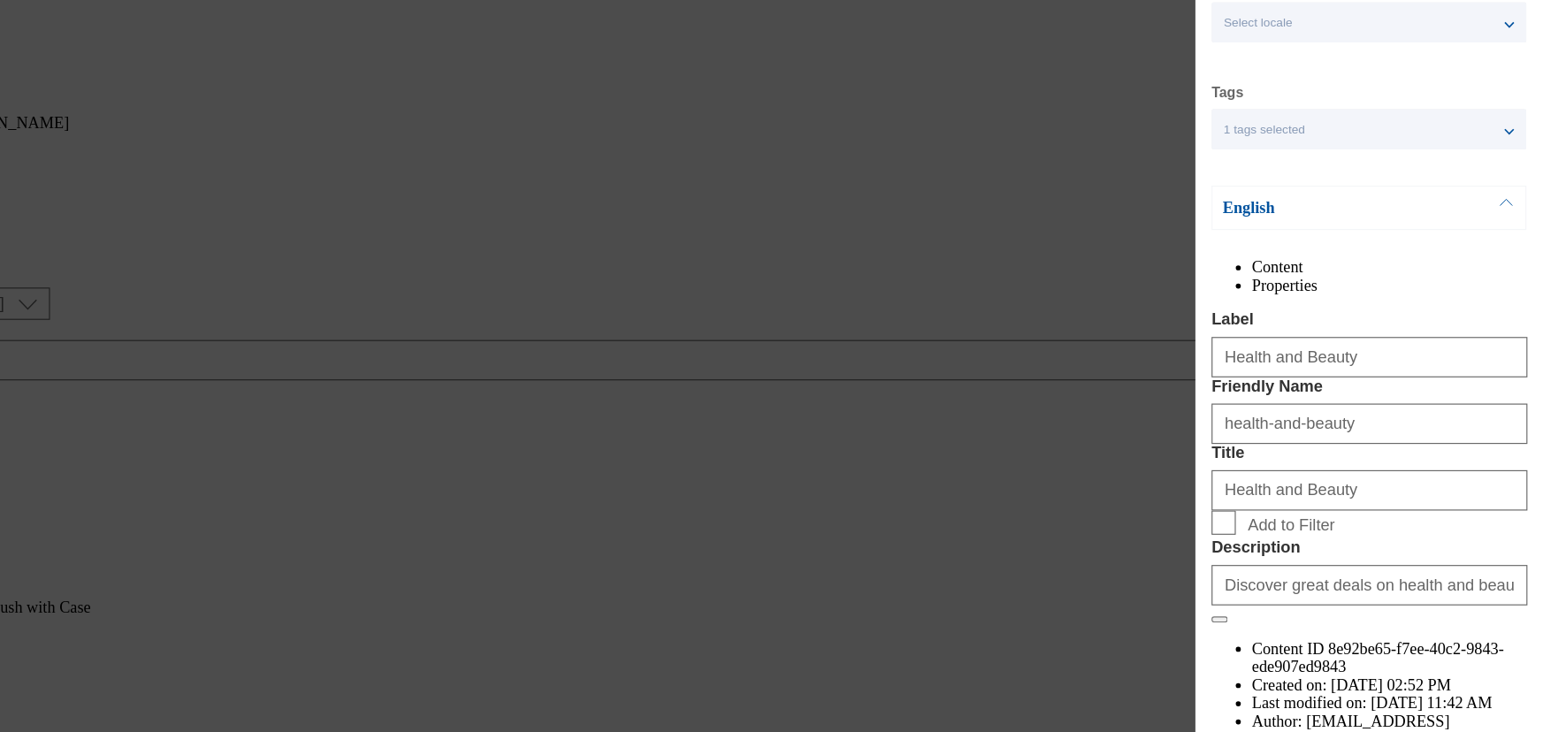
scroll to position [111, 0]
click at [1270, 469] on input "Add to Filter" at bounding box center [1262, 457] width 21 height 21
checkbox input "true"
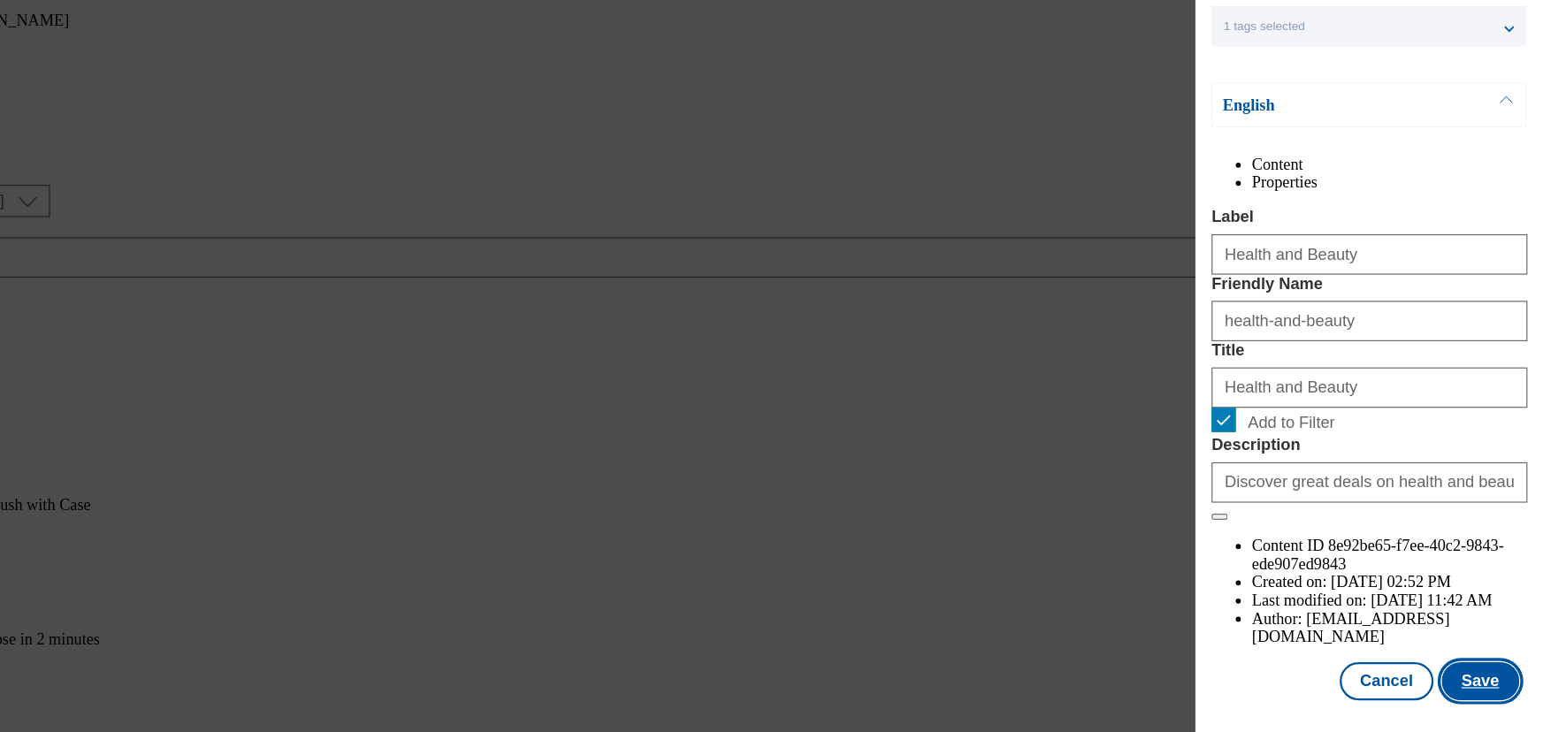
click at [1480, 680] on button "Save" at bounding box center [1488, 687] width 68 height 34
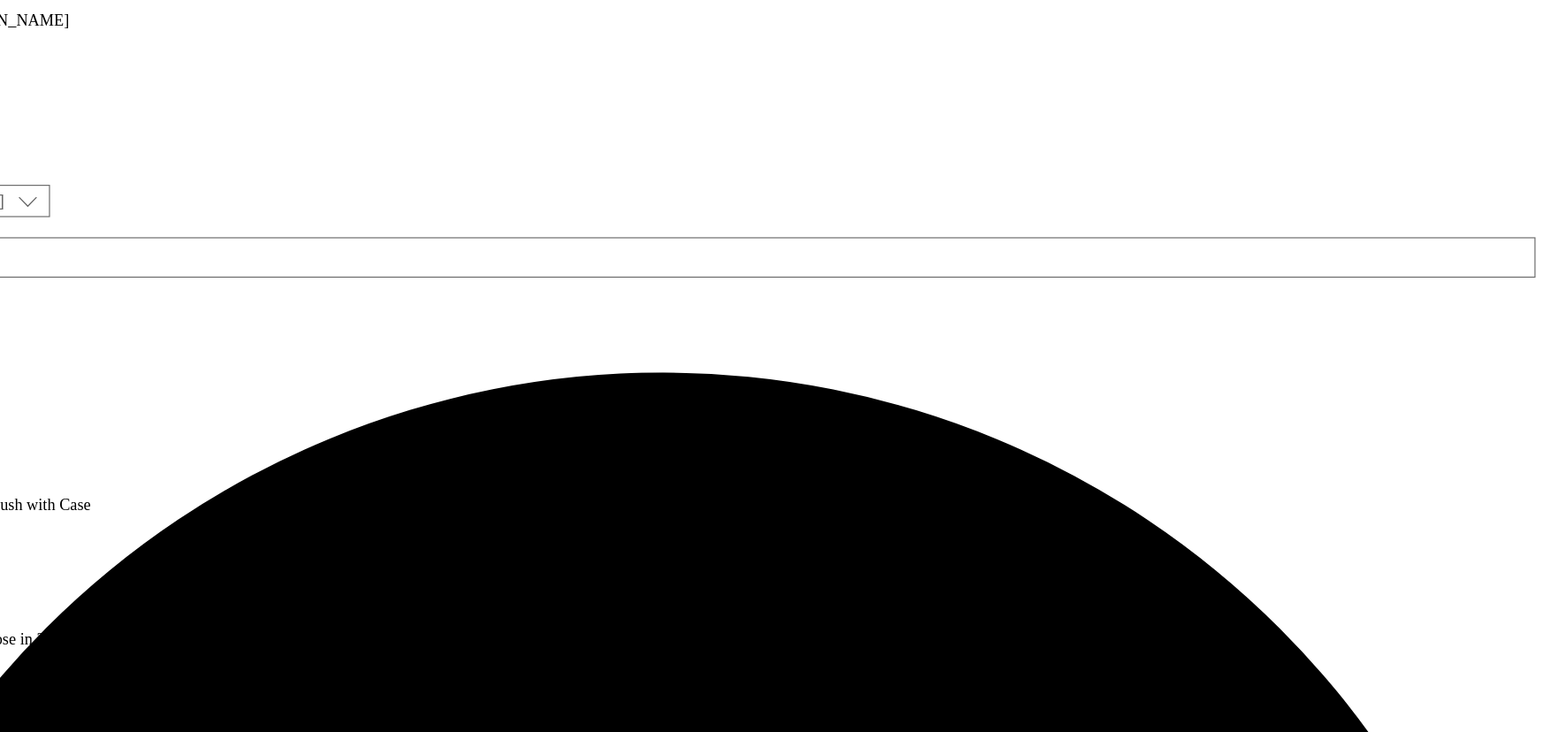
click at [18, 531] on icon at bounding box center [9, 540] width 18 height 18
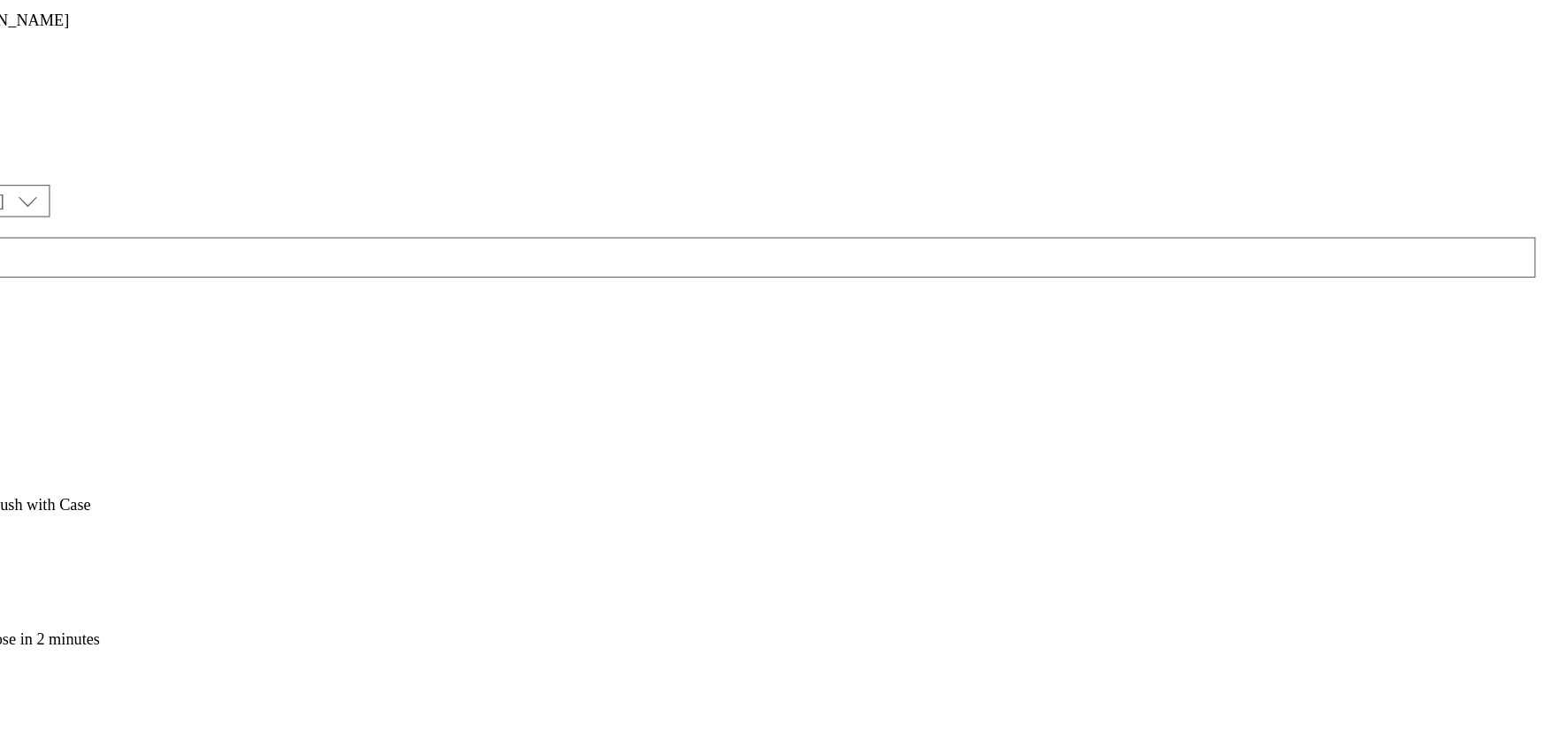
click at [96, 653] on span "Preview" at bounding box center [76, 659] width 42 height 13
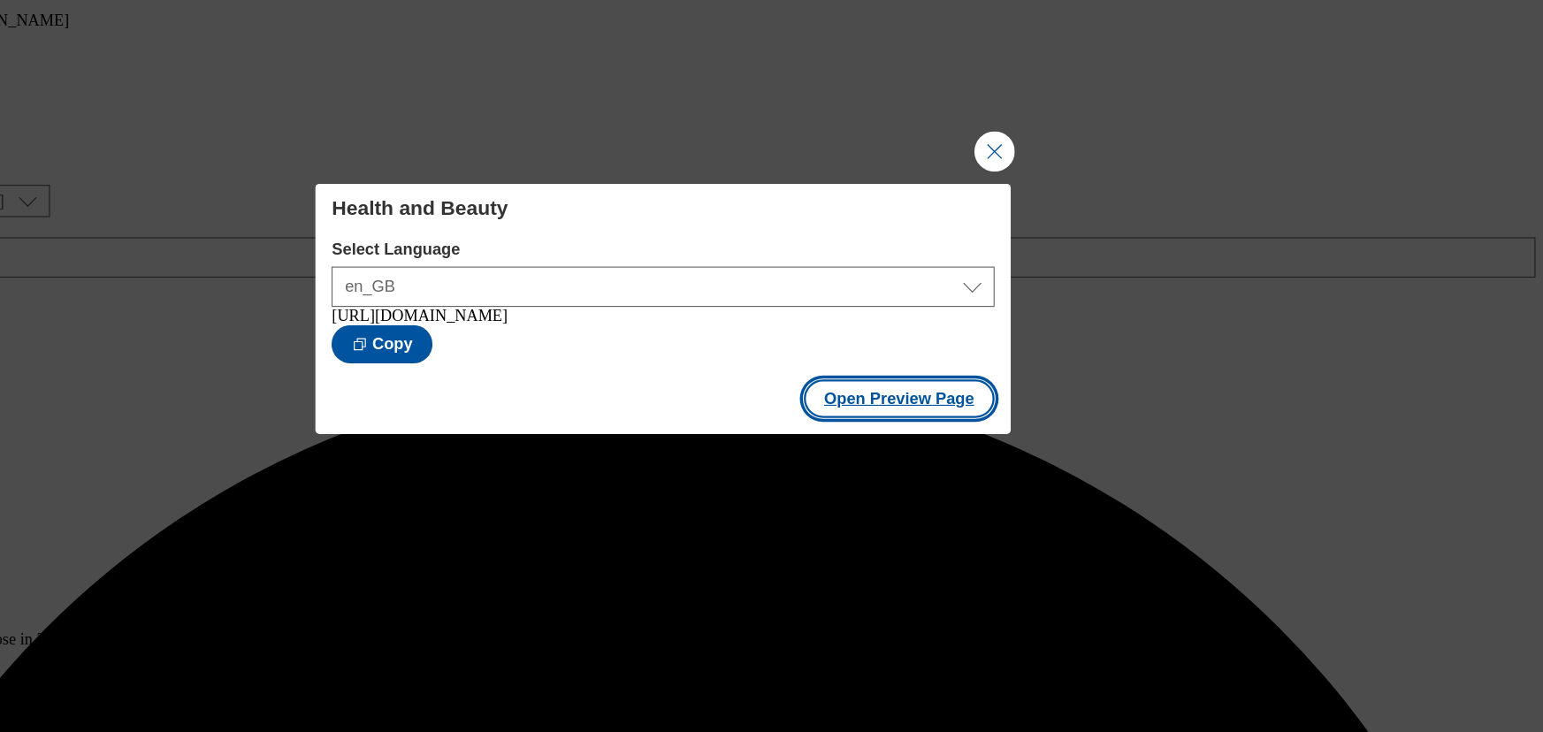
click at [945, 435] on button "Open Preview Page" at bounding box center [978, 440] width 167 height 34
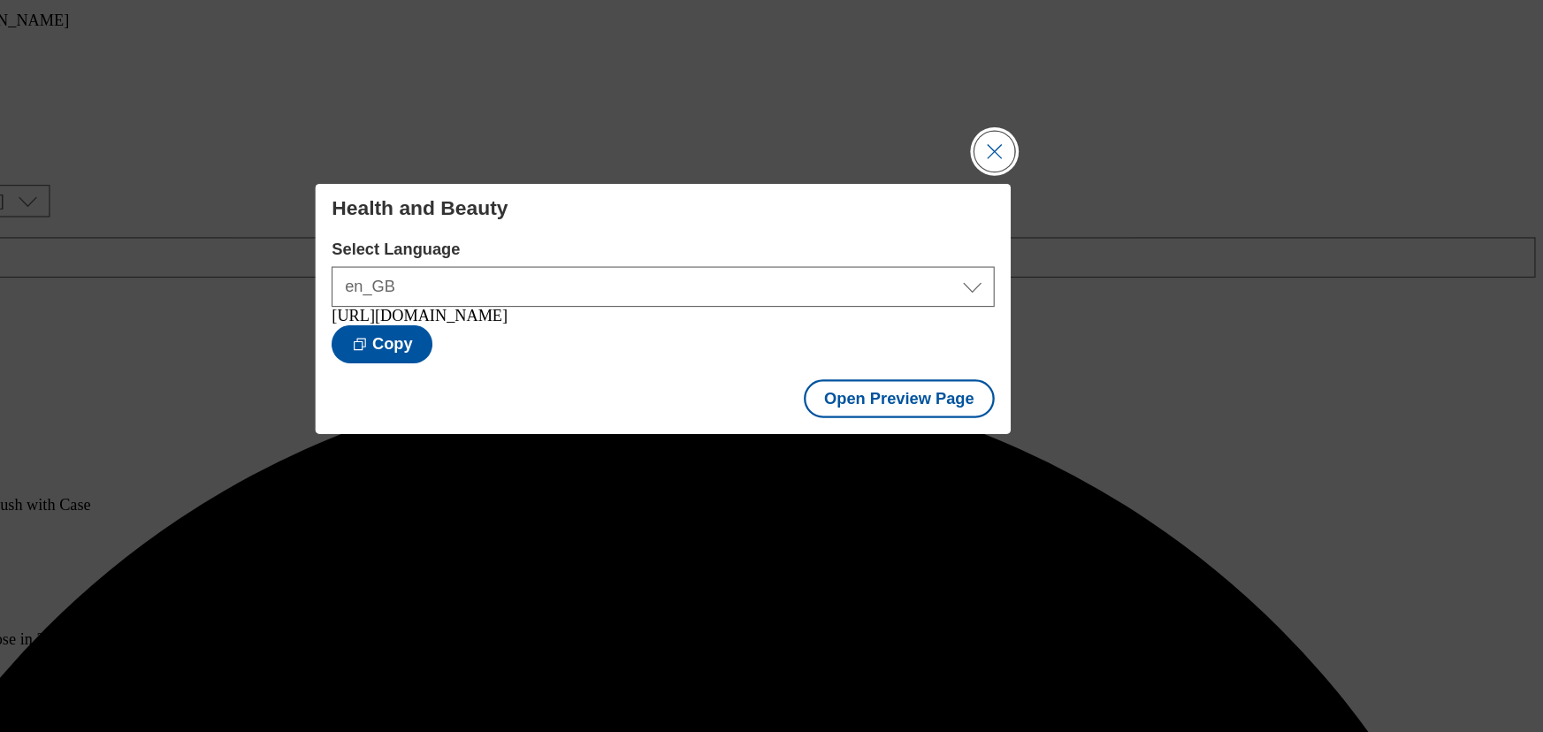
click at [1065, 214] on button "Close Modal" at bounding box center [1061, 222] width 35 height 35
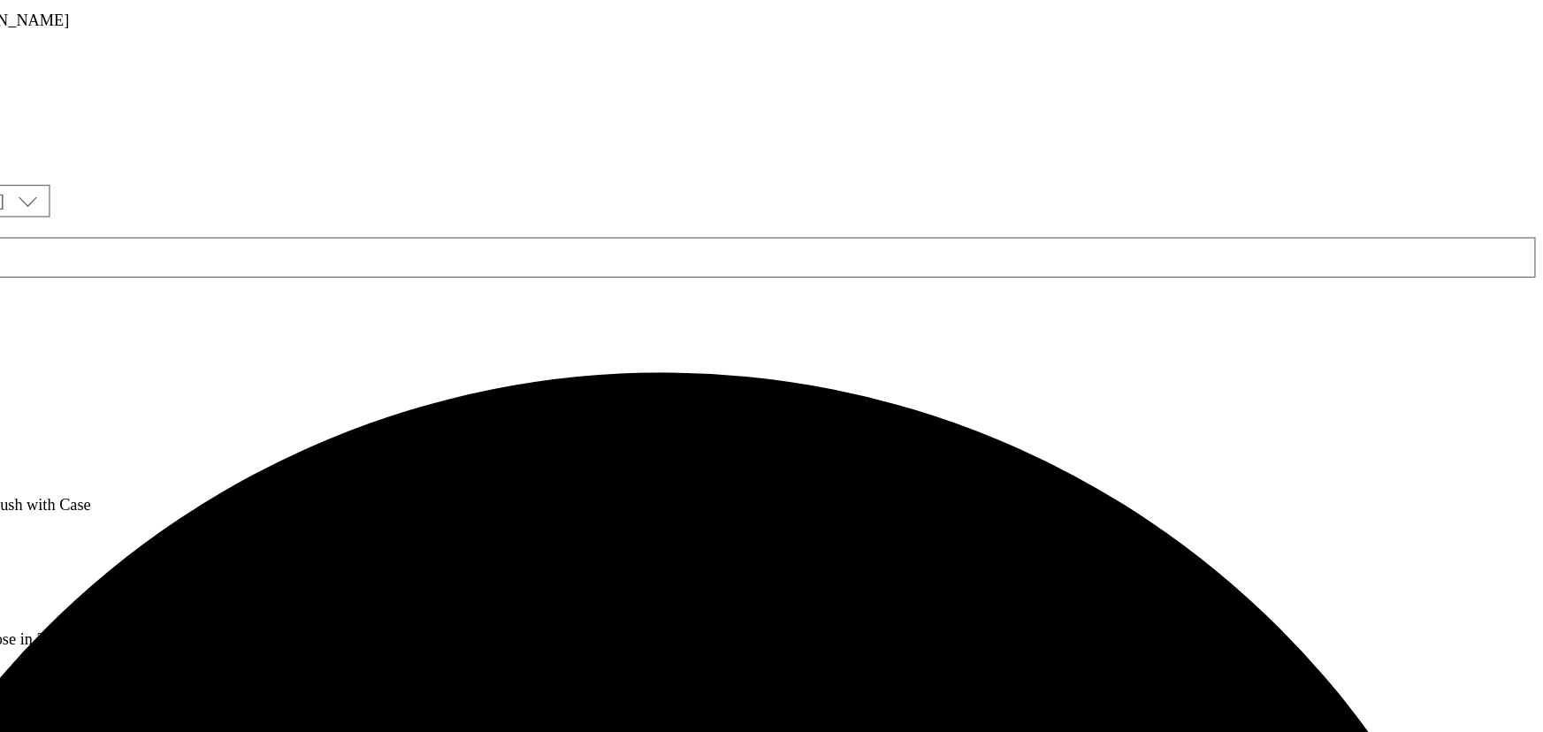
click at [6, 539] on circle at bounding box center [5, 540] width 3 height 3
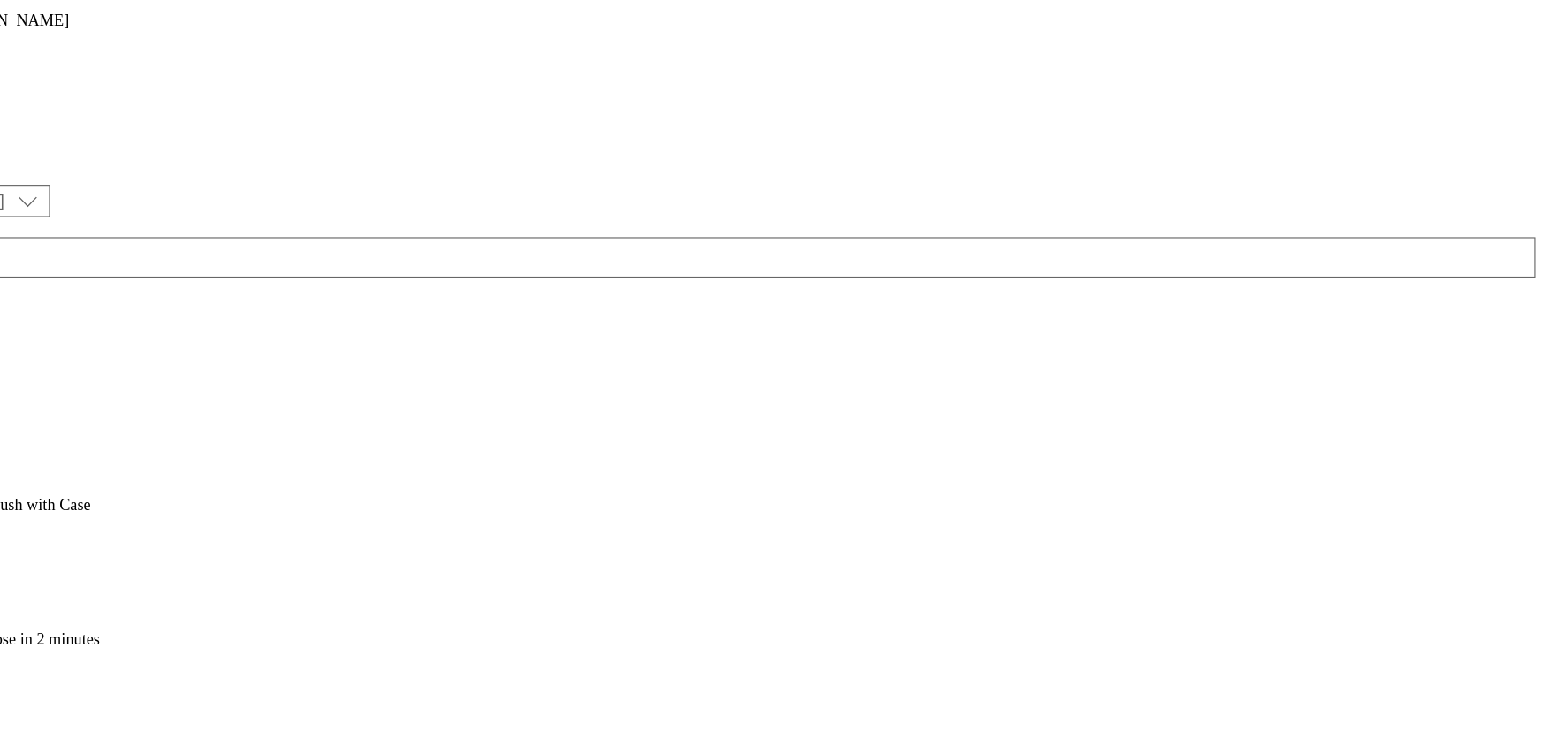
click at [94, 714] on span "Publish" at bounding box center [74, 720] width 39 height 13
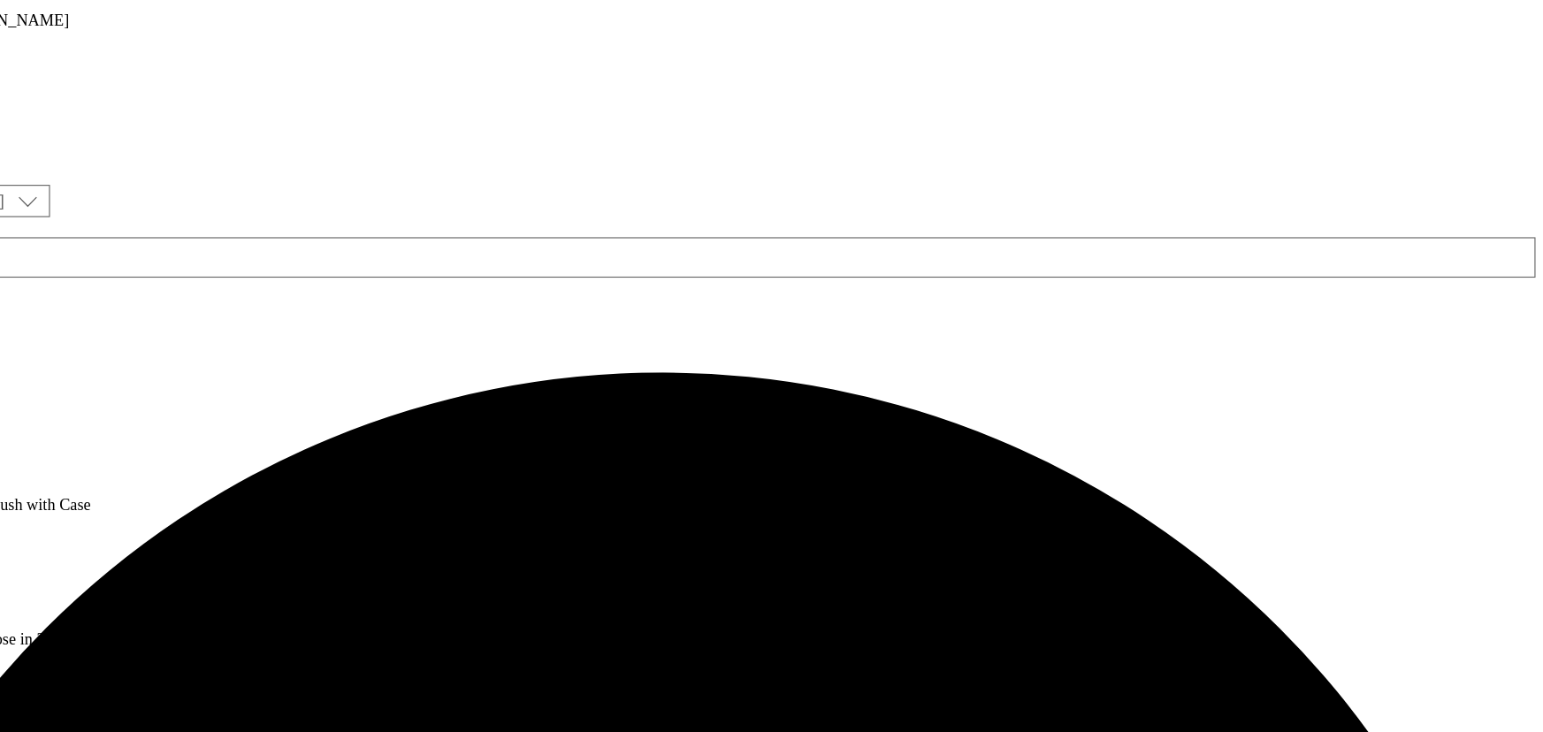
click at [154, 569] on div "health-and-beauty" at bounding box center [77, 577] width 154 height 16
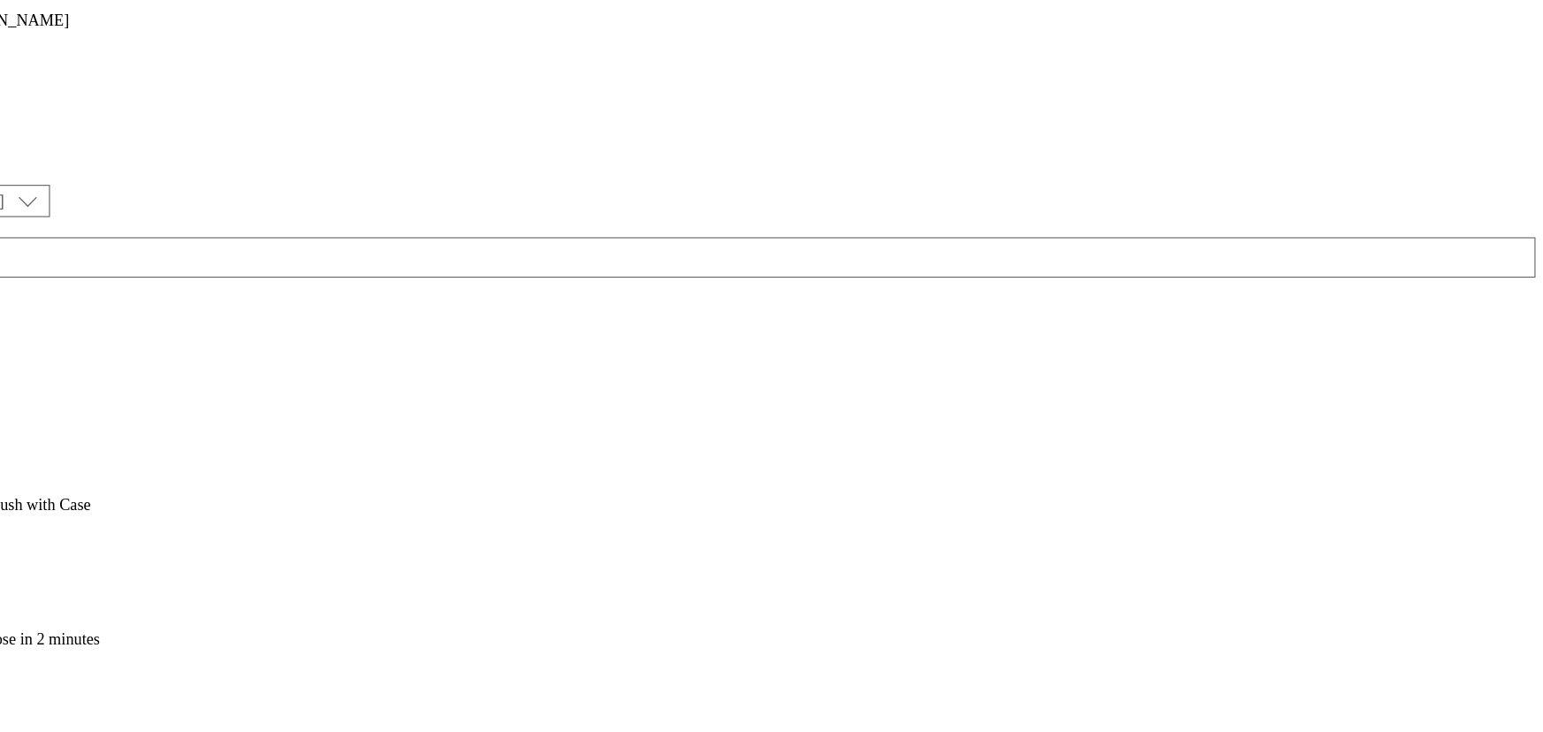
click at [18, 531] on icon at bounding box center [9, 540] width 18 height 18
click at [147, 693] on span "Open Preview Url" at bounding box center [101, 699] width 92 height 13
click at [154, 569] on div "health-and-beauty" at bounding box center [77, 577] width 154 height 16
click at [154, 634] on div "Hair and grooming Hair and grooming hair-grooming 2 Sept 2025 10:03 pm" at bounding box center [77, 695] width 154 height 122
click at [154, 569] on div "health-and-beauty" at bounding box center [77, 577] width 154 height 16
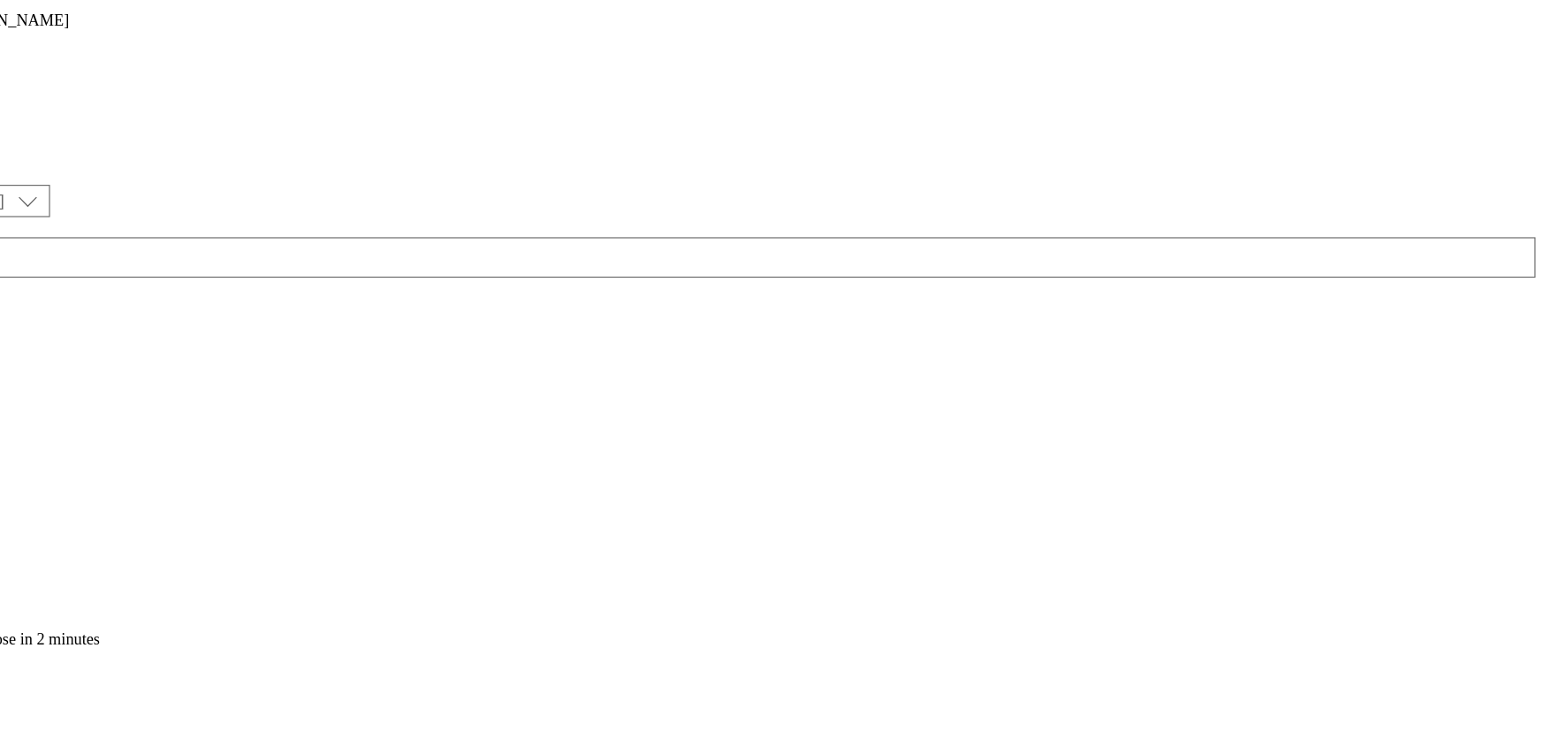
click at [18, 531] on icon at bounding box center [9, 540] width 18 height 18
click at [147, 693] on span "Open Preview Url" at bounding box center [101, 699] width 92 height 13
click at [18, 531] on icon at bounding box center [9, 540] width 18 height 18
click at [111, 731] on span "Un-publish" at bounding box center [83, 740] width 57 height 13
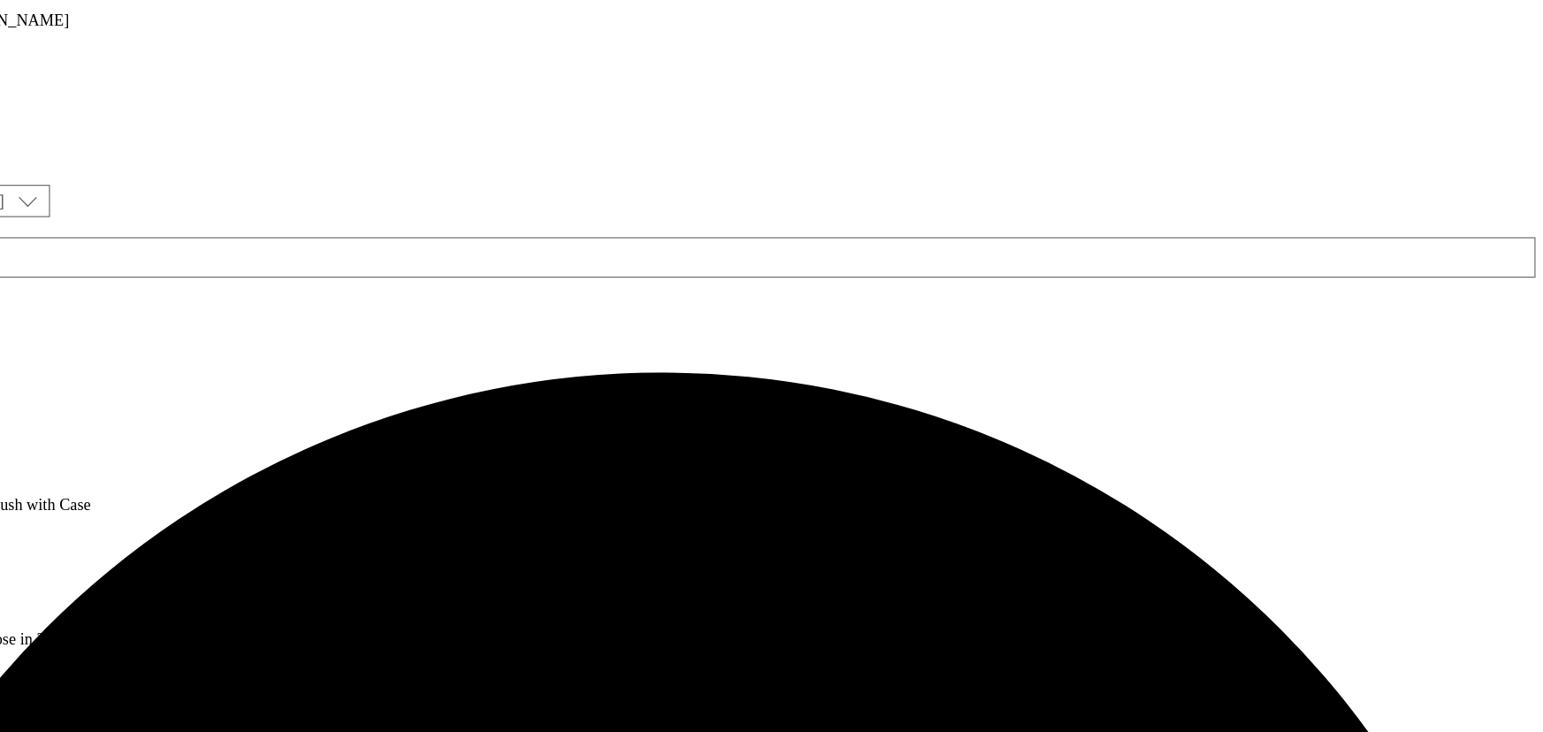
click at [18, 531] on icon at bounding box center [9, 540] width 18 height 18
click at [114, 673] on span "Un-preview" at bounding box center [84, 679] width 59 height 13
click at [18, 503] on icon at bounding box center [9, 512] width 18 height 18
click at [89, 624] on span "Delete" at bounding box center [72, 630] width 34 height 13
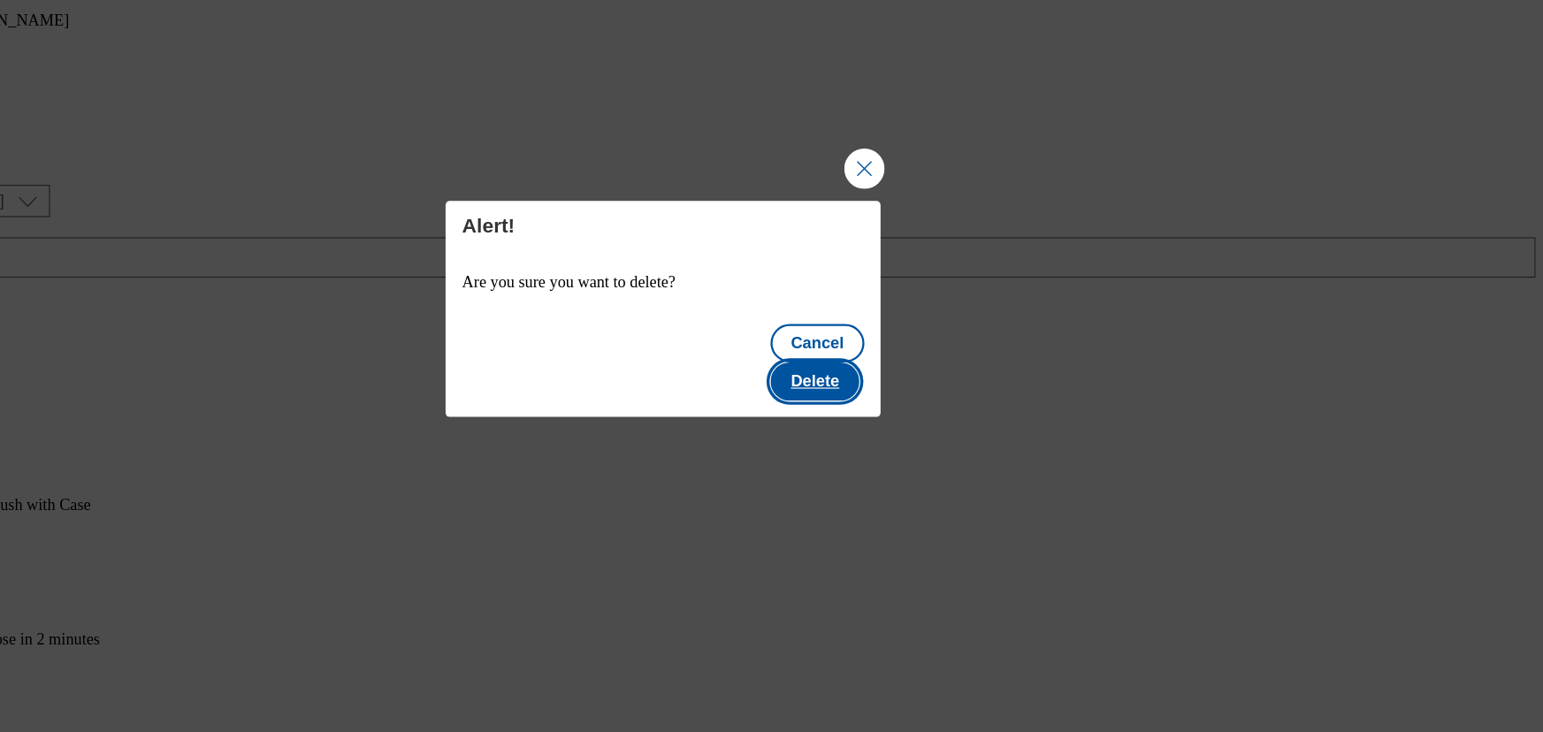
click at [923, 408] on button "Delete" at bounding box center [905, 425] width 78 height 34
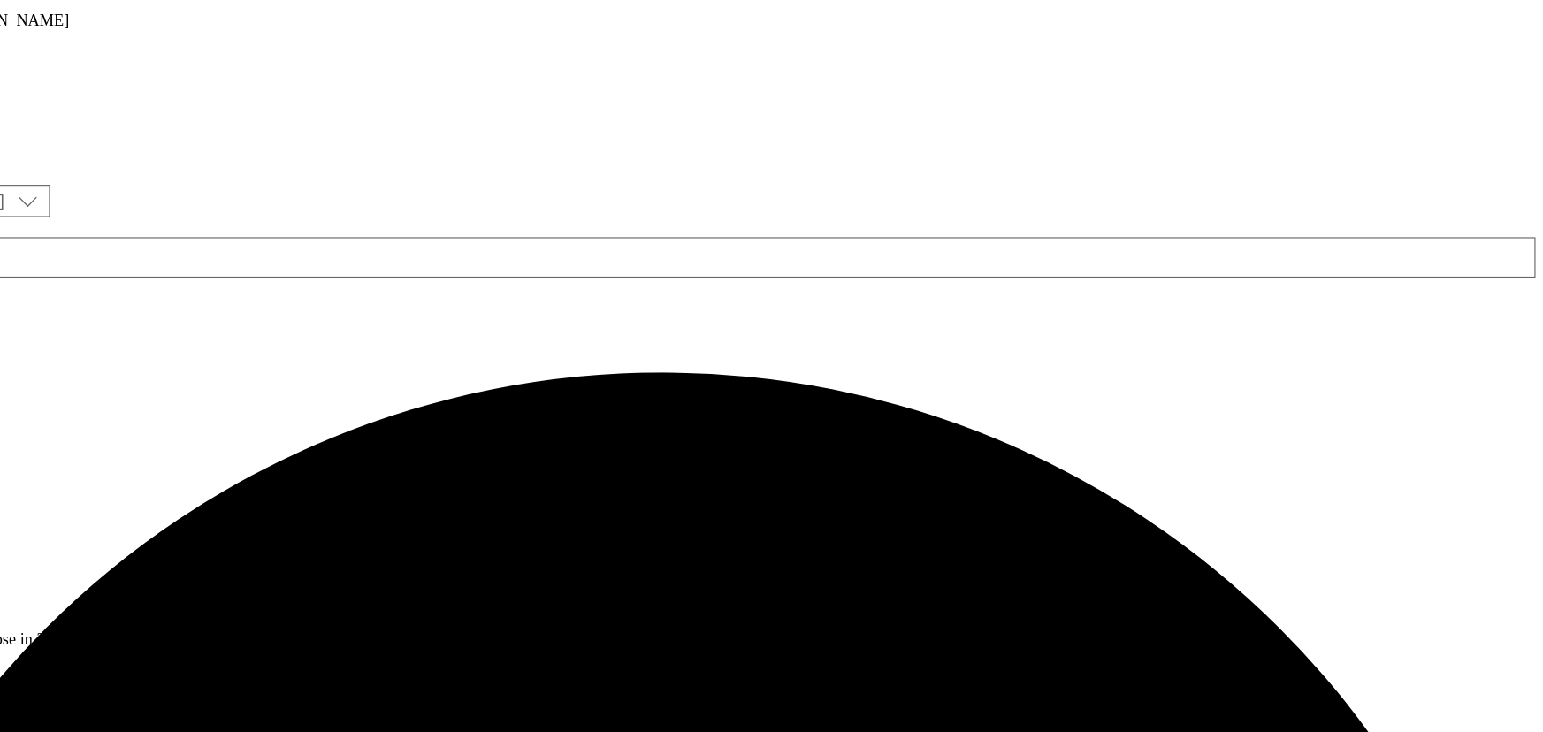
click at [18, 531] on icon at bounding box center [9, 540] width 18 height 18
click at [96, 653] on span "Preview" at bounding box center [76, 659] width 42 height 13
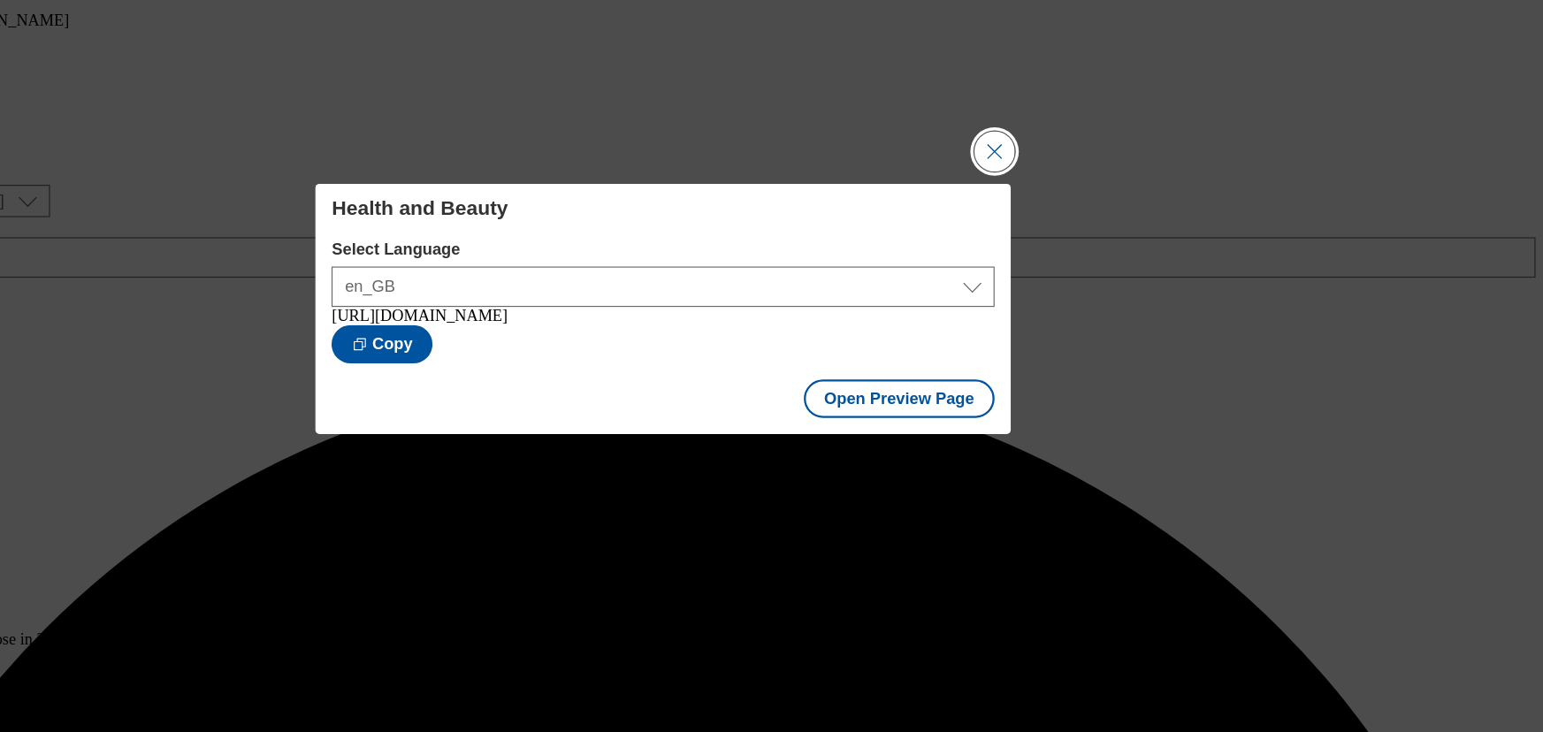
click at [1063, 213] on button "Close Modal" at bounding box center [1061, 222] width 35 height 35
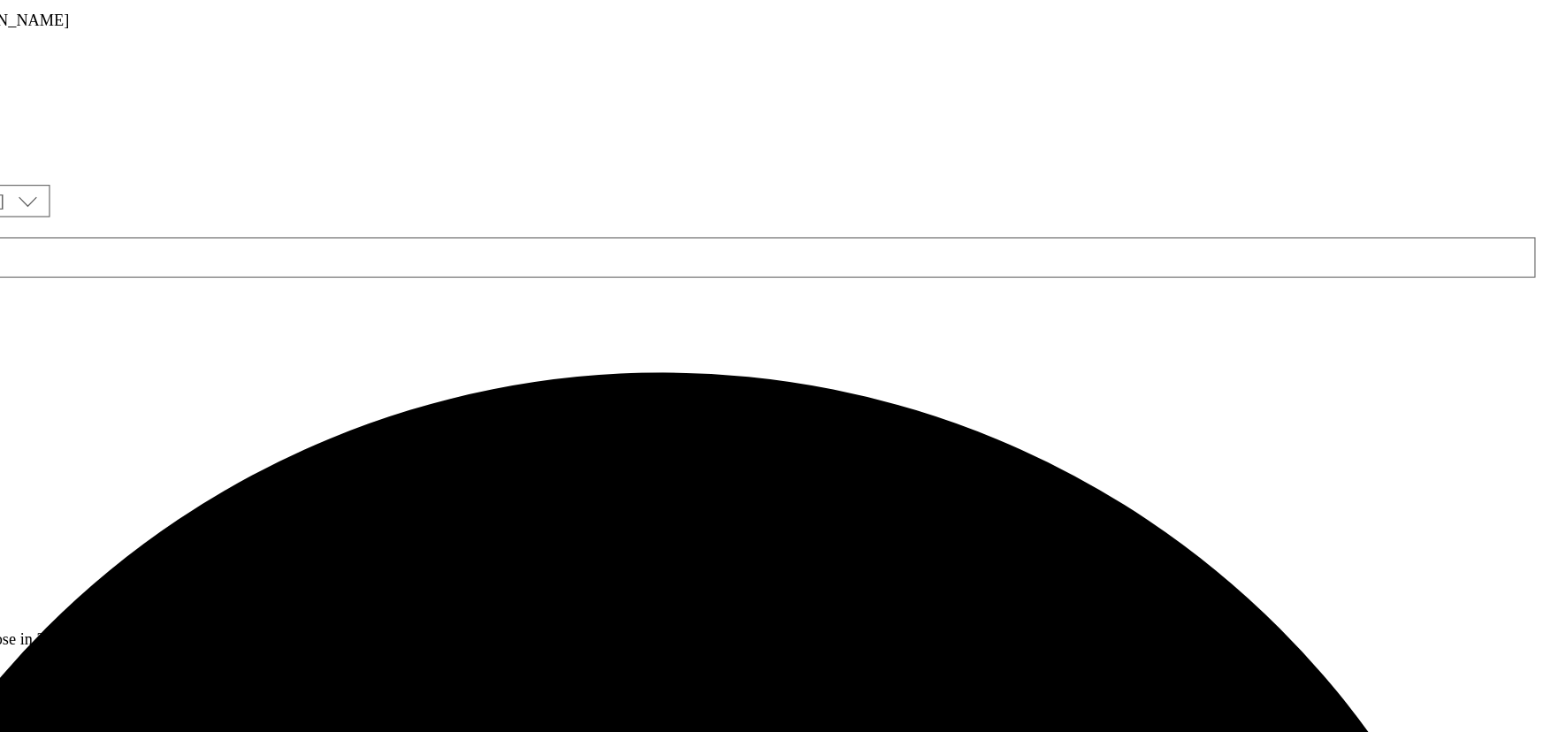
click at [15, 539] on circle at bounding box center [13, 540] width 3 height 3
click at [94, 714] on span "Publish" at bounding box center [74, 720] width 39 height 13
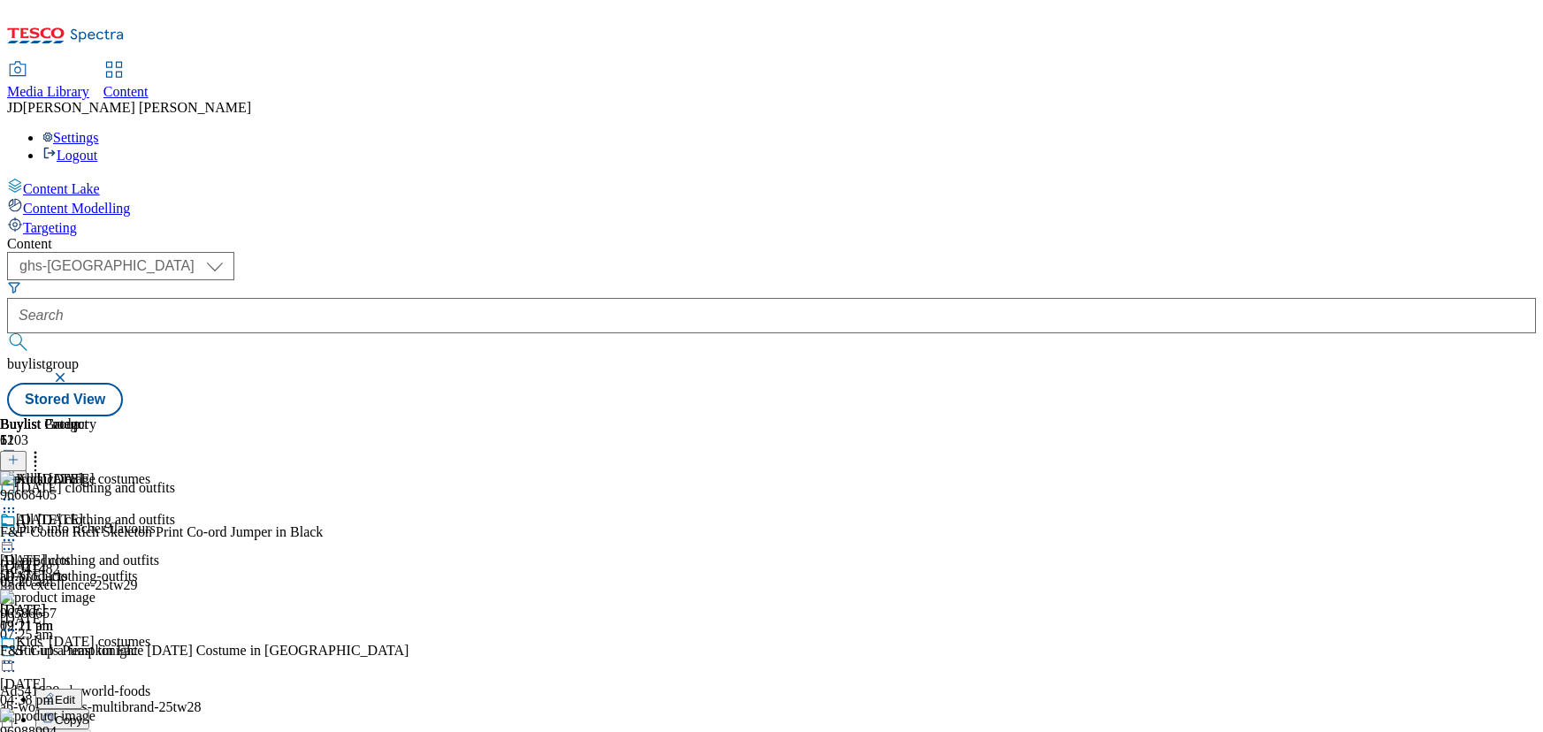
select select "ghs-[GEOGRAPHIC_DATA]"
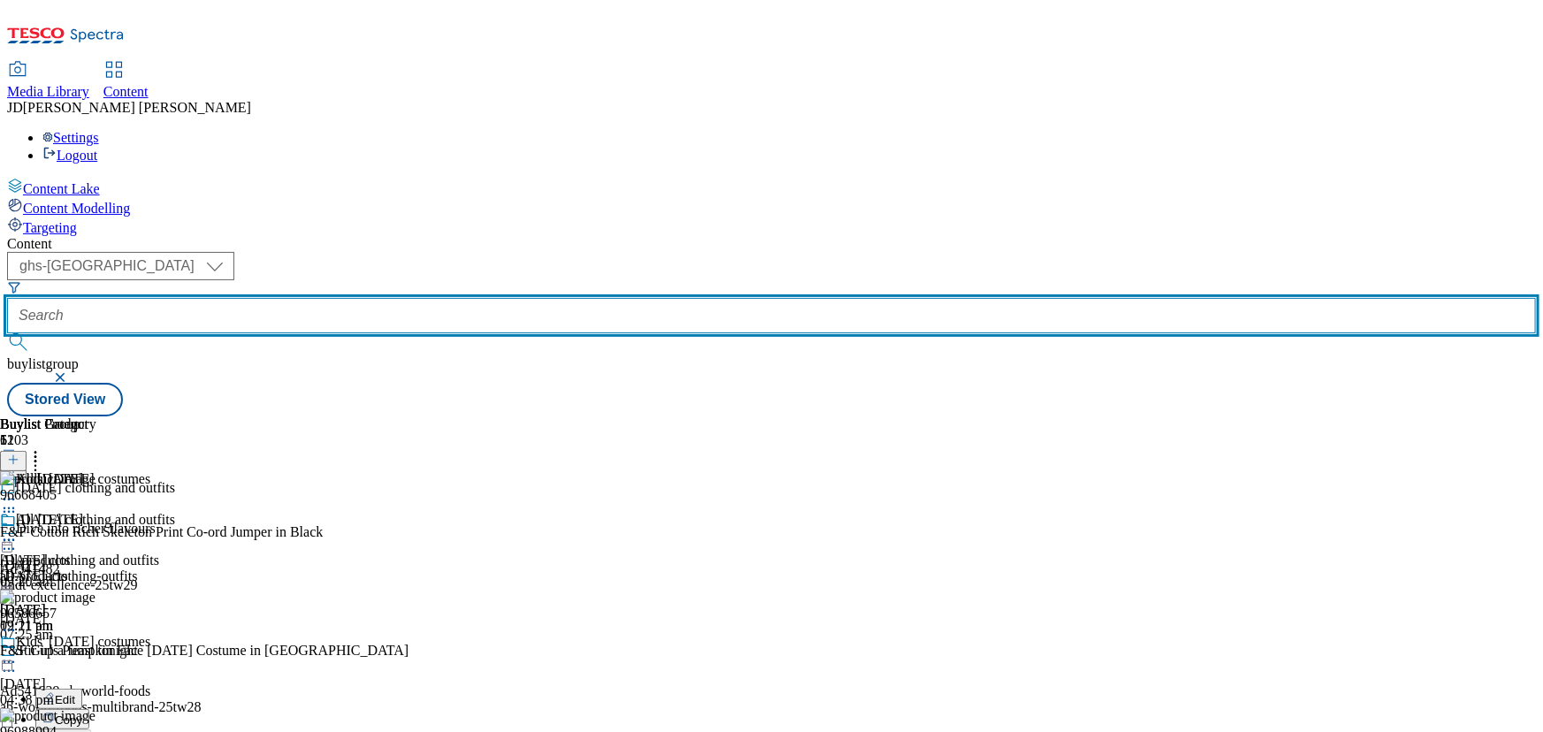
click at [437, 298] on input "text" at bounding box center [771, 315] width 1529 height 35
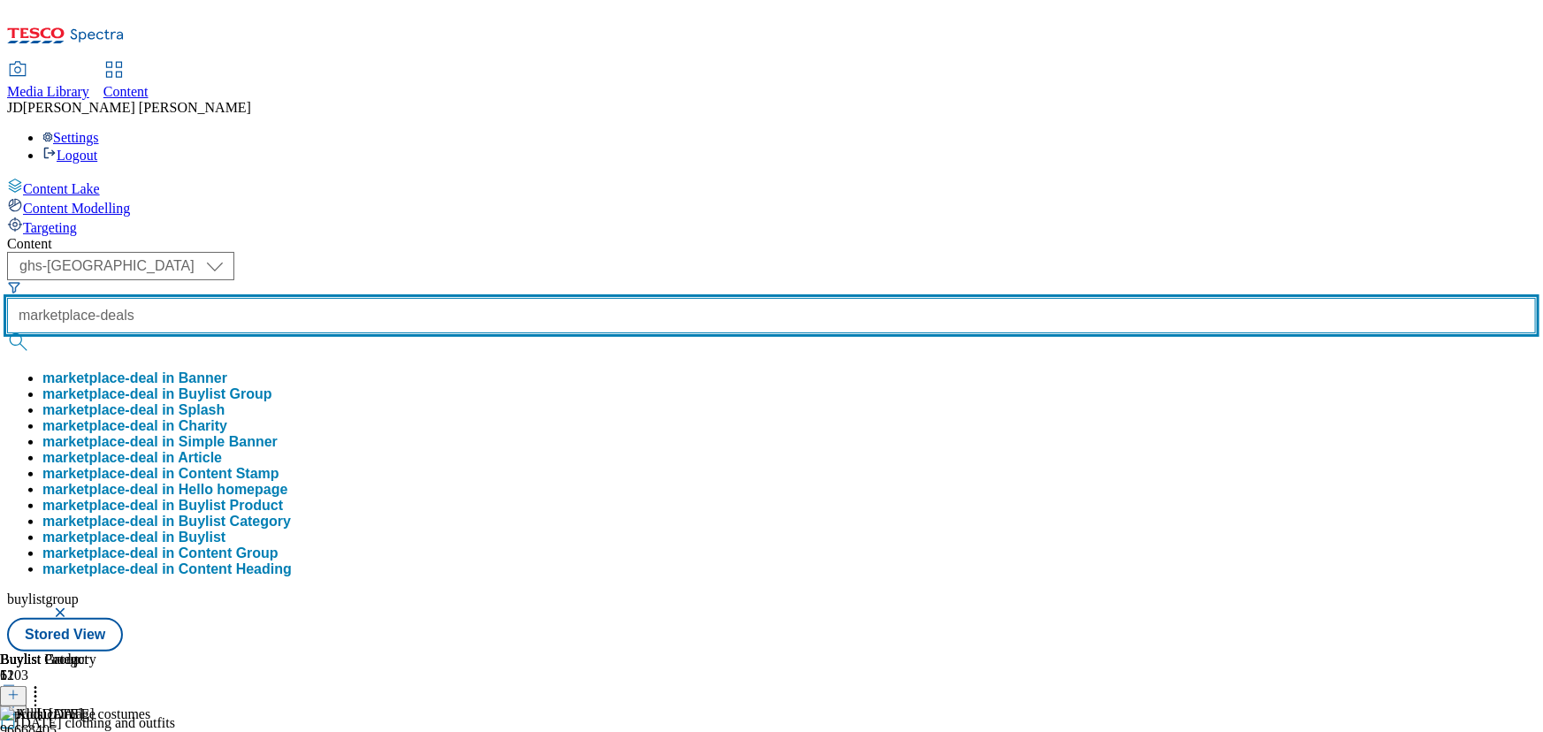
type input "marketplace-deals"
click at [7, 333] on button "submit" at bounding box center [19, 342] width 25 height 18
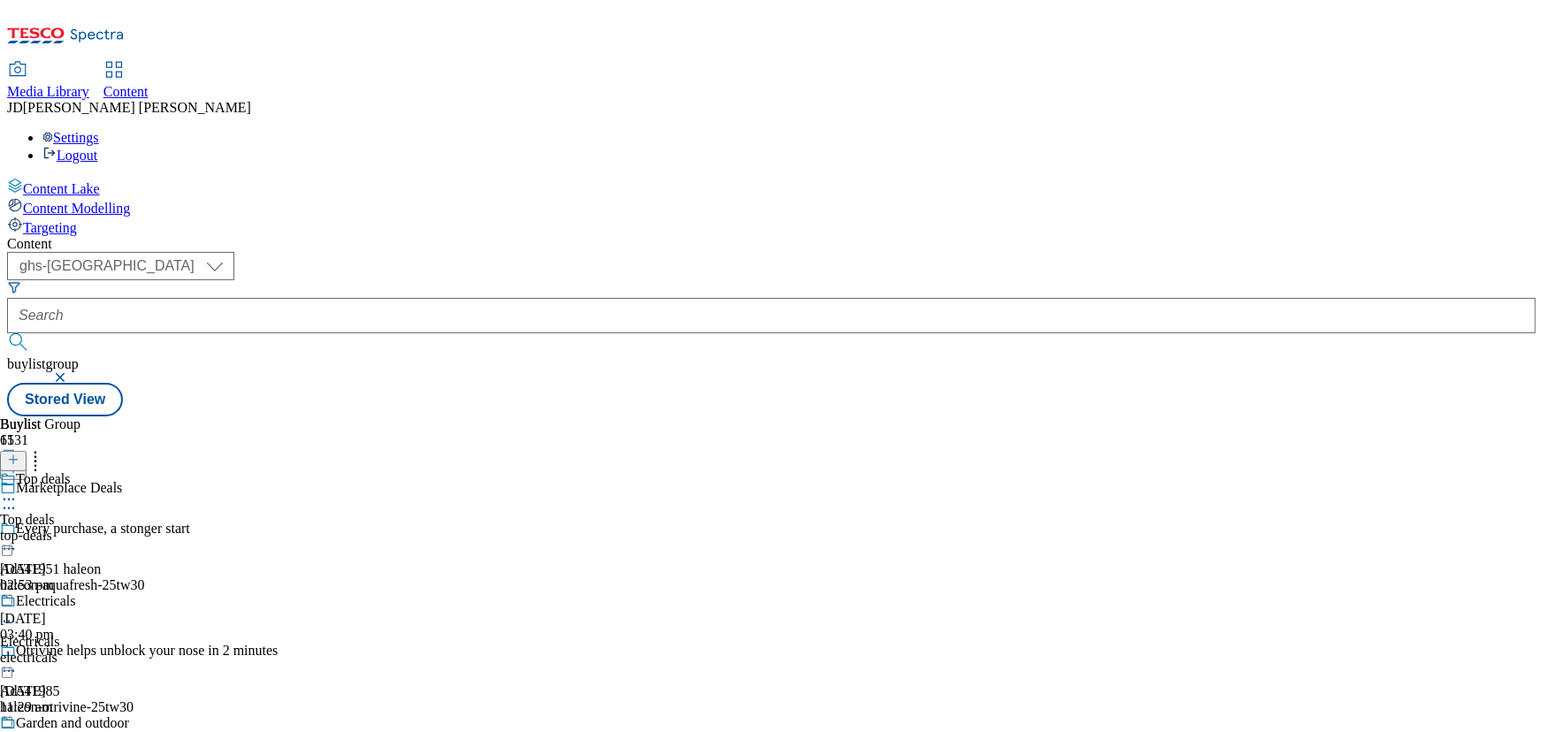
scroll to position [496, 0]
